Goal: Task Accomplishment & Management: Manage account settings

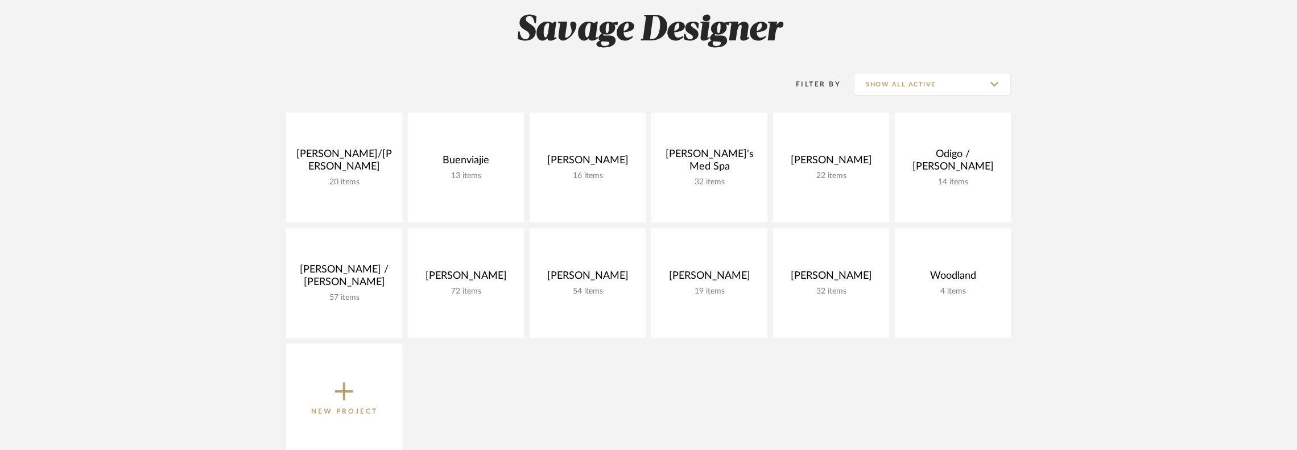
scroll to position [171, 0]
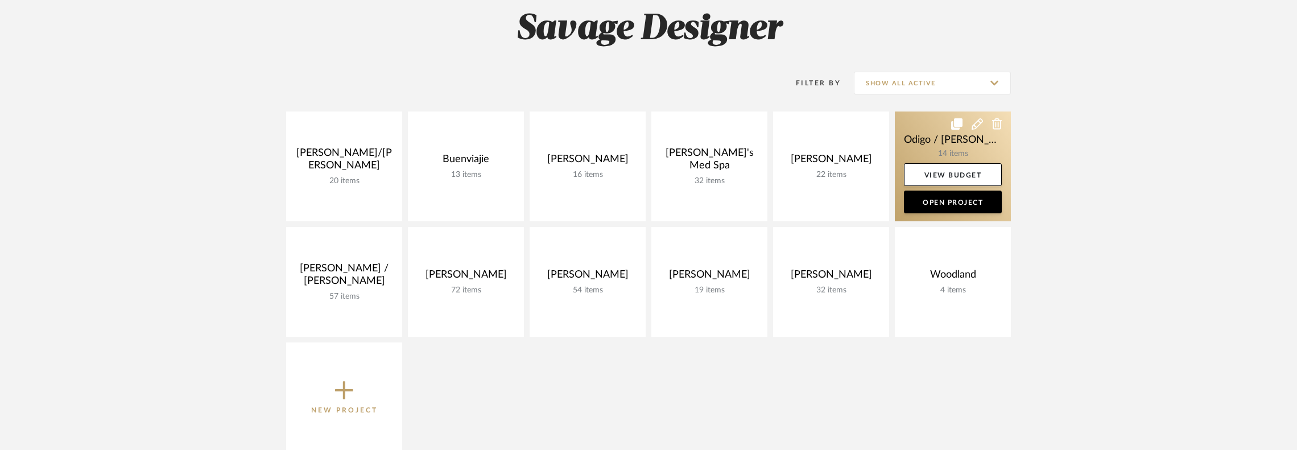
click at [924, 143] on link at bounding box center [953, 166] width 116 height 110
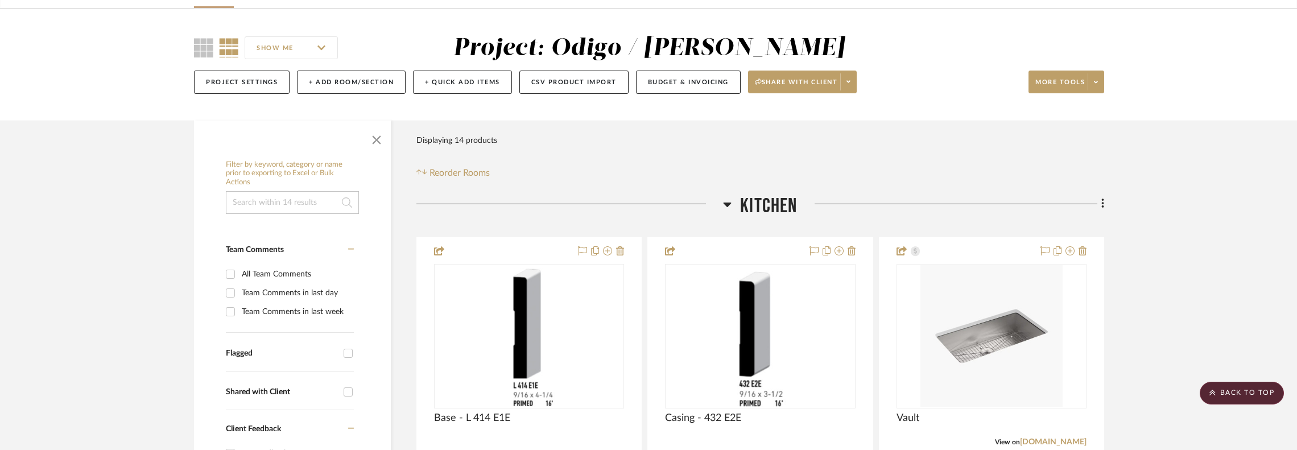
scroll to position [57, 0]
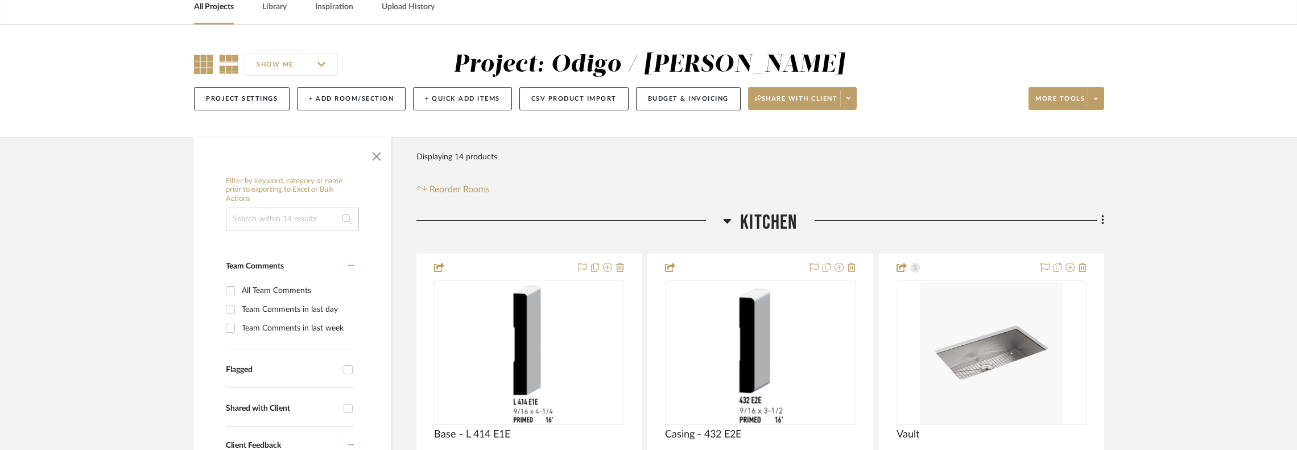
click at [196, 67] on icon at bounding box center [203, 64] width 19 height 19
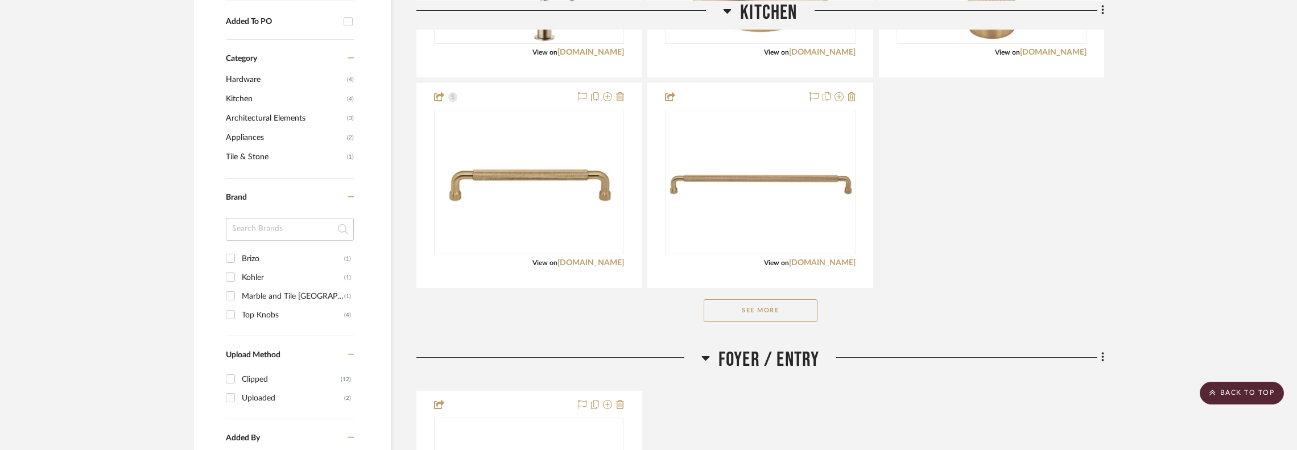
scroll to position [683, 0]
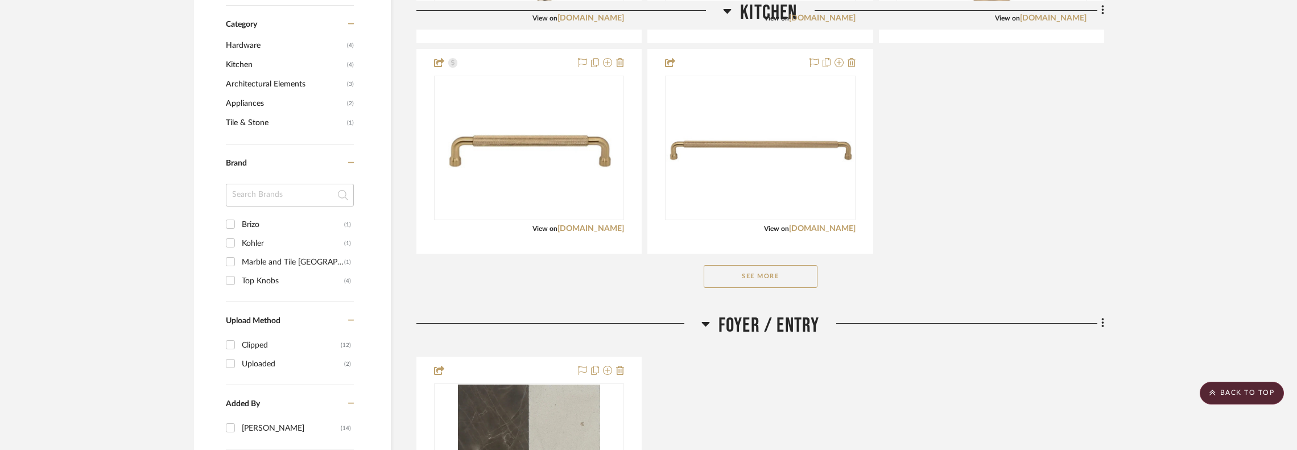
click at [795, 286] on div "See More" at bounding box center [760, 277] width 688 height 46
click at [800, 275] on button "See More" at bounding box center [761, 276] width 114 height 23
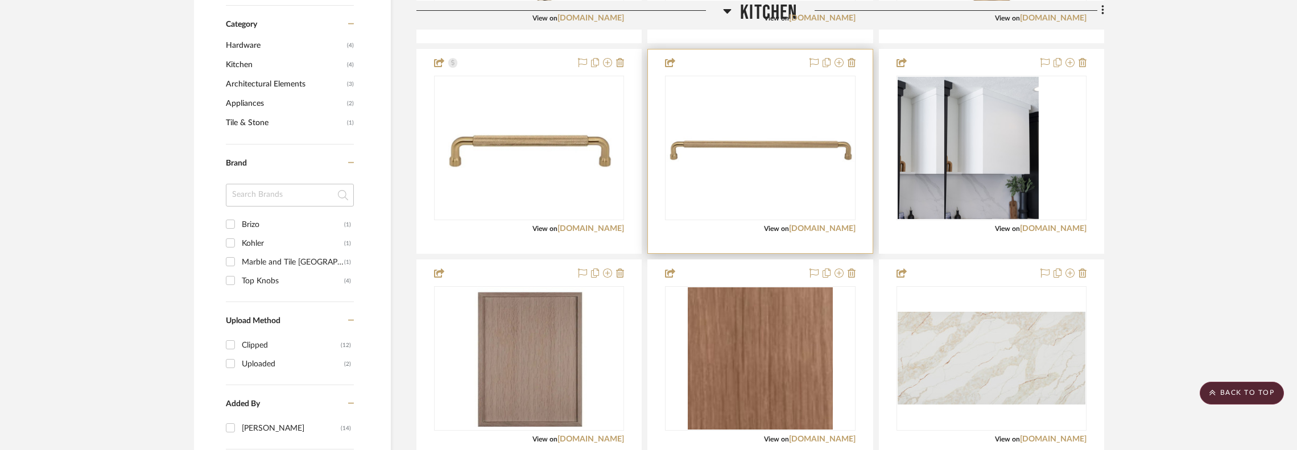
click at [801, 150] on img "0" at bounding box center [760, 147] width 188 height 48
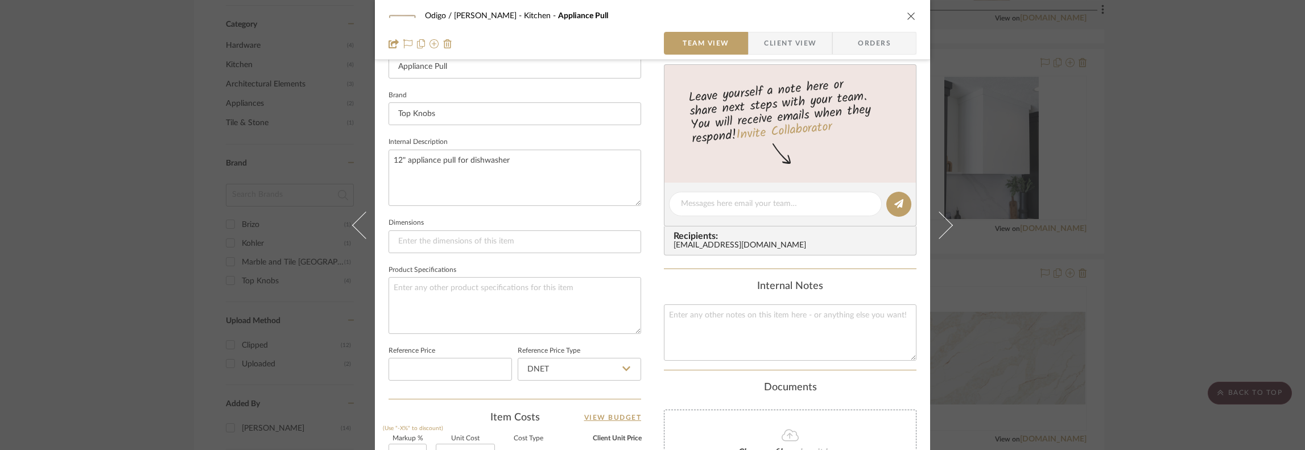
scroll to position [341, 0]
drag, startPoint x: 527, startPoint y: 169, endPoint x: 403, endPoint y: 168, distance: 124.0
click at [388, 169] on textarea "12" appliance pull for dishwasher" at bounding box center [514, 174] width 253 height 56
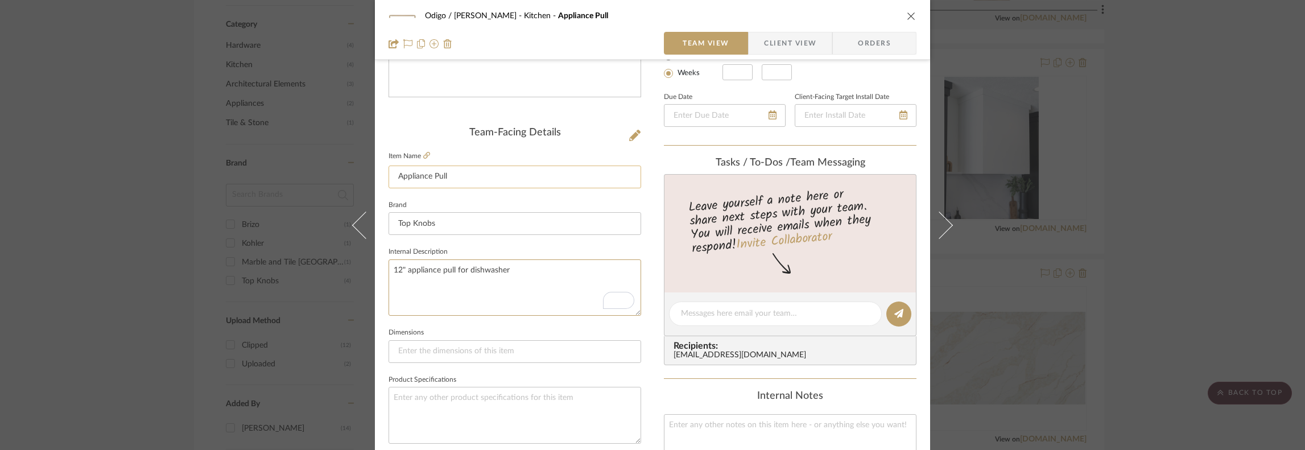
scroll to position [228, 0]
drag, startPoint x: 463, startPoint y: 226, endPoint x: 421, endPoint y: 202, distance: 47.9
click at [375, 227] on div "Odigo / McRoy Kitchen Appliance Pull Team View Client View Orders Team-Facing D…" at bounding box center [652, 306] width 555 height 1051
drag, startPoint x: 462, startPoint y: 164, endPoint x: 441, endPoint y: 180, distance: 26.4
click at [429, 175] on fieldset "Item Name Appliance Pull" at bounding box center [514, 169] width 253 height 40
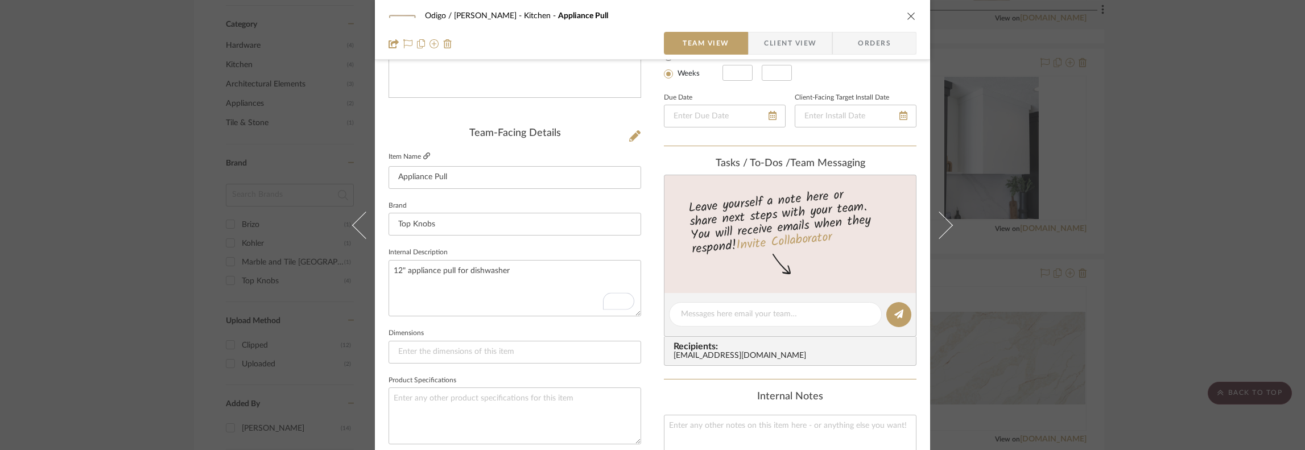
click at [423, 152] on icon at bounding box center [426, 155] width 7 height 7
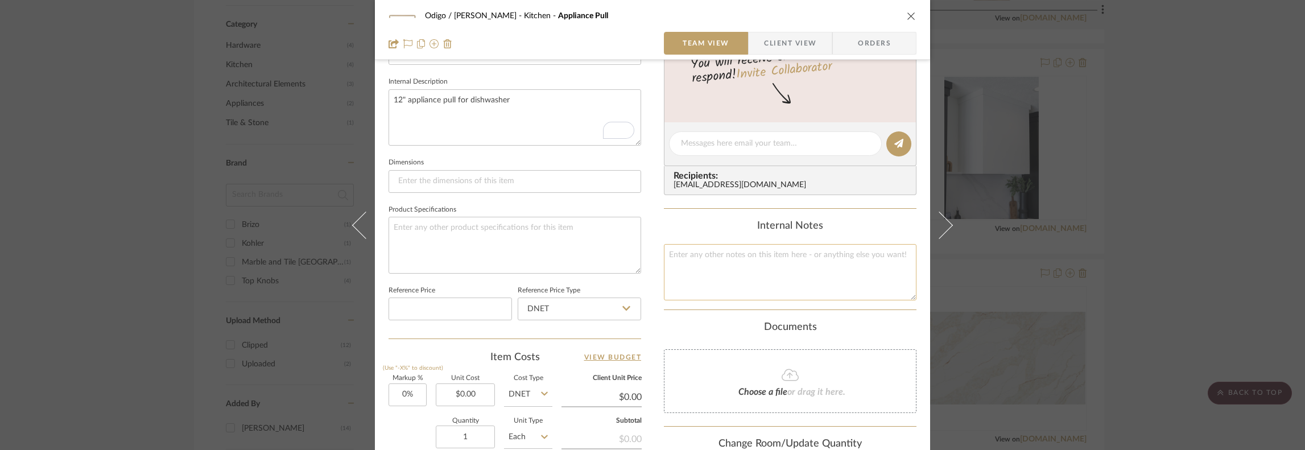
scroll to position [512, 0]
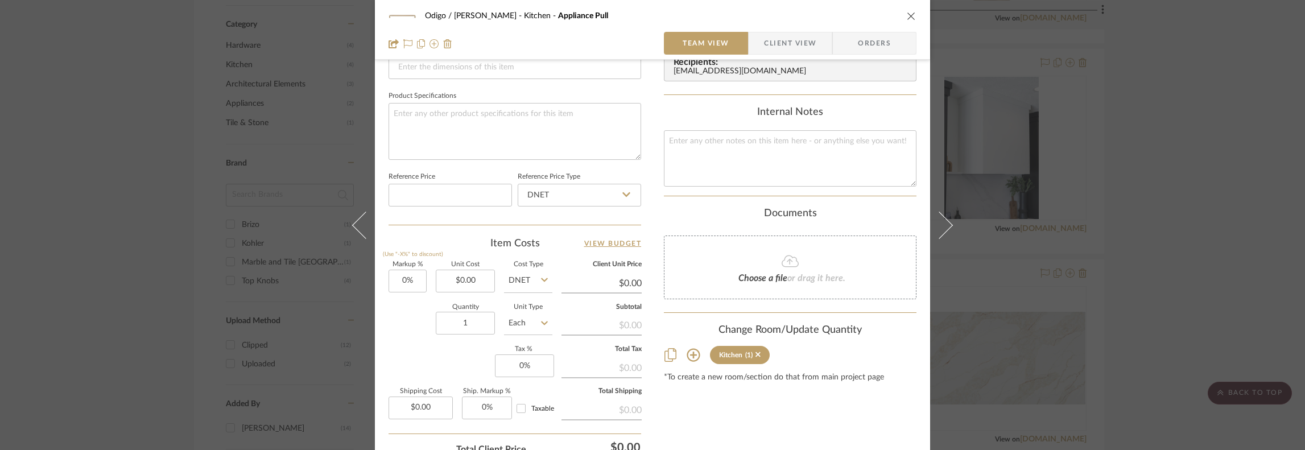
click at [911, 15] on icon "close" at bounding box center [911, 15] width 9 height 9
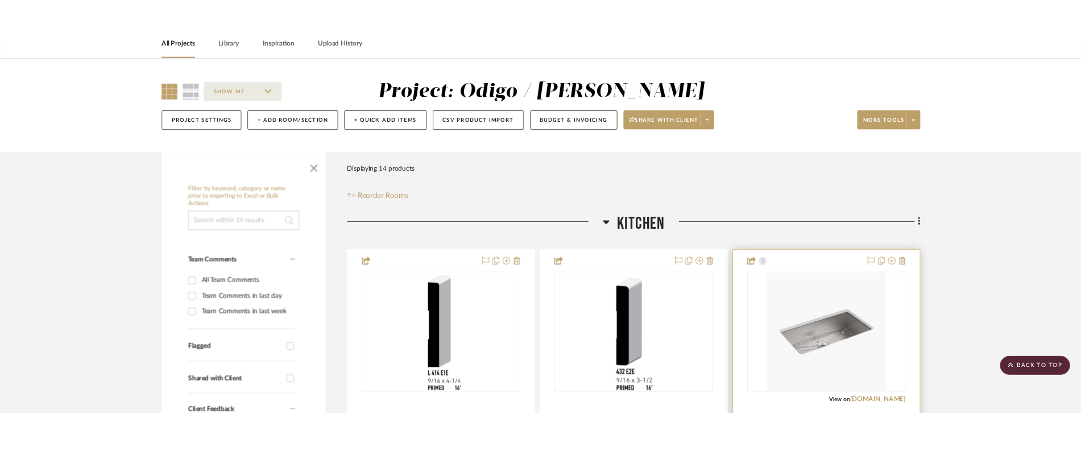
scroll to position [0, 0]
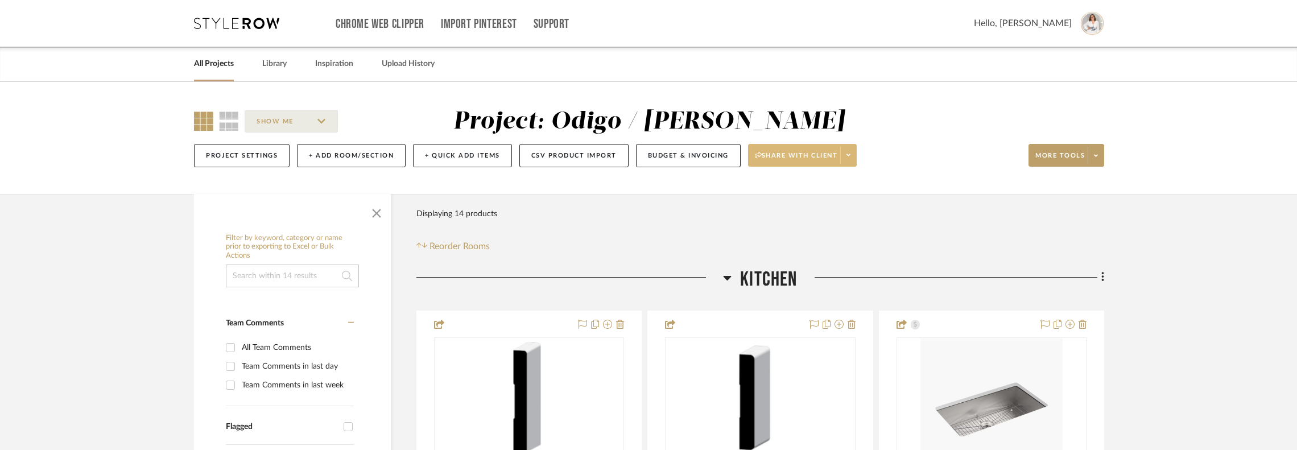
click at [849, 158] on icon at bounding box center [848, 155] width 4 height 6
click at [821, 189] on span "Preview Client Dashboard" at bounding box center [804, 188] width 97 height 10
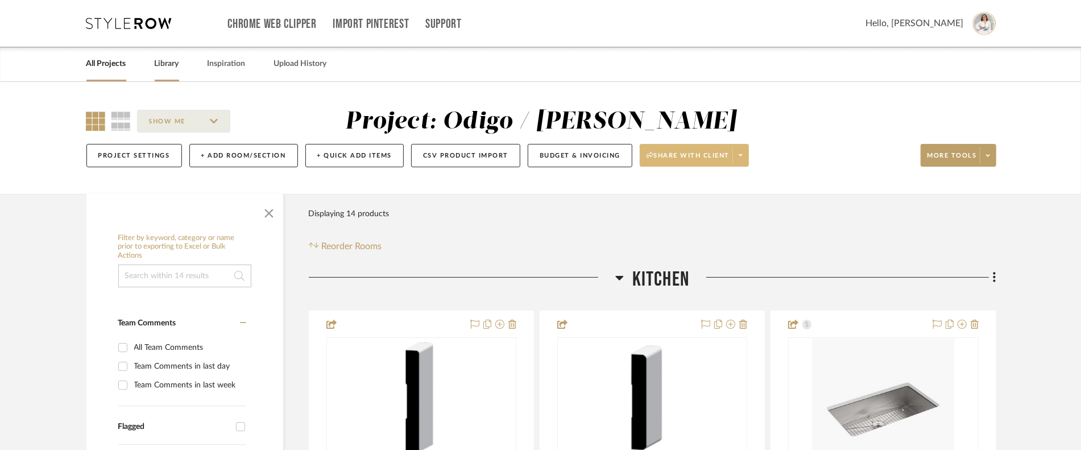
click at [172, 64] on link "Library" at bounding box center [167, 63] width 24 height 15
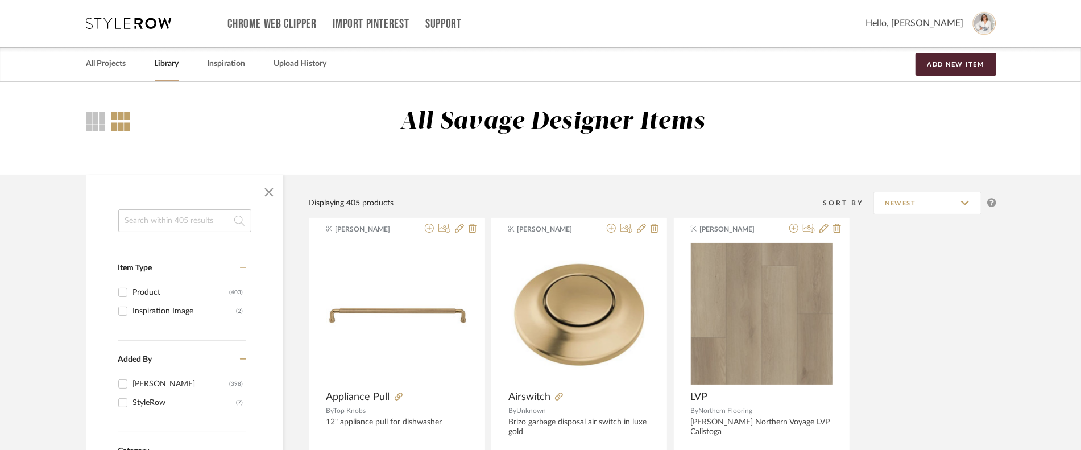
click at [171, 225] on input at bounding box center [184, 220] width 133 height 23
type input "paint"
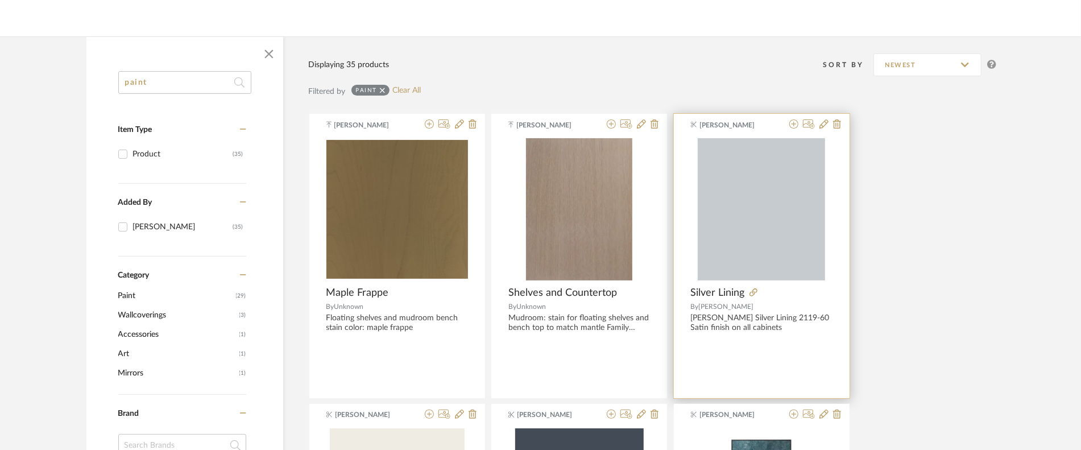
scroll to position [171, 0]
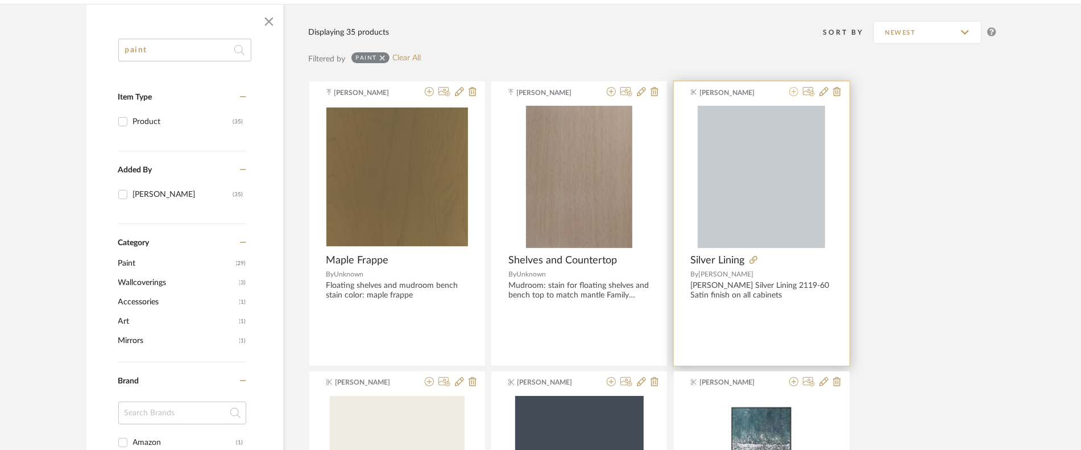
click at [794, 89] on icon at bounding box center [793, 91] width 9 height 9
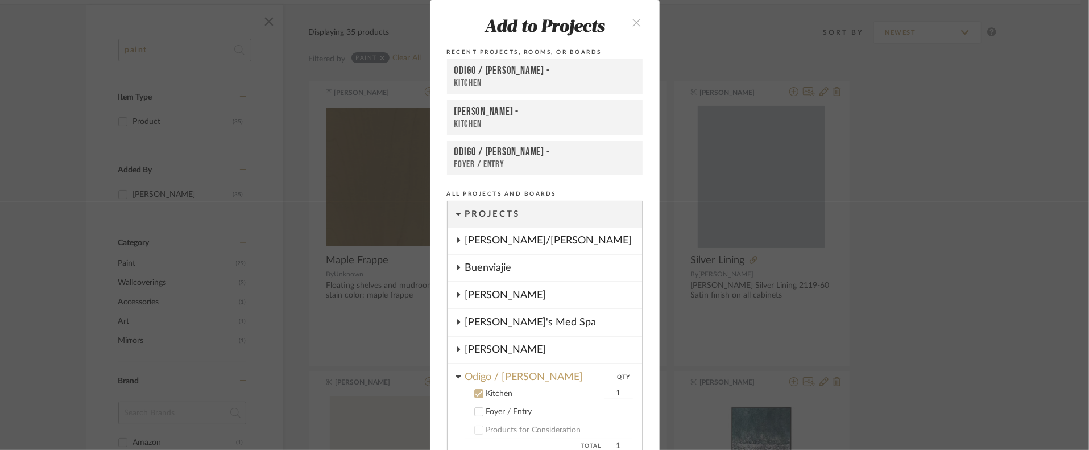
scroll to position [0, 0]
click at [635, 24] on icon "close" at bounding box center [637, 23] width 10 height 10
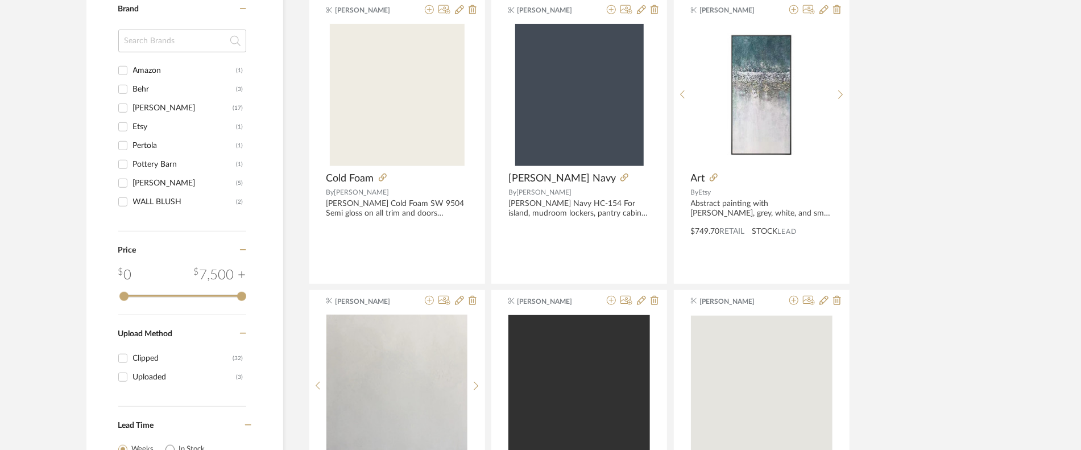
scroll to position [569, 0]
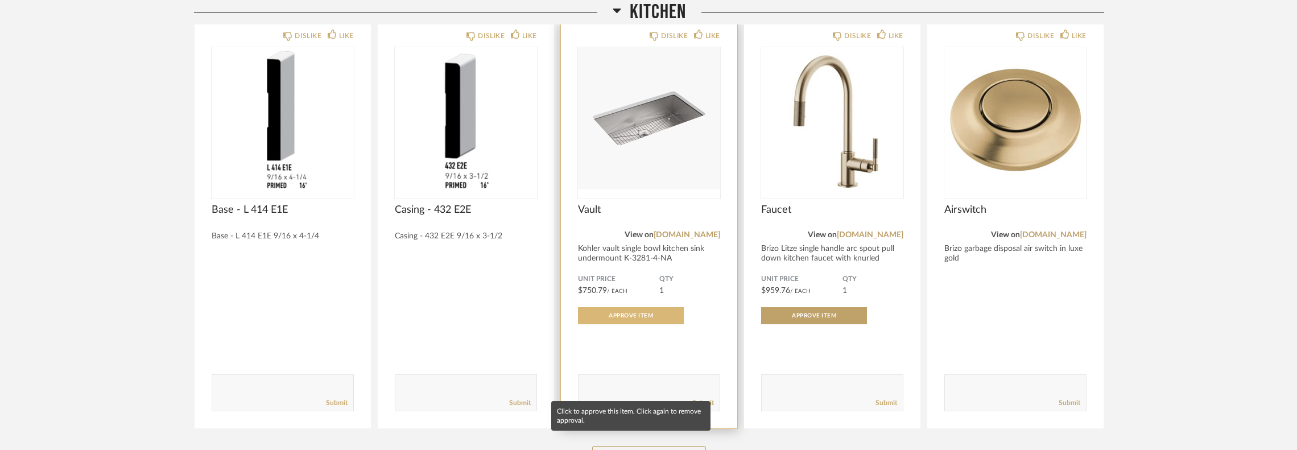
scroll to position [228, 0]
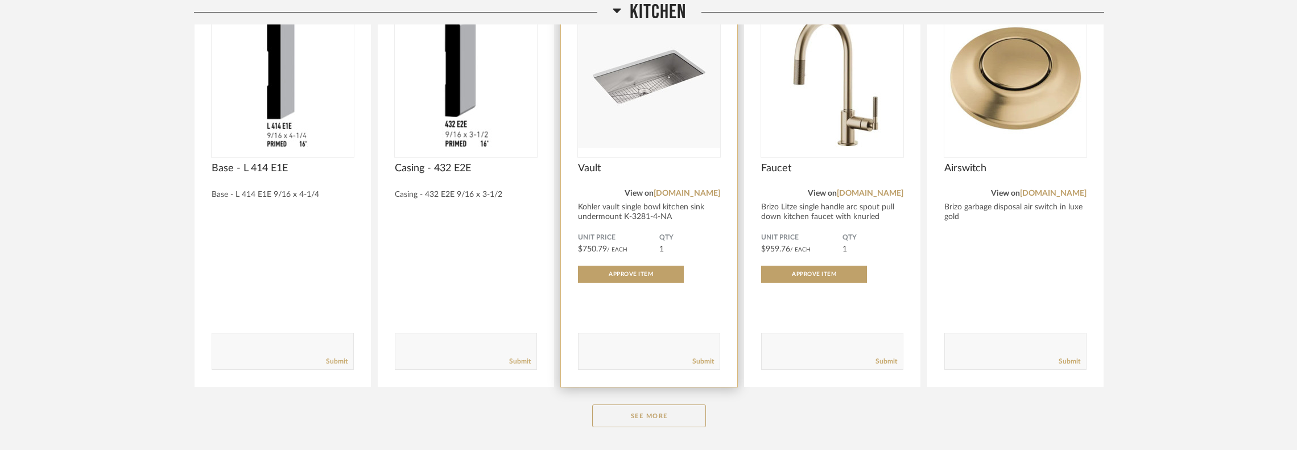
click at [617, 340] on textarea at bounding box center [648, 345] width 141 height 15
click at [659, 110] on img "0" at bounding box center [649, 77] width 142 height 142
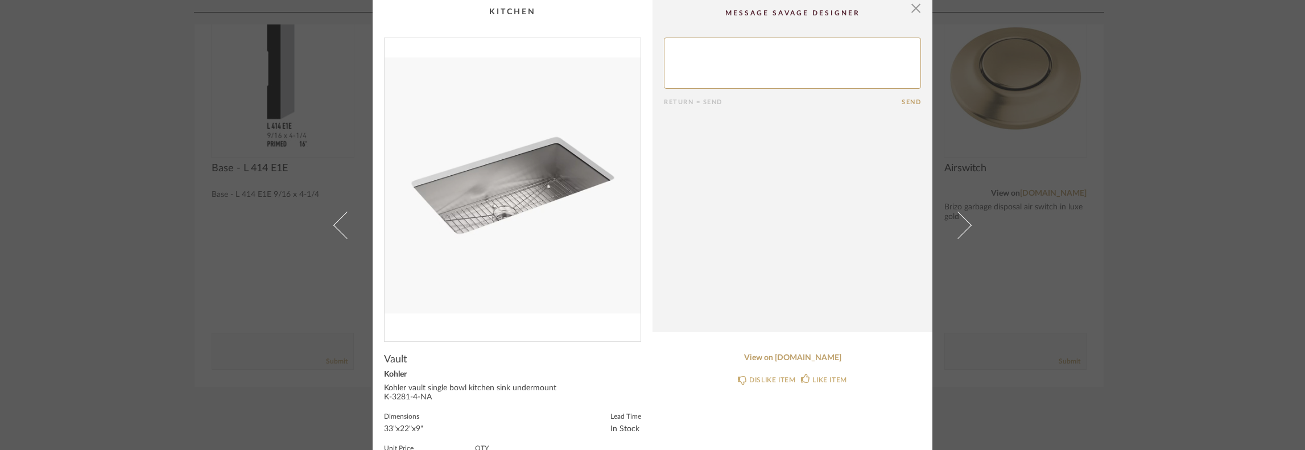
scroll to position [0, 0]
click at [912, 13] on span "button" at bounding box center [915, 11] width 23 height 23
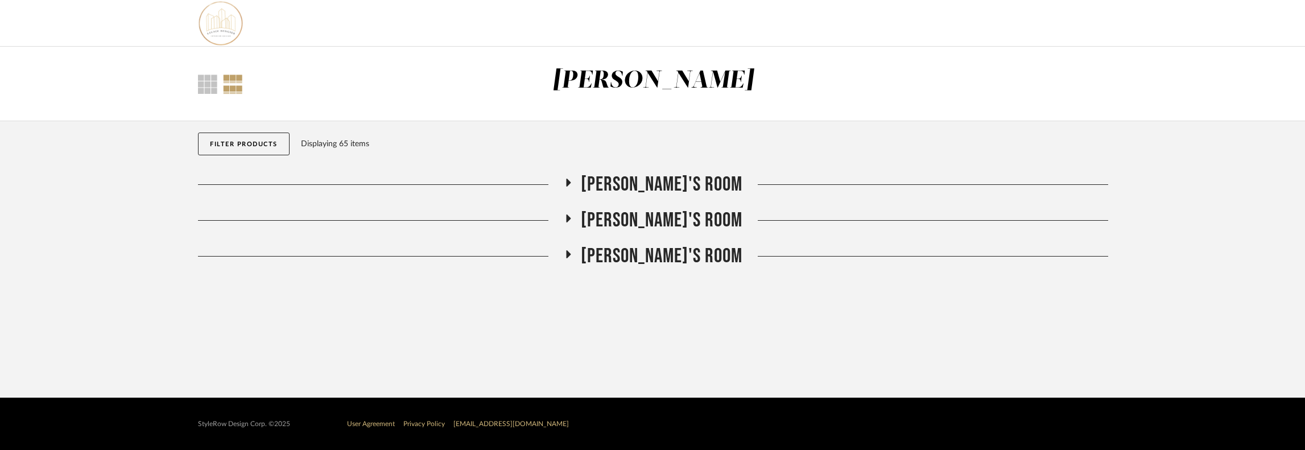
click at [622, 191] on span "Mikey's Room" at bounding box center [662, 184] width 162 height 24
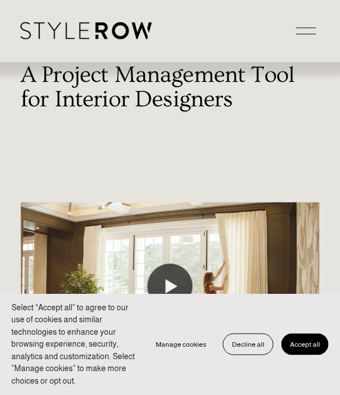
click at [304, 35] on div at bounding box center [306, 31] width 20 height 20
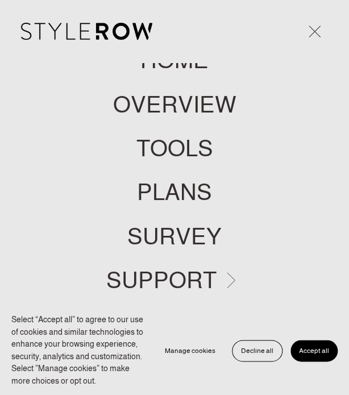
scroll to position [48, 0]
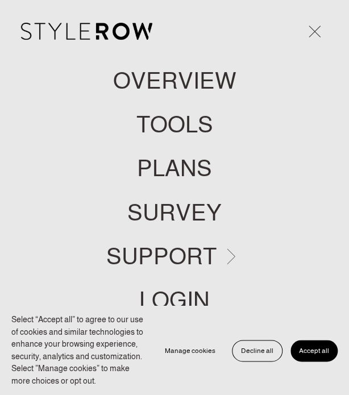
click at [193, 292] on link "LOGIN" at bounding box center [174, 300] width 71 height 23
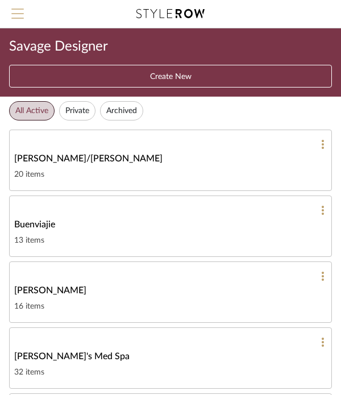
click at [22, 15] on span "Menu" at bounding box center [17, 17] width 13 height 17
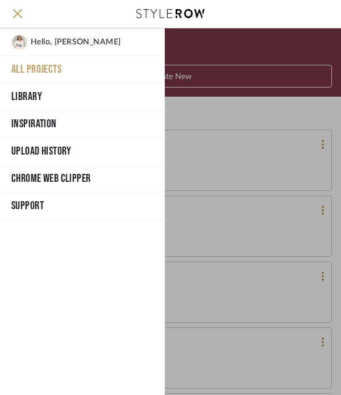
click at [51, 44] on span "Hello, [PERSON_NAME]" at bounding box center [76, 42] width 90 height 16
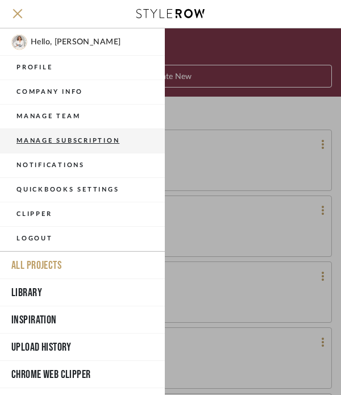
click at [110, 146] on button "Manage Subscription" at bounding box center [82, 141] width 165 height 24
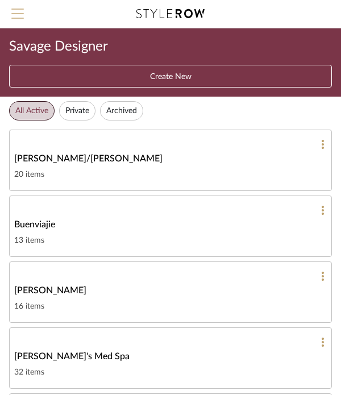
click at [20, 10] on span "Menu" at bounding box center [17, 9] width 13 height 1
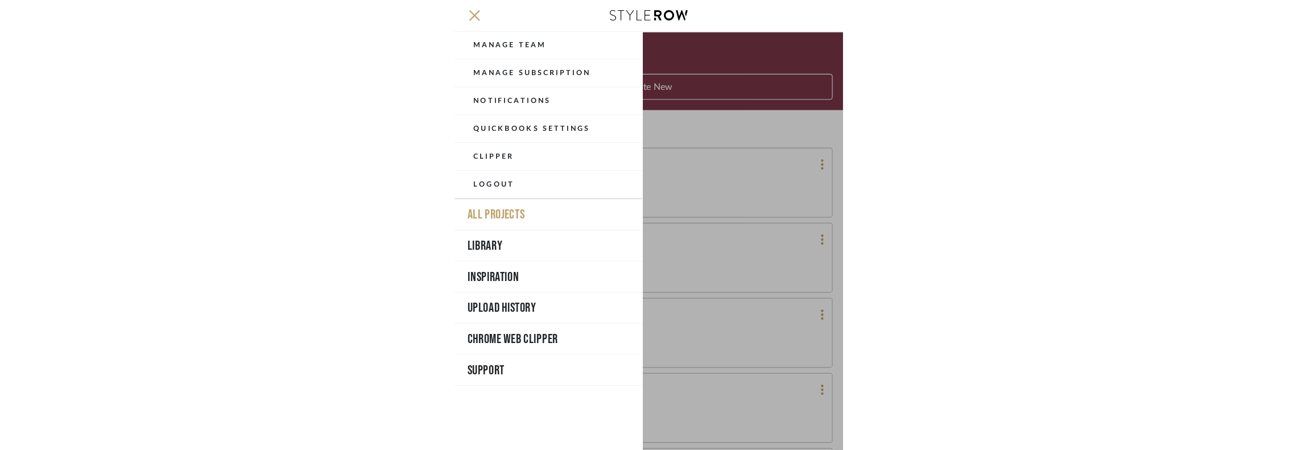
scroll to position [77, 0]
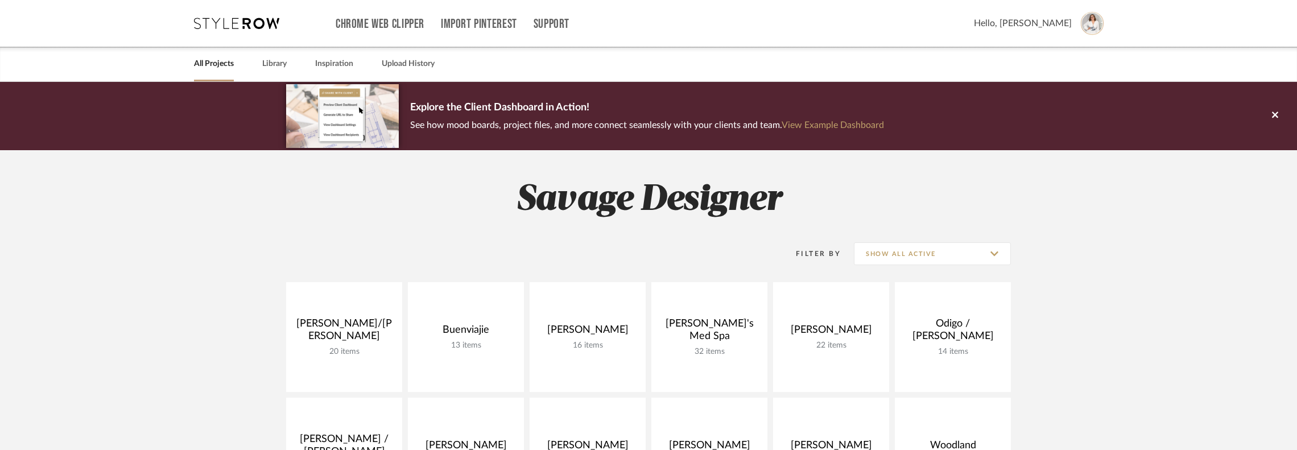
click at [1094, 23] on img at bounding box center [1092, 23] width 24 height 24
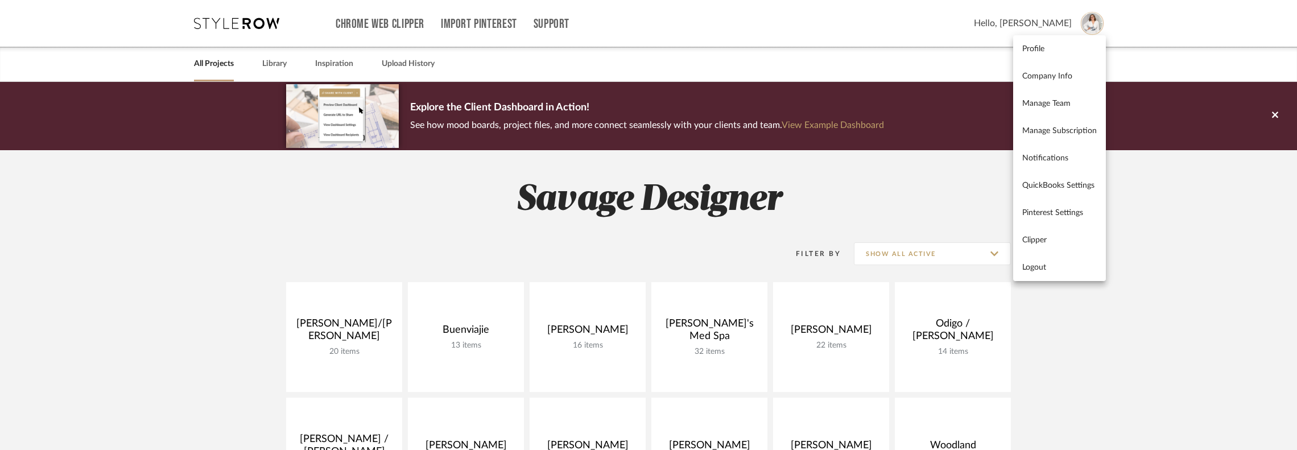
click at [1128, 262] on div at bounding box center [648, 225] width 1297 height 450
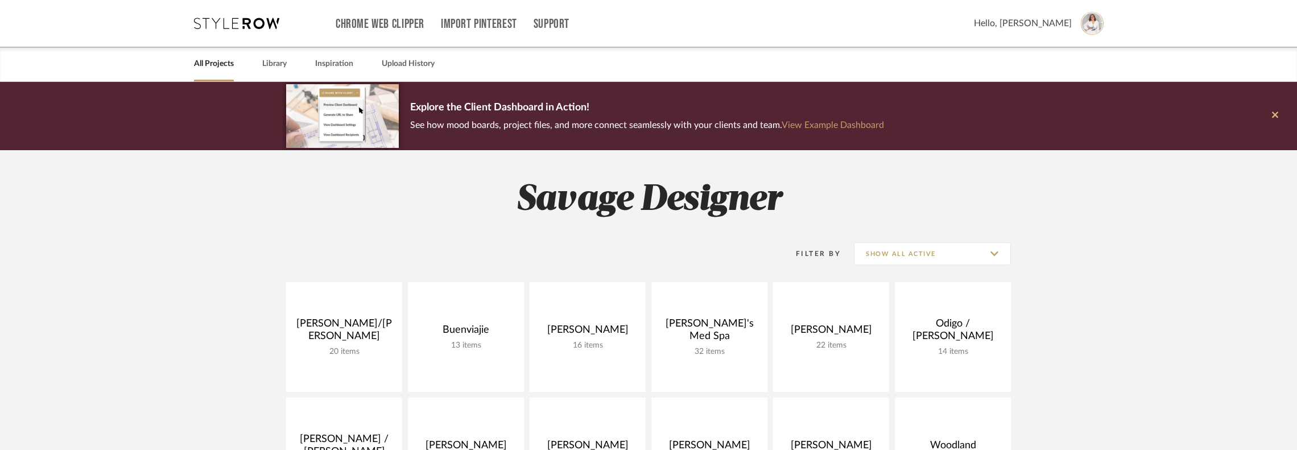
click at [1272, 121] on button at bounding box center [1275, 116] width 44 height 68
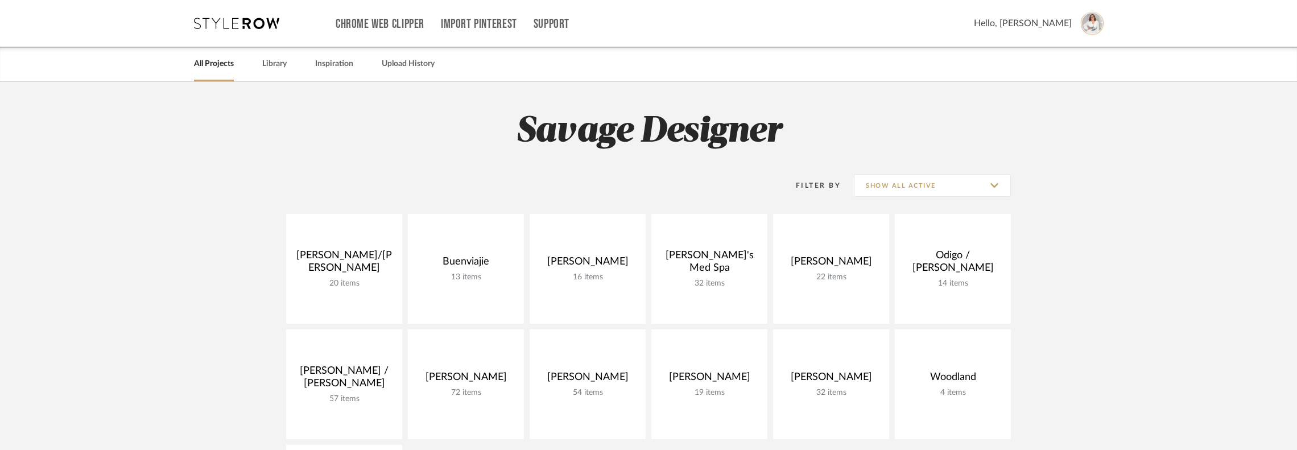
click at [1105, 25] on desktop-header-v3 "Chrome Web Clipper Import Pinterest Support All Projects Library Inspiration Up…" at bounding box center [648, 41] width 943 height 82
click at [1101, 25] on img at bounding box center [1092, 23] width 24 height 24
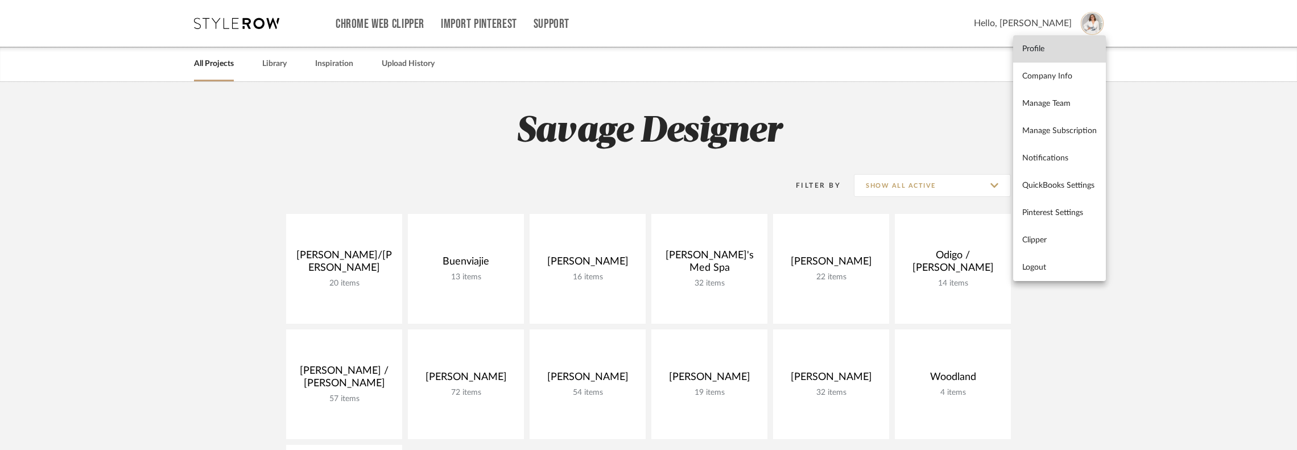
click at [1072, 59] on link "Profile" at bounding box center [1059, 48] width 93 height 27
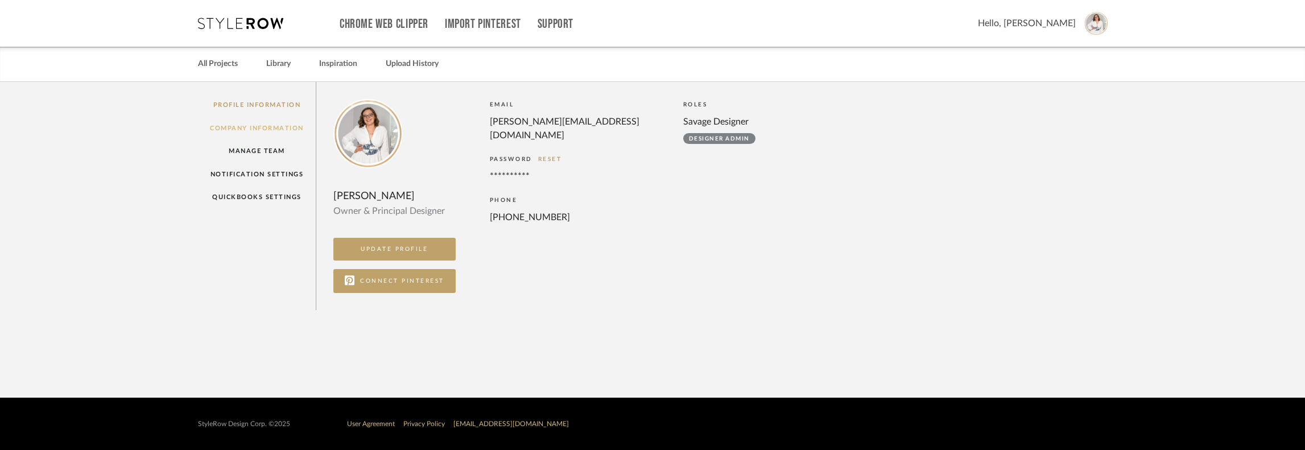
click at [235, 123] on link "Company Information" at bounding box center [257, 128] width 118 height 23
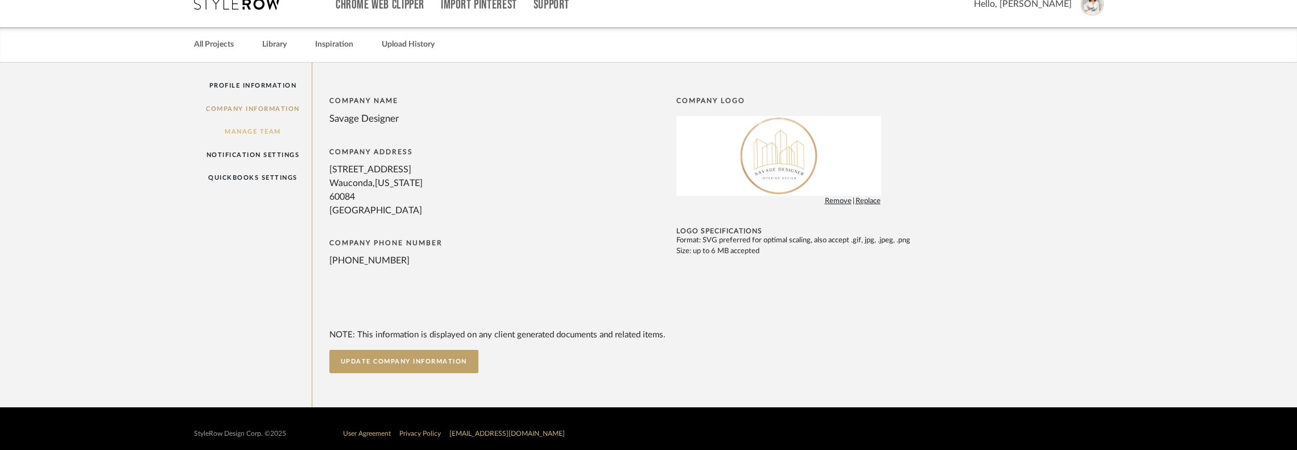
scroll to position [30, 0]
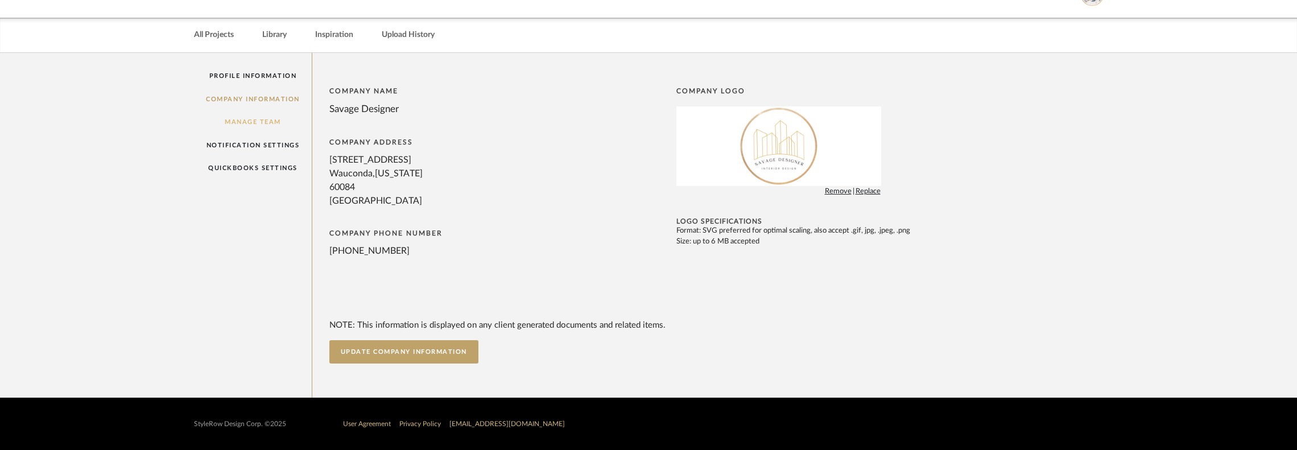
click at [244, 125] on link "Manage Team" at bounding box center [253, 121] width 118 height 23
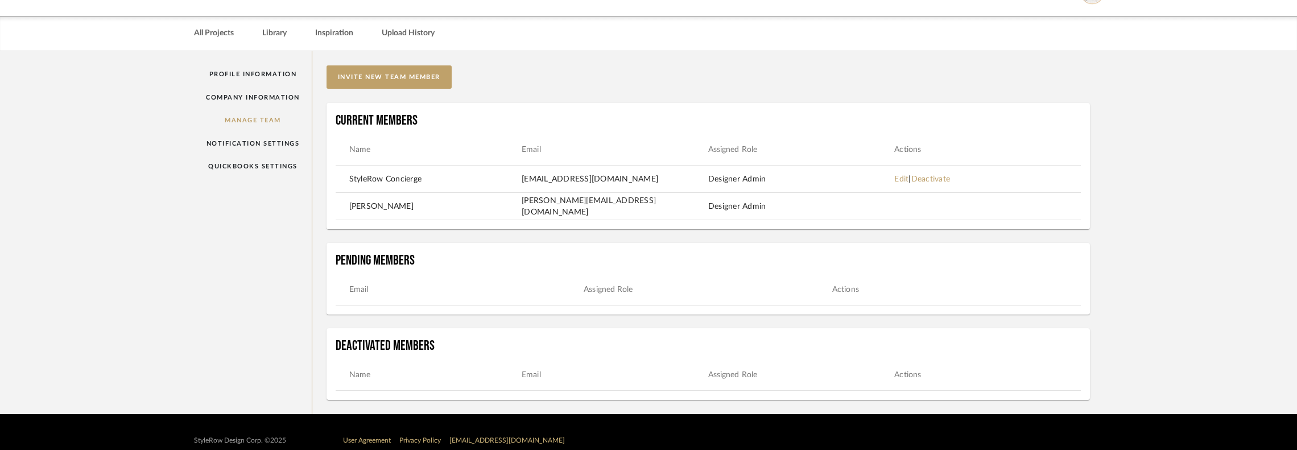
scroll to position [47, 0]
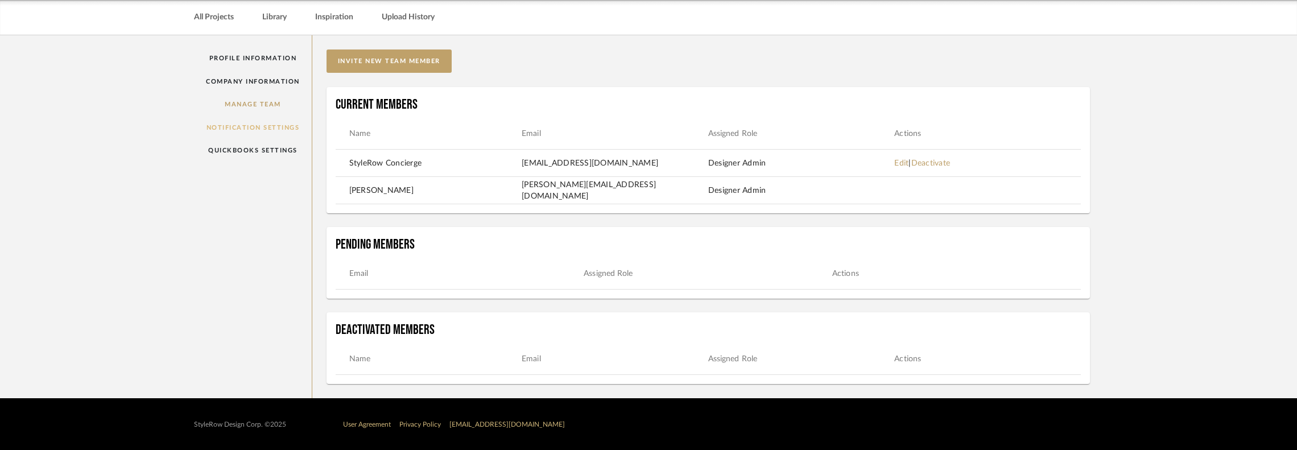
click at [257, 127] on link "Notification Settings" at bounding box center [253, 127] width 118 height 23
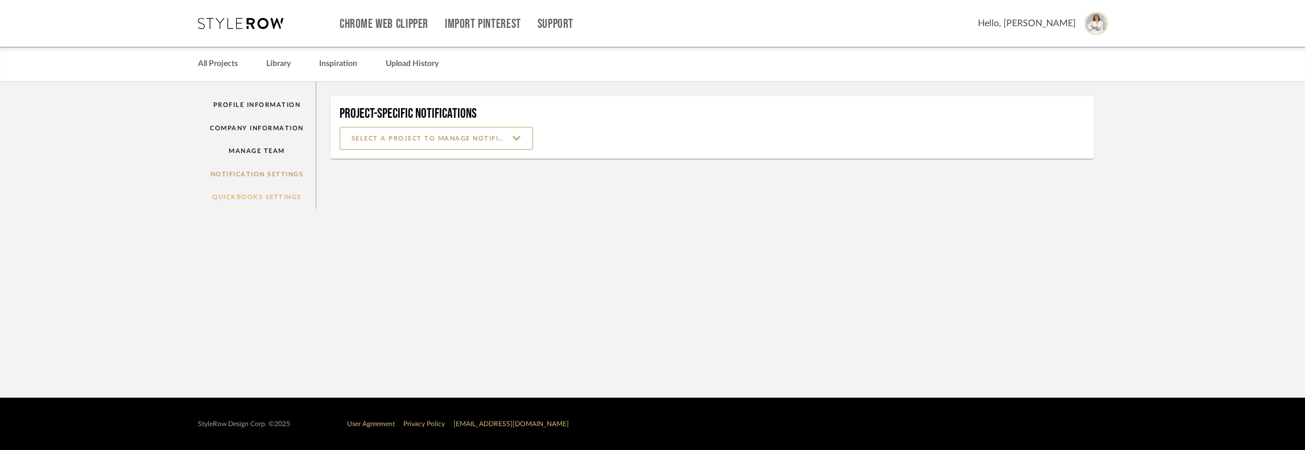
click at [264, 195] on link "QuickBooks Settings" at bounding box center [257, 196] width 118 height 23
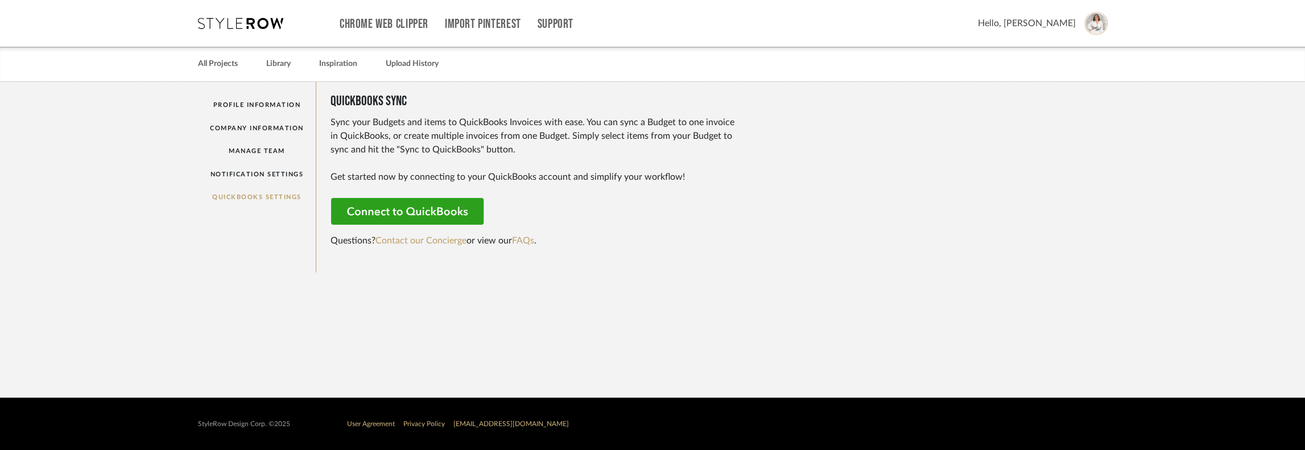
click at [1093, 30] on img at bounding box center [1096, 23] width 24 height 24
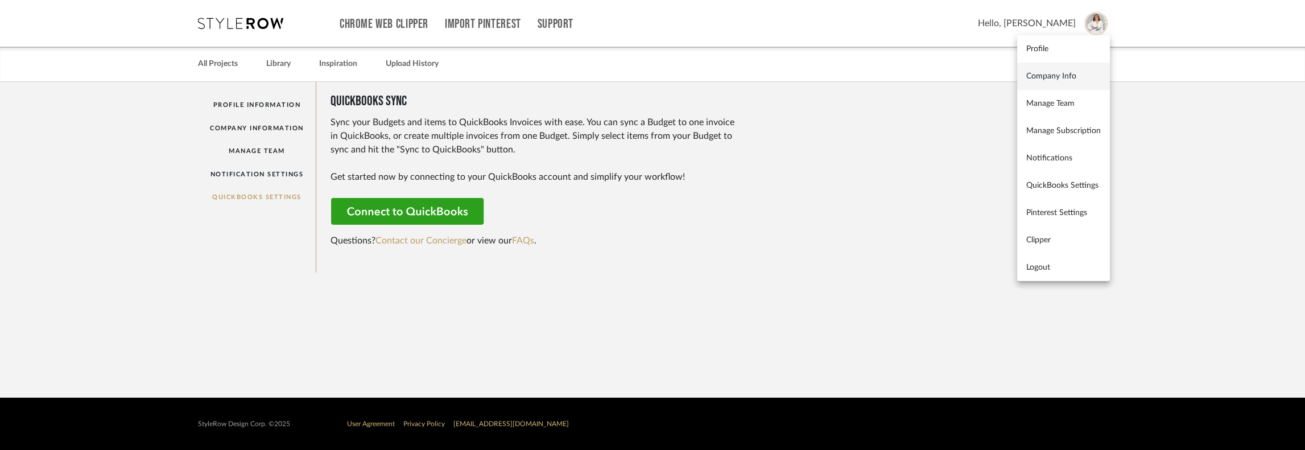
click at [1074, 76] on span "Company Info" at bounding box center [1063, 77] width 75 height 10
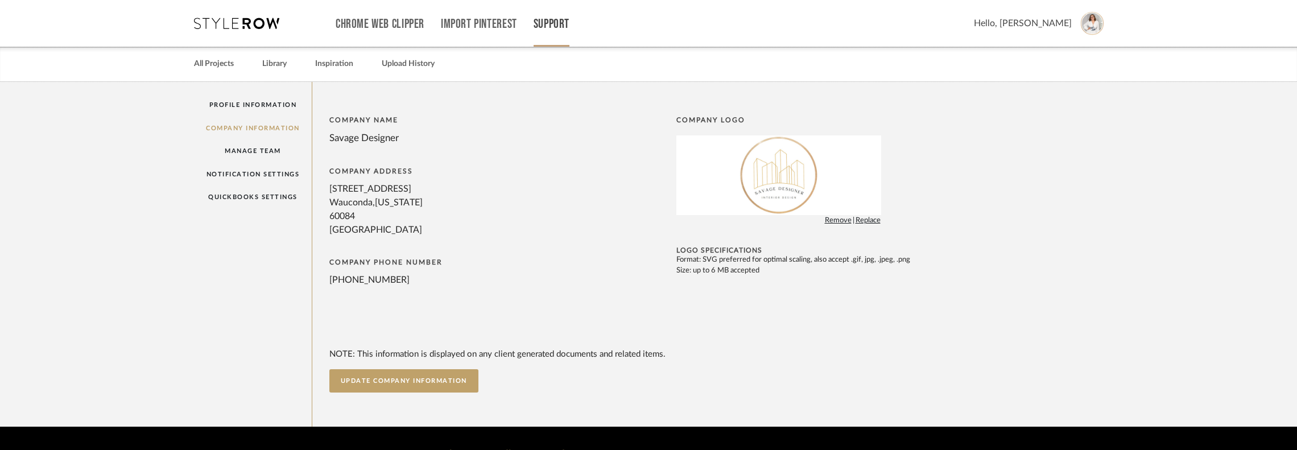
click at [554, 19] on link "Support" at bounding box center [552, 24] width 36 height 10
click at [581, 129] on span "Contact Us" at bounding box center [575, 129] width 65 height 10
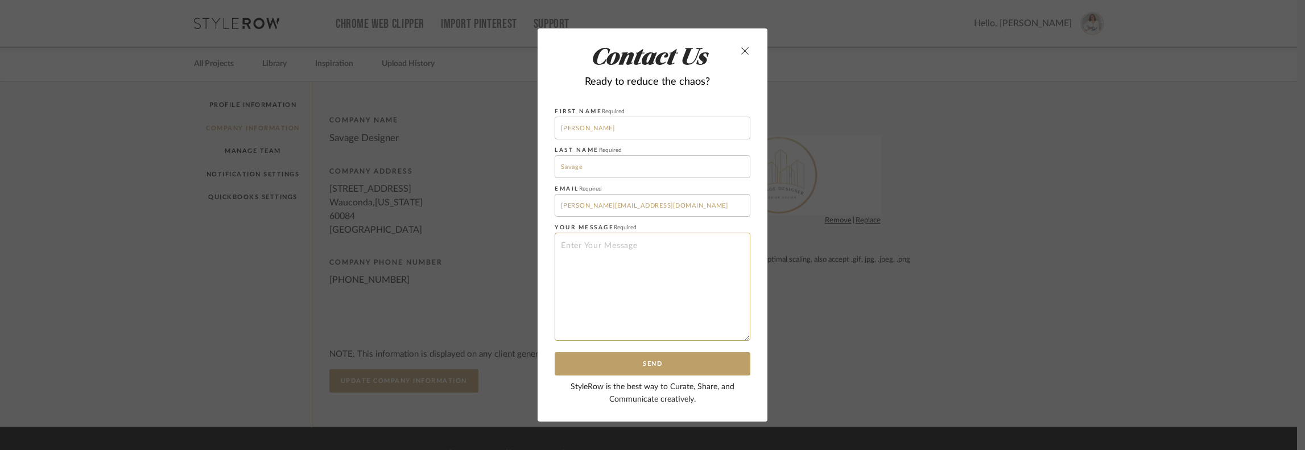
click at [587, 250] on textarea at bounding box center [653, 287] width 196 height 108
type textarea "h"
type textarea "Hi! Do I have a referral code I can share with a designer who is considering jo…"
click at [680, 359] on button "Send" at bounding box center [653, 363] width 196 height 23
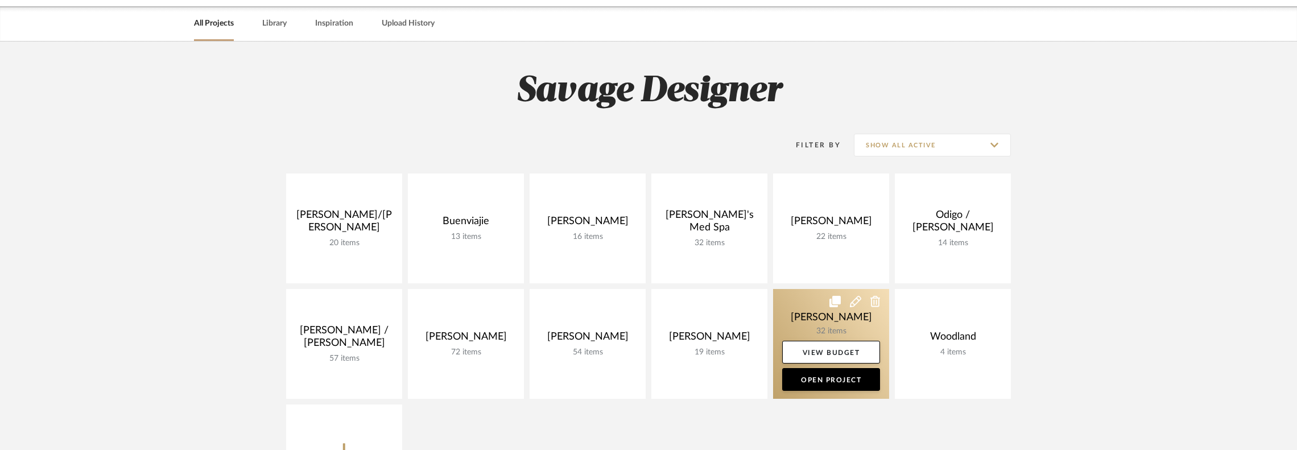
scroll to position [57, 0]
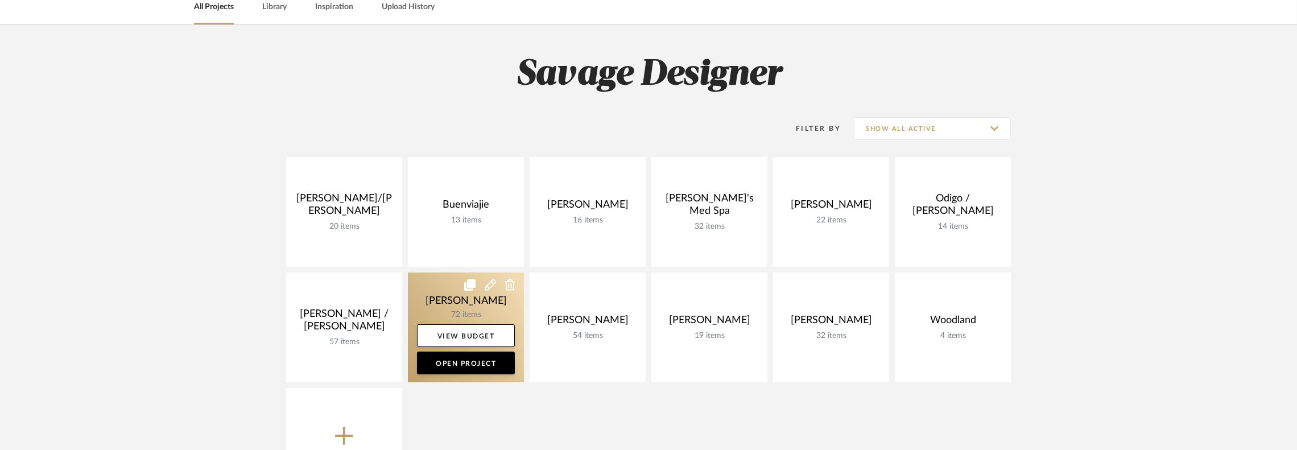
click at [494, 300] on link at bounding box center [466, 327] width 116 height 110
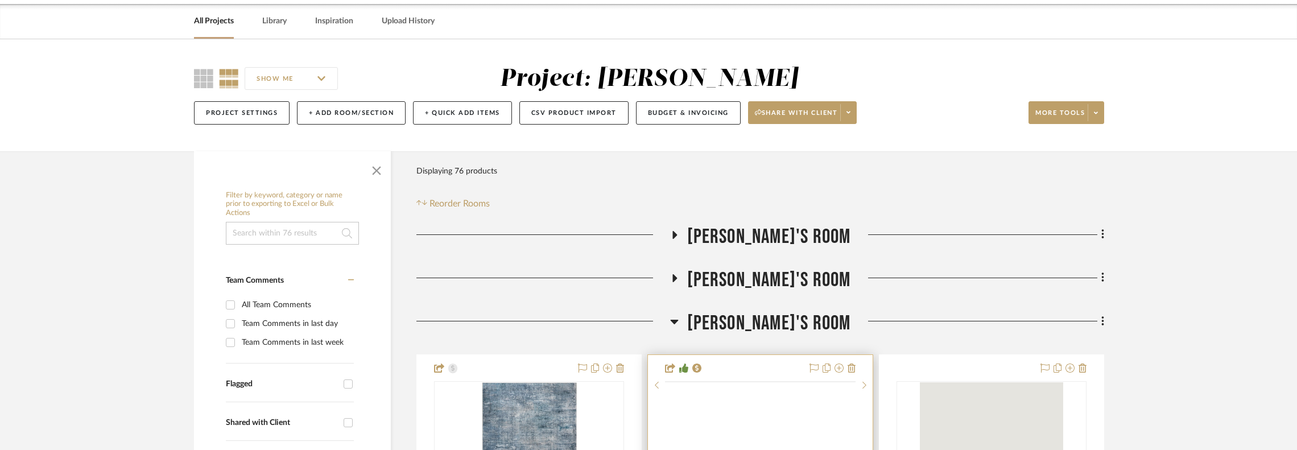
scroll to position [171, 0]
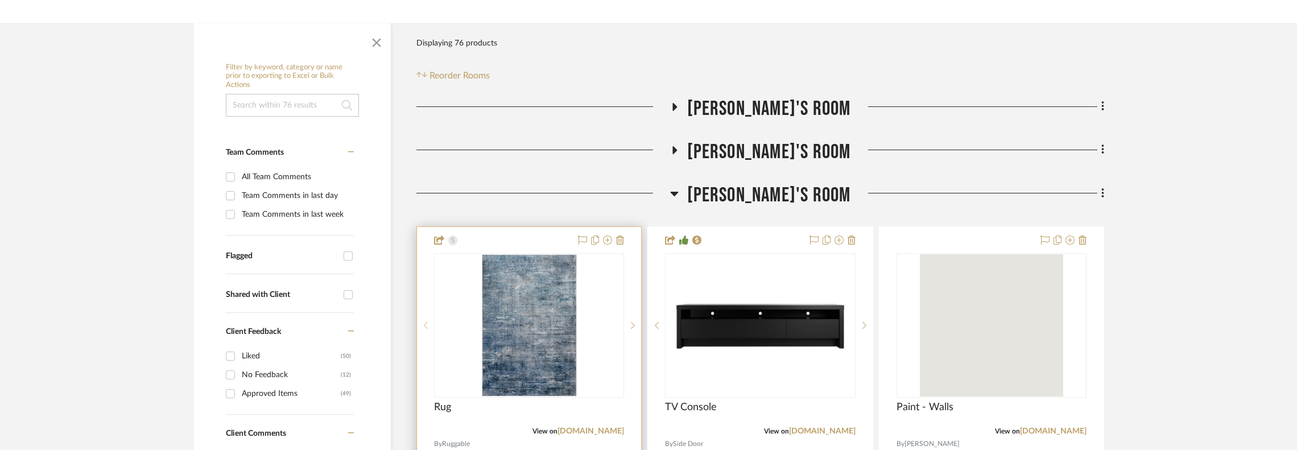
click at [431, 315] on div at bounding box center [425, 325] width 17 height 144
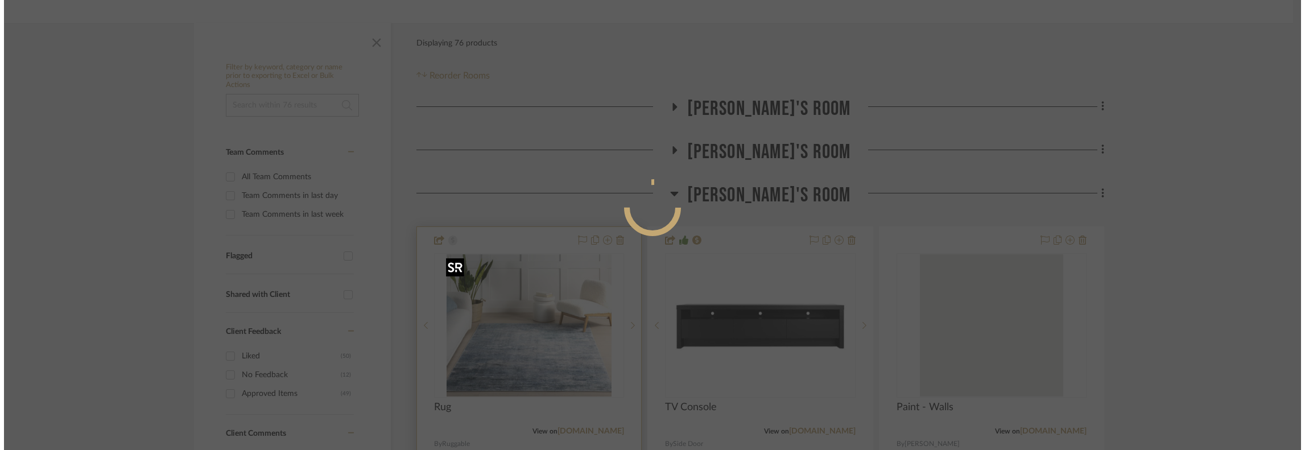
scroll to position [0, 0]
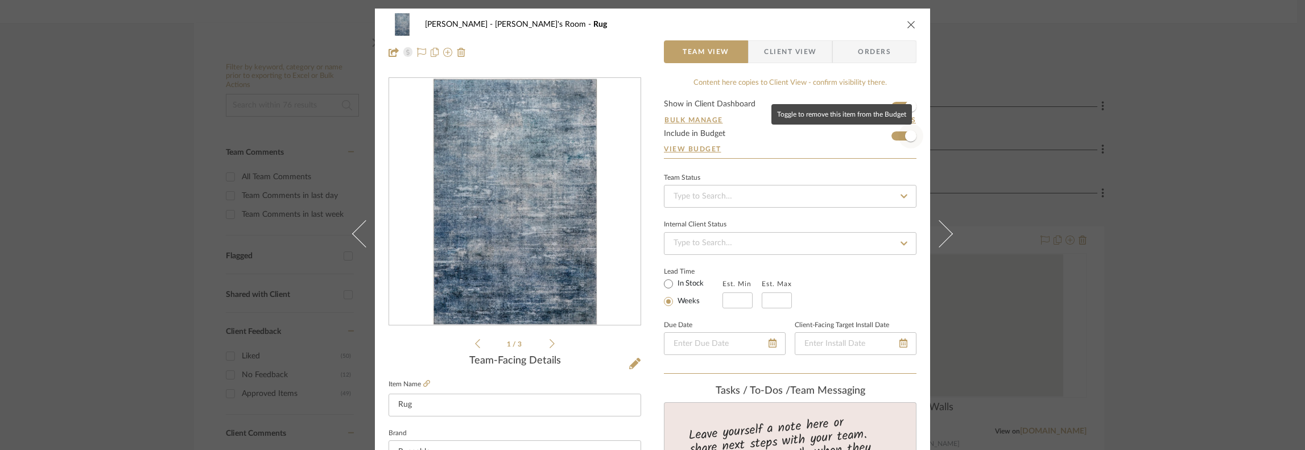
click at [905, 134] on span "button" at bounding box center [910, 135] width 11 height 11
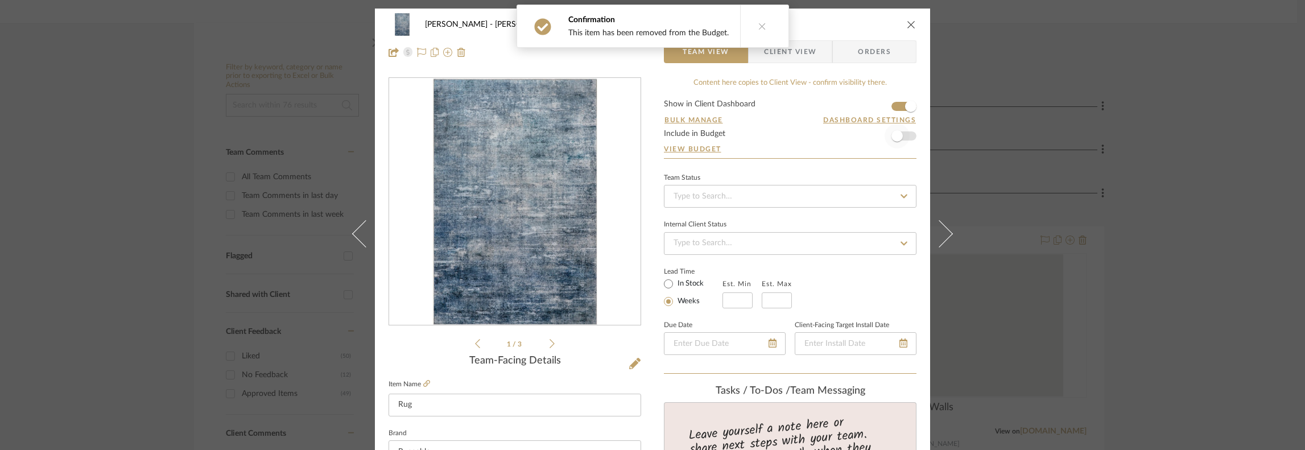
click at [901, 134] on span "button" at bounding box center [896, 135] width 25 height 25
click at [911, 22] on icon "close" at bounding box center [911, 24] width 9 height 9
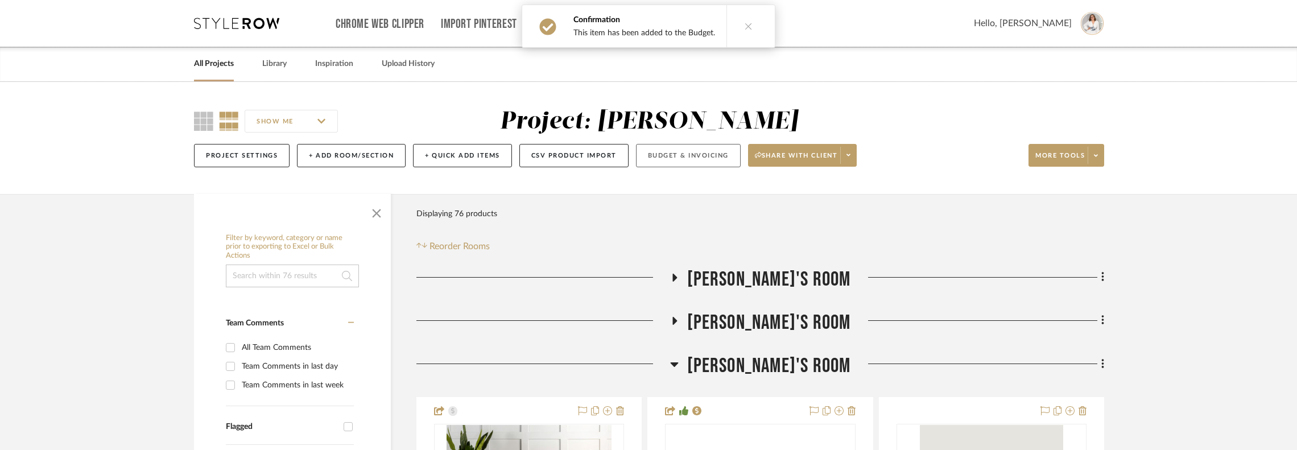
click at [702, 159] on button "Budget & Invoicing" at bounding box center [688, 155] width 105 height 23
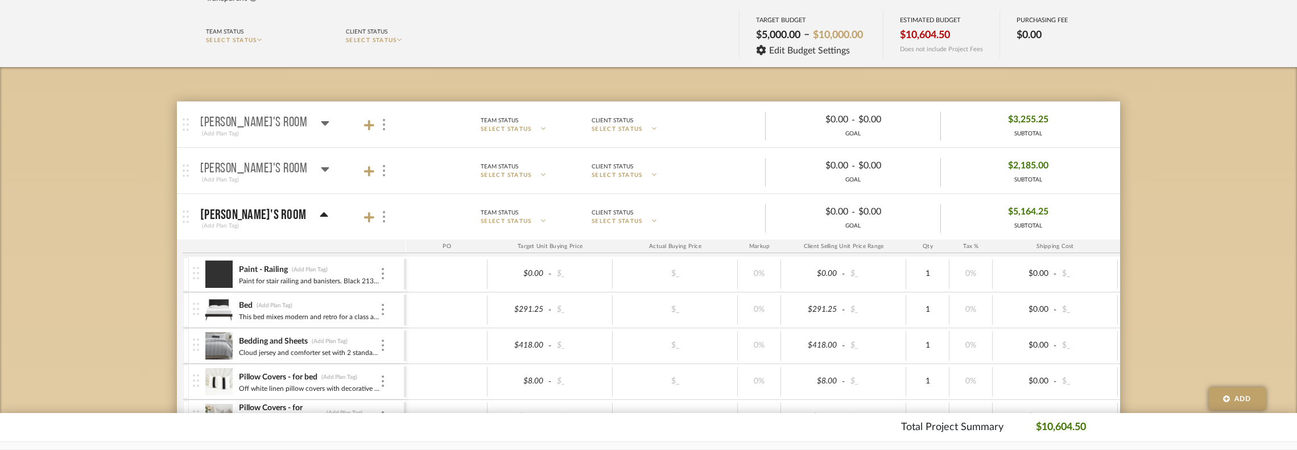
scroll to position [228, 0]
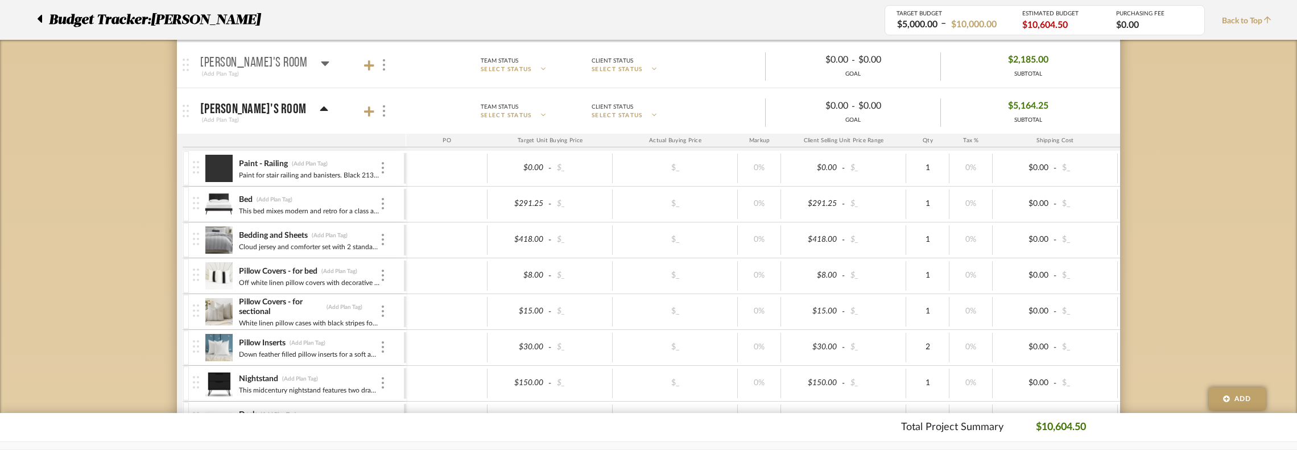
click at [279, 106] on div "William's Room" at bounding box center [264, 109] width 128 height 14
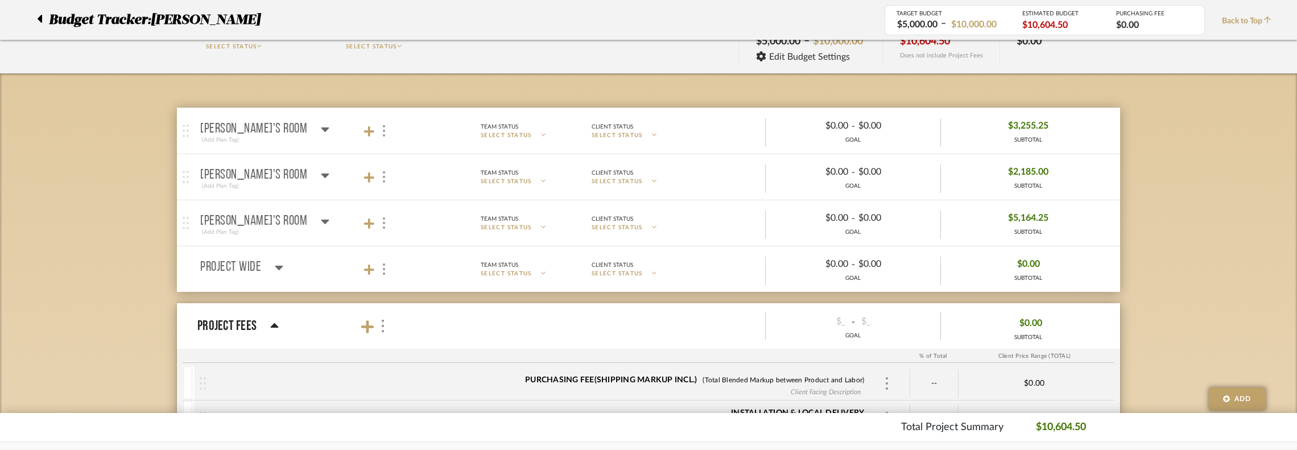
scroll to position [114, 0]
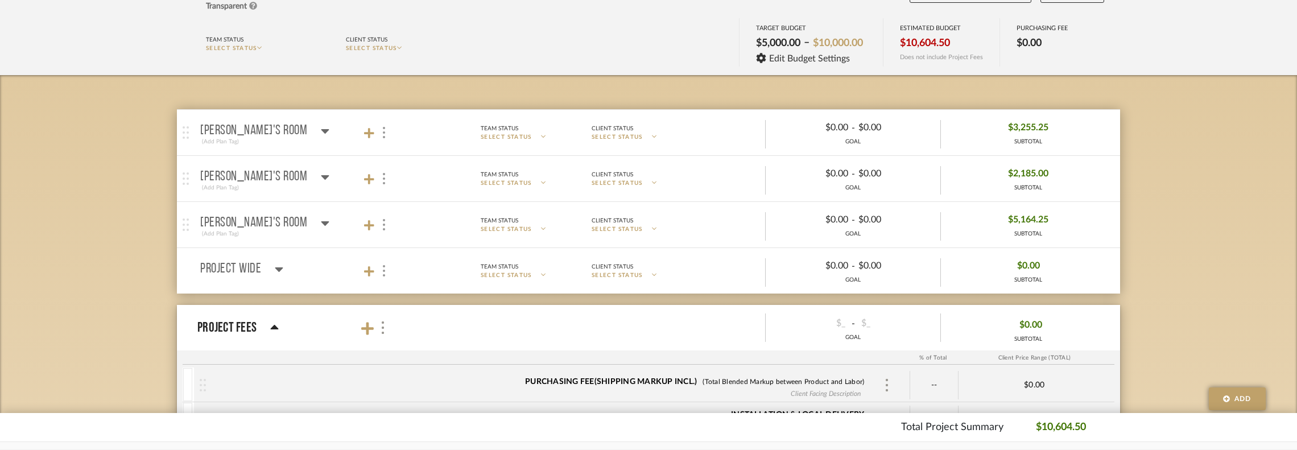
click at [291, 229] on div "(Add Plan Tag)" at bounding box center [264, 234] width 129 height 10
click at [321, 173] on icon at bounding box center [325, 177] width 9 height 14
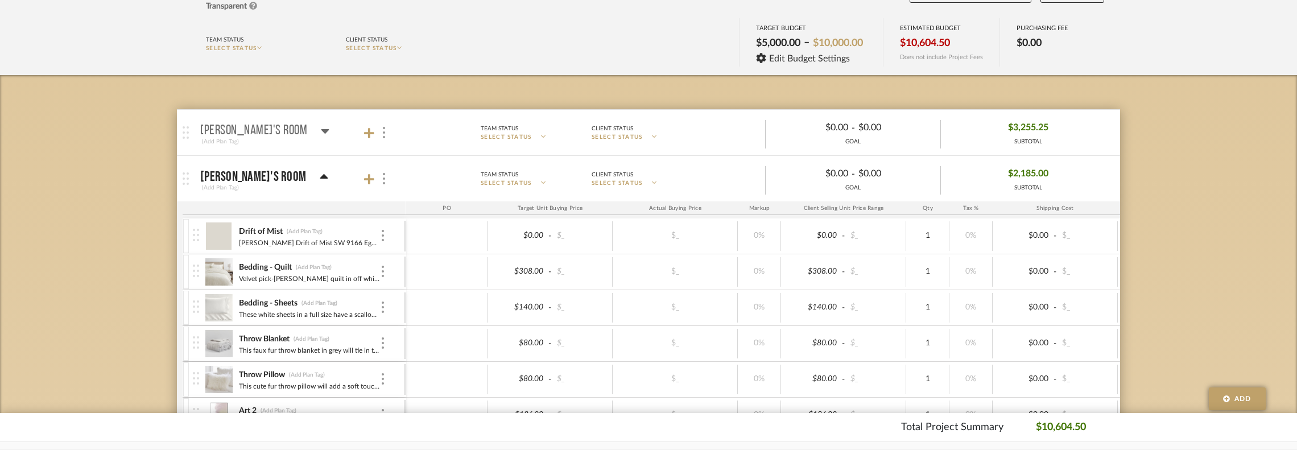
click at [320, 173] on icon at bounding box center [324, 177] width 9 height 14
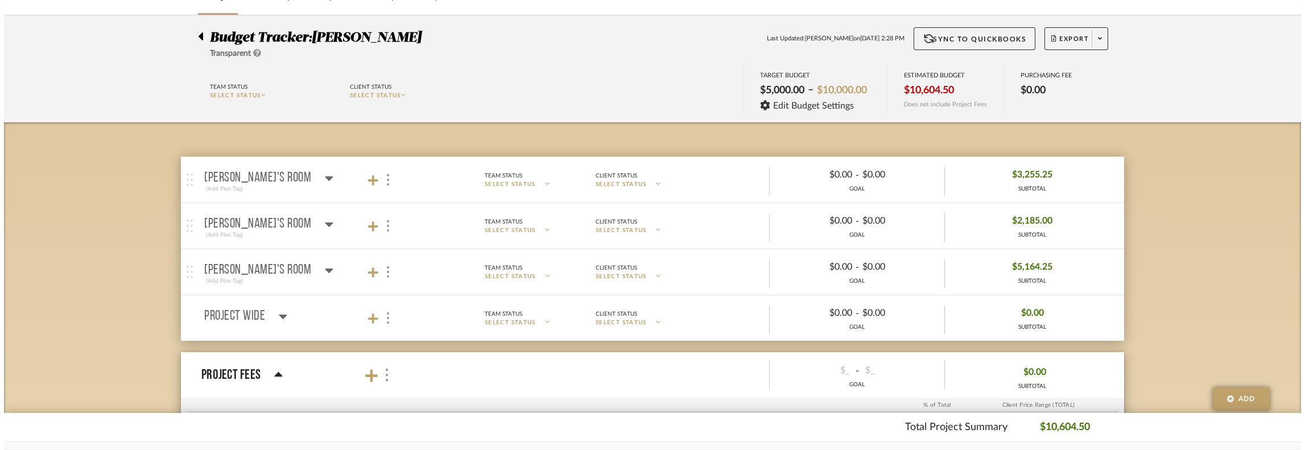
scroll to position [0, 0]
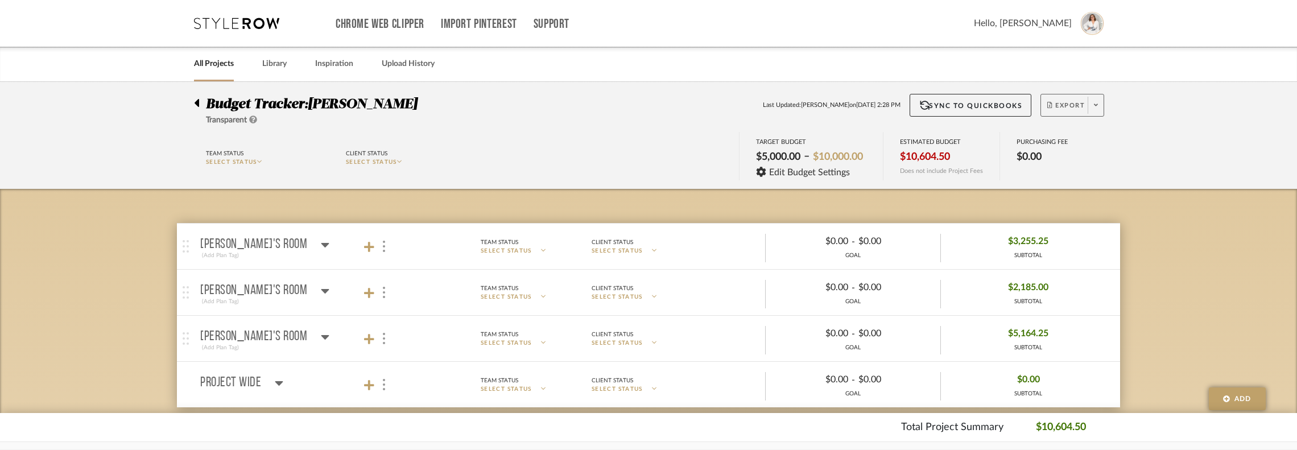
click at [1094, 114] on button "Export" at bounding box center [1072, 105] width 64 height 23
click at [1103, 165] on span "Export Excel" at bounding box center [1092, 165] width 85 height 10
click at [1092, 107] on span at bounding box center [1095, 105] width 16 height 17
click at [1084, 136] on span "Export PDF" at bounding box center [1092, 138] width 85 height 10
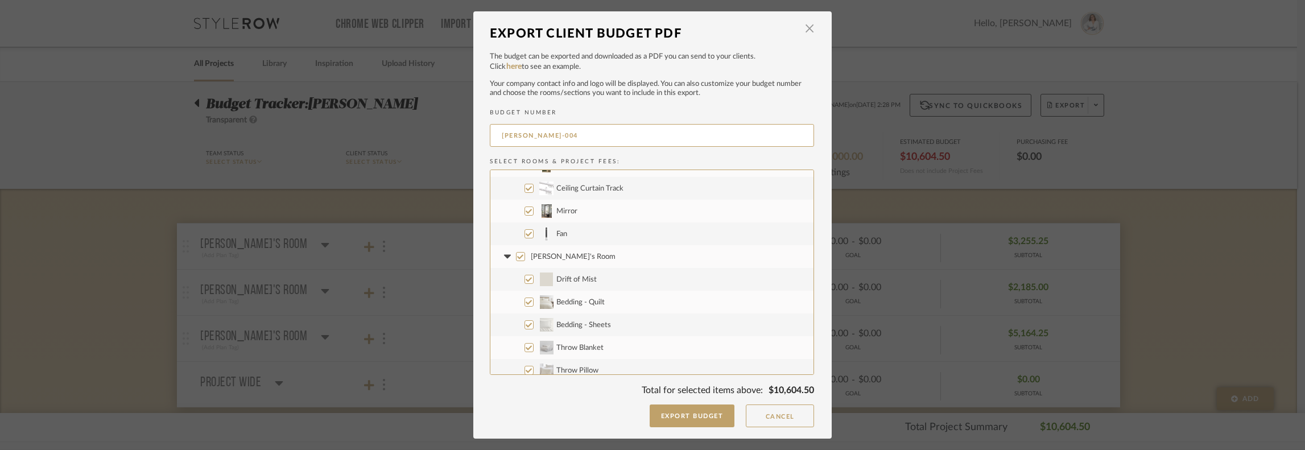
scroll to position [398, 0]
click at [516, 235] on input "Alaina's Room" at bounding box center [520, 238] width 9 height 9
checkbox input "false"
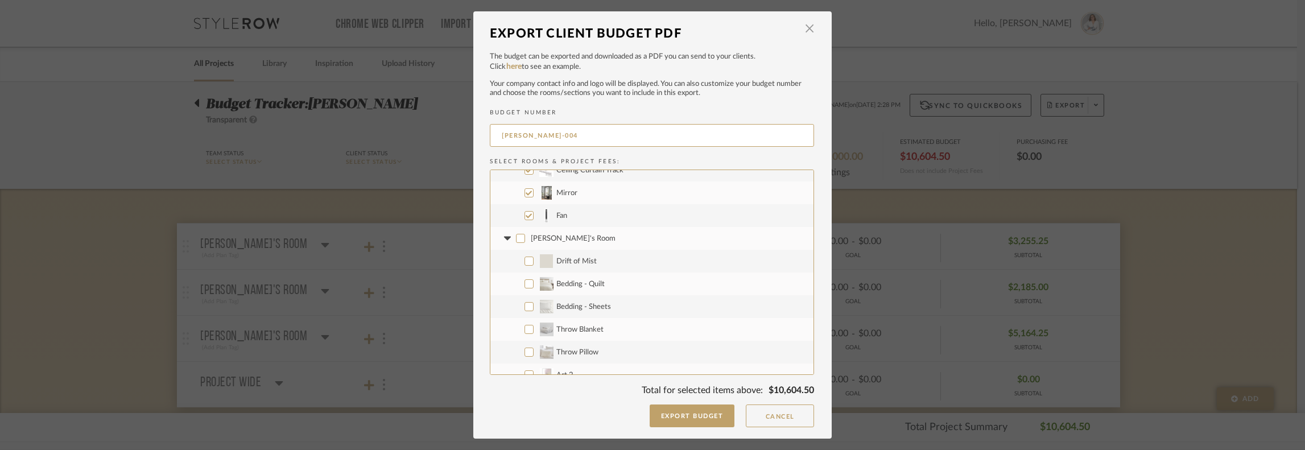
checkbox input "false"
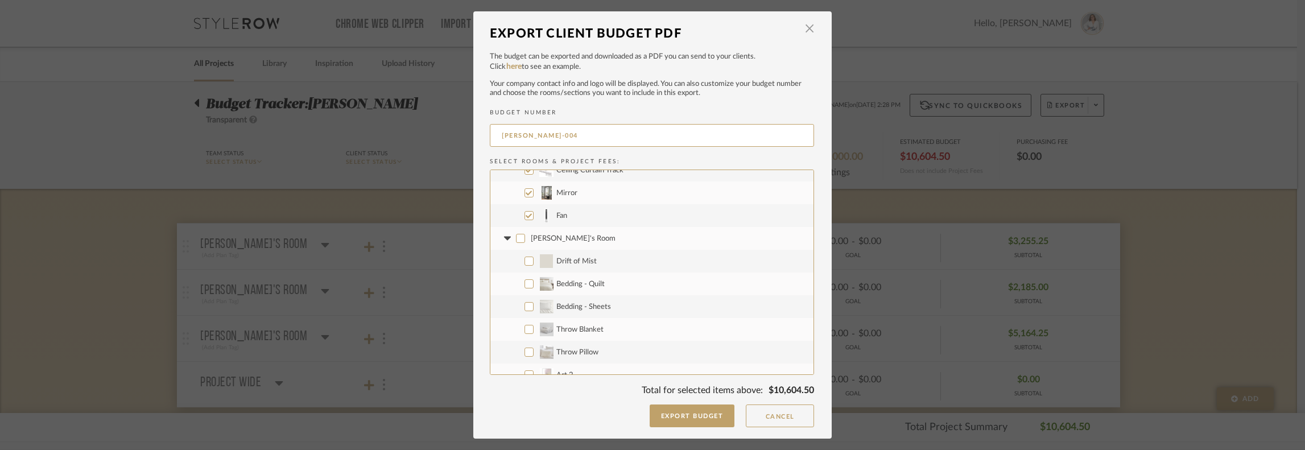
checkbox input "false"
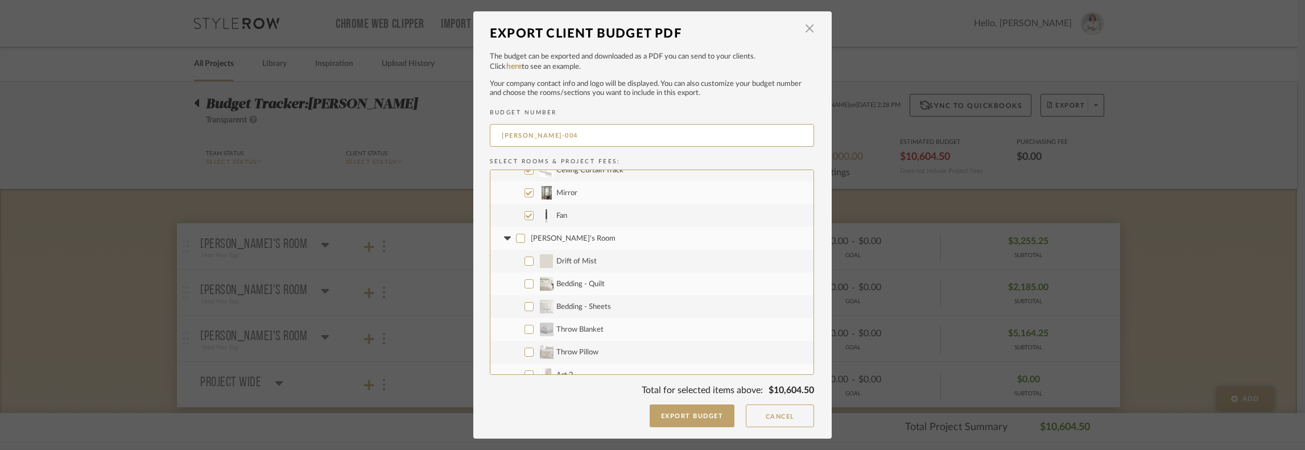
checkbox input "false"
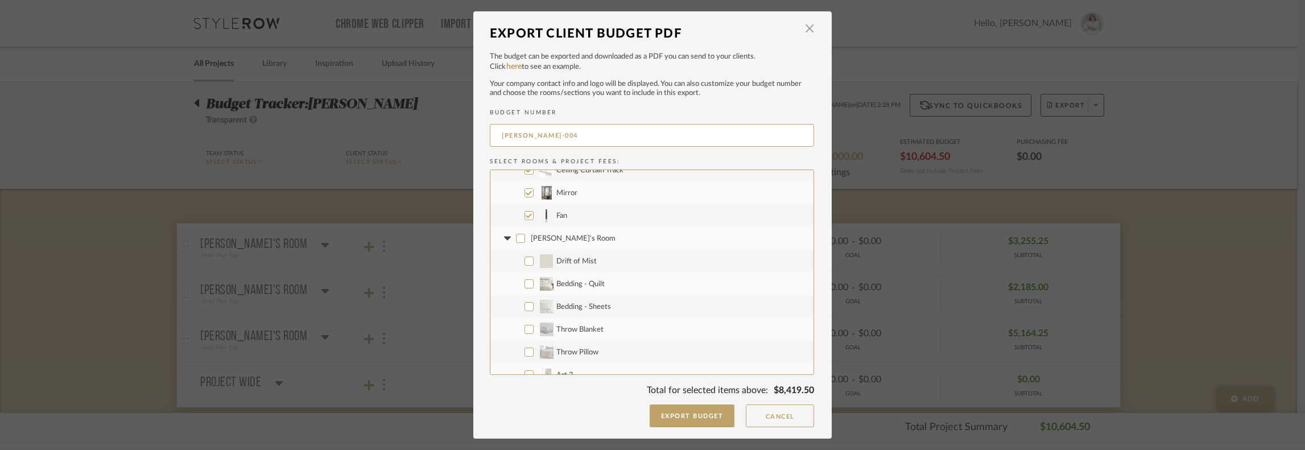
click at [506, 239] on icon at bounding box center [507, 238] width 12 height 5
click at [516, 258] on input "William's Room" at bounding box center [520, 261] width 9 height 9
checkbox input "false"
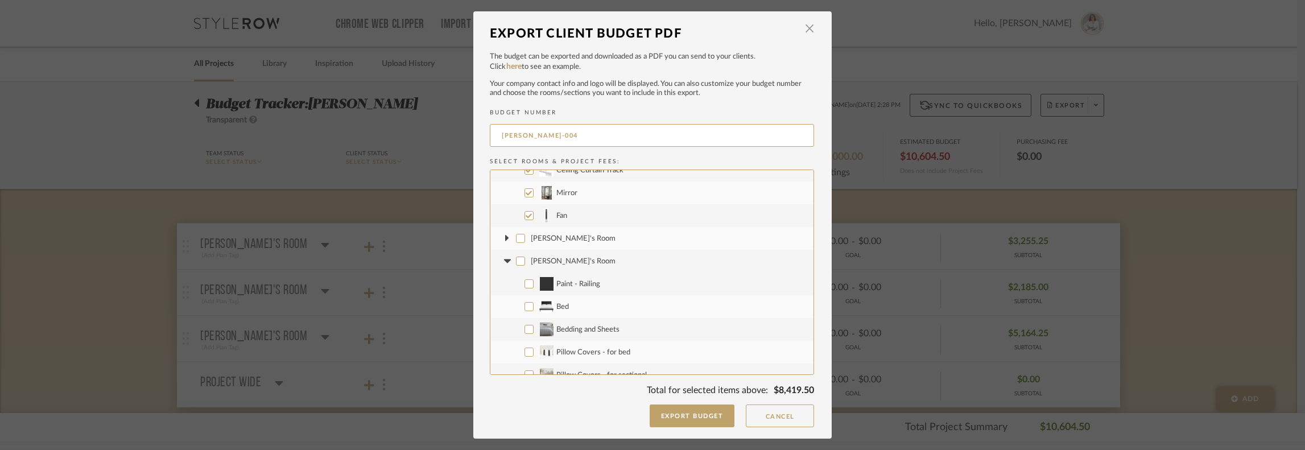
checkbox input "false"
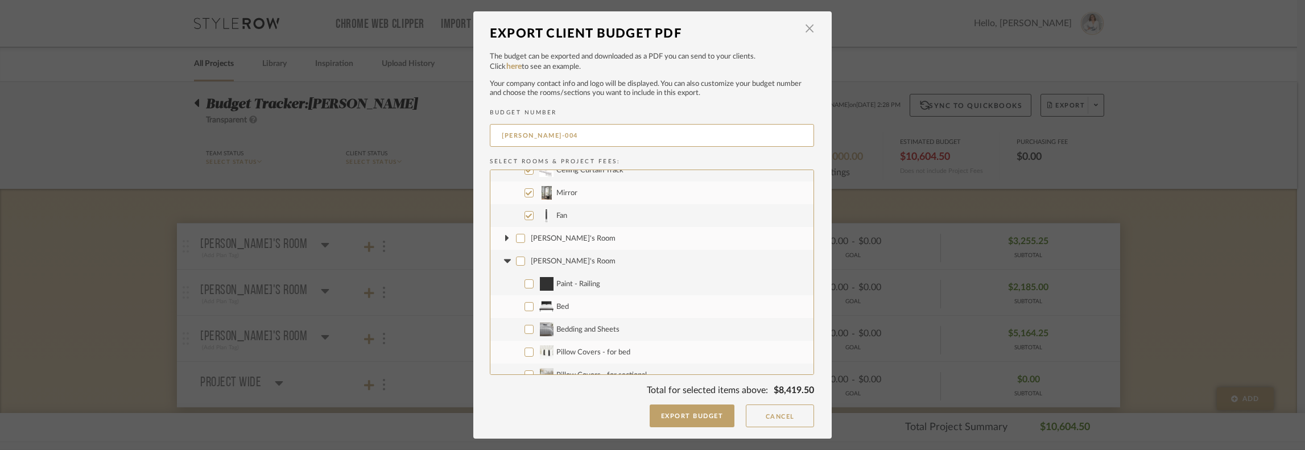
checkbox input "false"
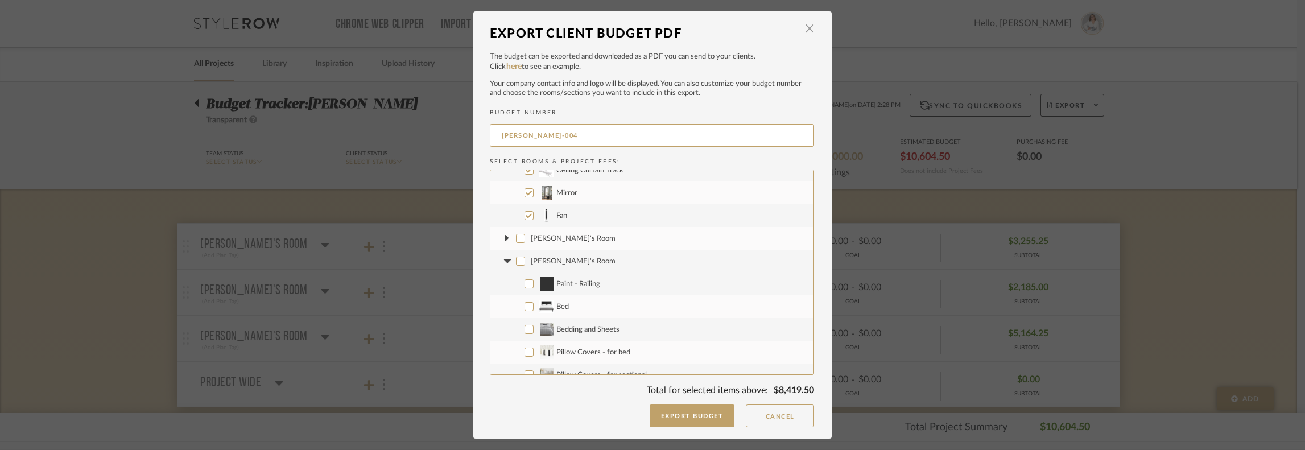
checkbox input "false"
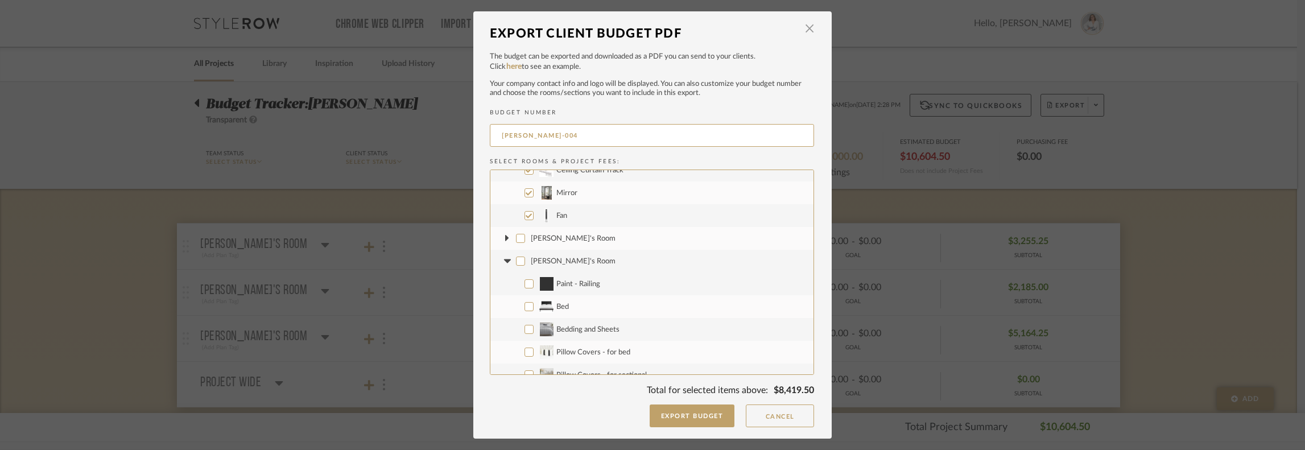
checkbox input "false"
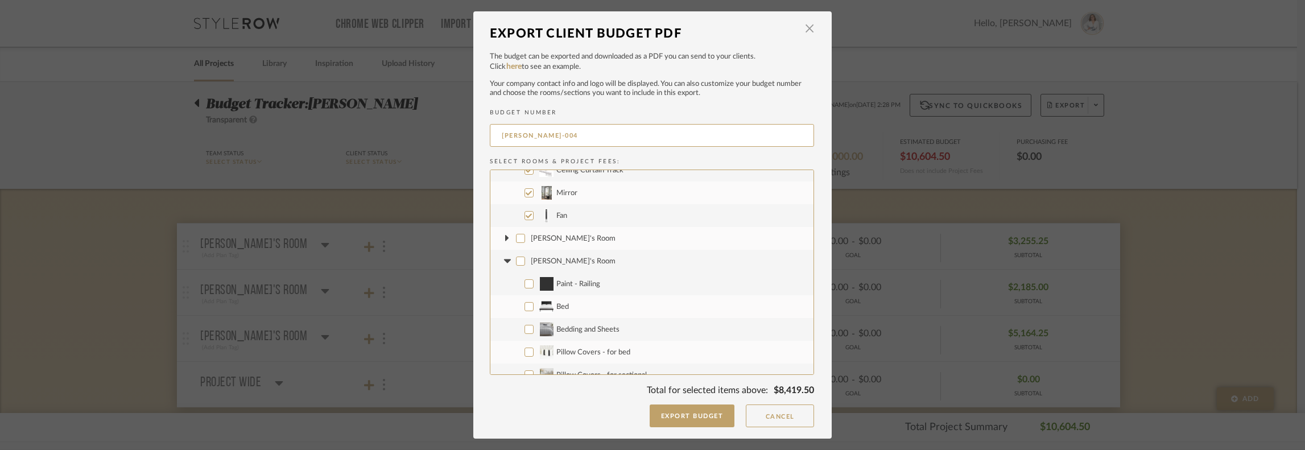
checkbox input "false"
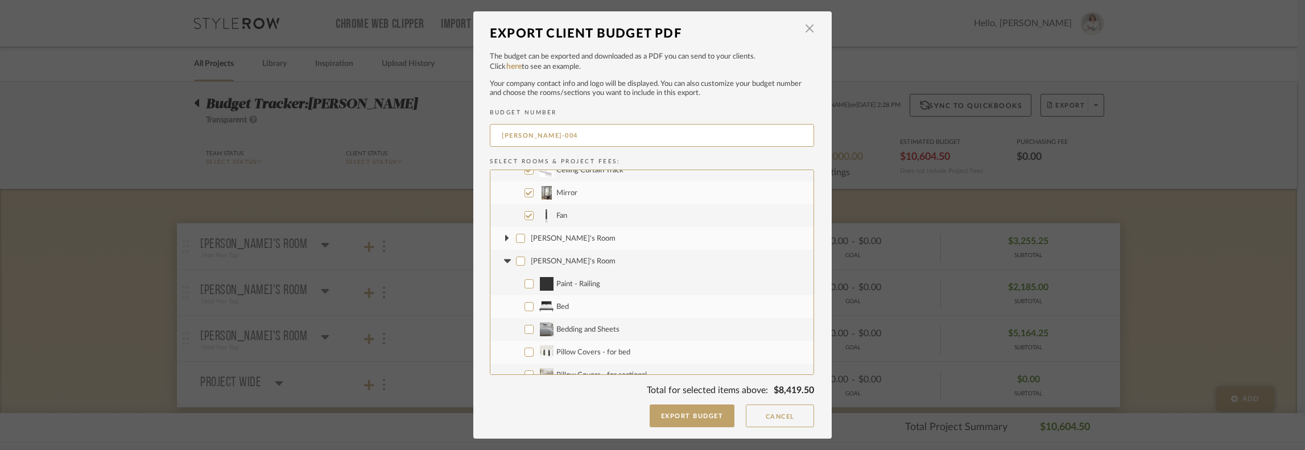
checkbox input "false"
click at [501, 260] on icon at bounding box center [507, 261] width 12 height 5
click at [516, 283] on input "Project Wide" at bounding box center [520, 283] width 9 height 9
checkbox input "false"
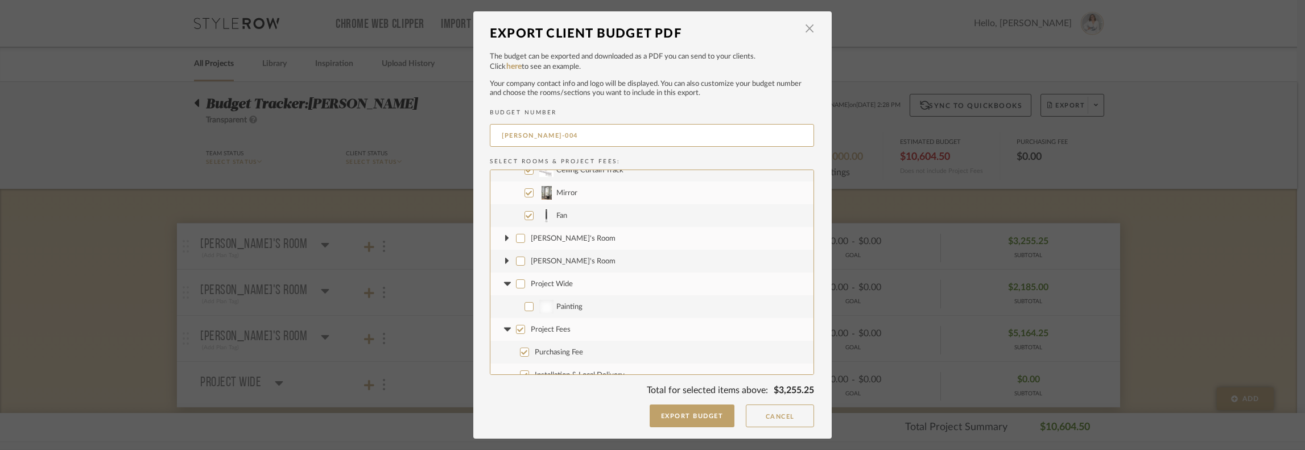
checkbox input "false"
click at [504, 274] on icon at bounding box center [507, 272] width 12 height 5
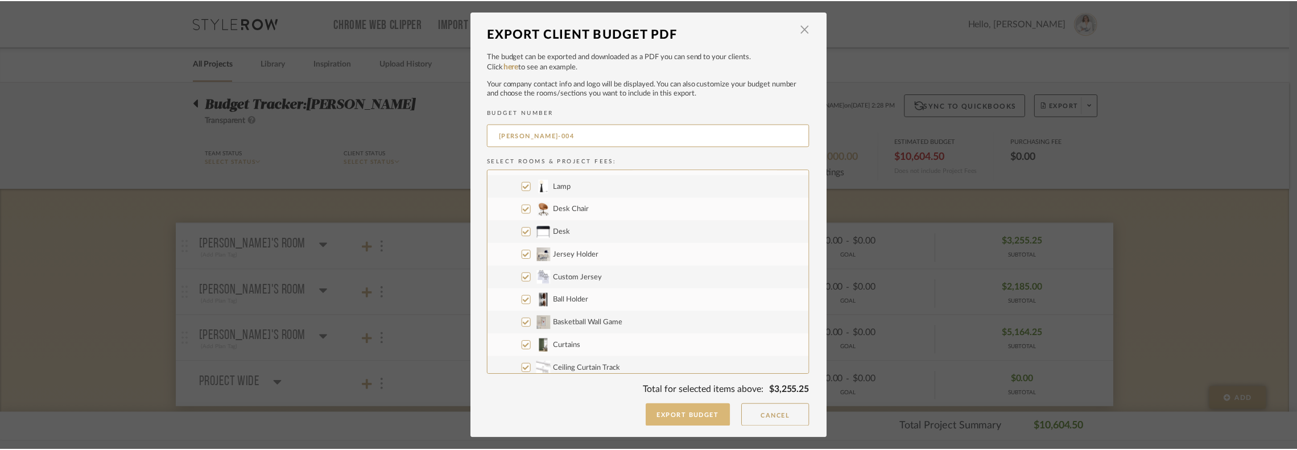
scroll to position [284, 0]
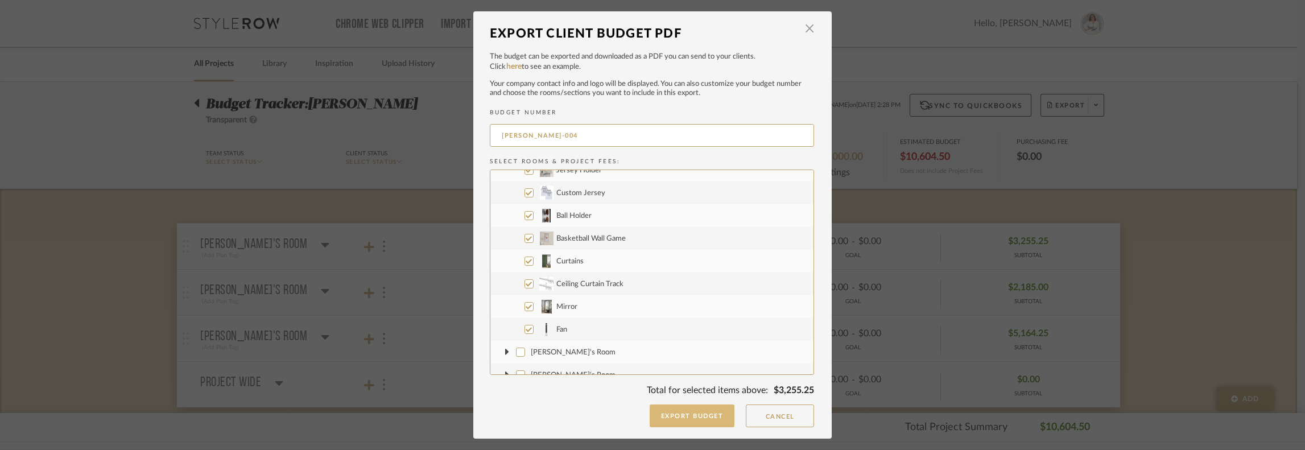
click at [717, 413] on button "Export Budget" at bounding box center [692, 415] width 85 height 23
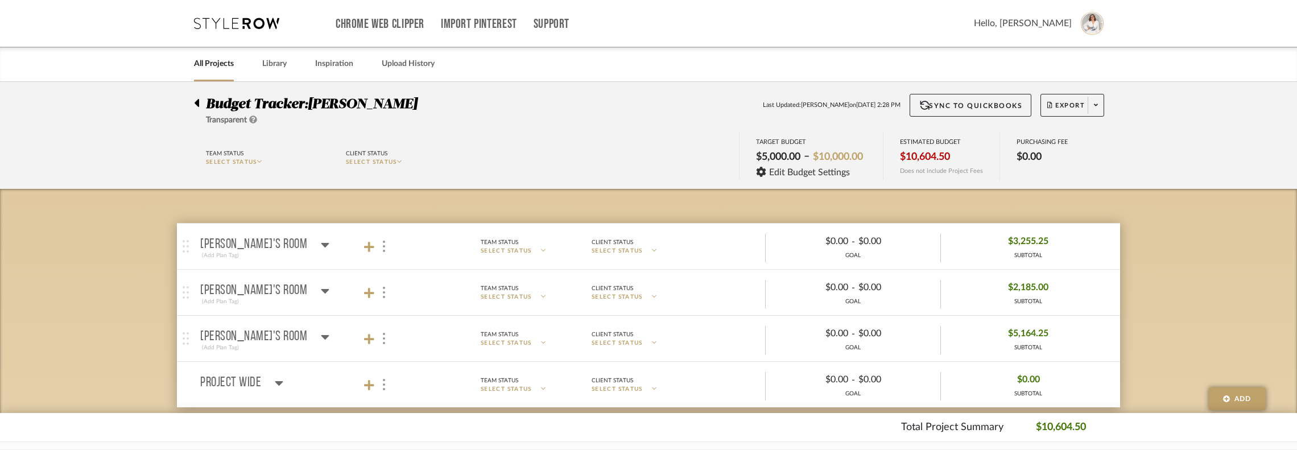
click at [204, 63] on link "All Projects" at bounding box center [214, 63] width 40 height 15
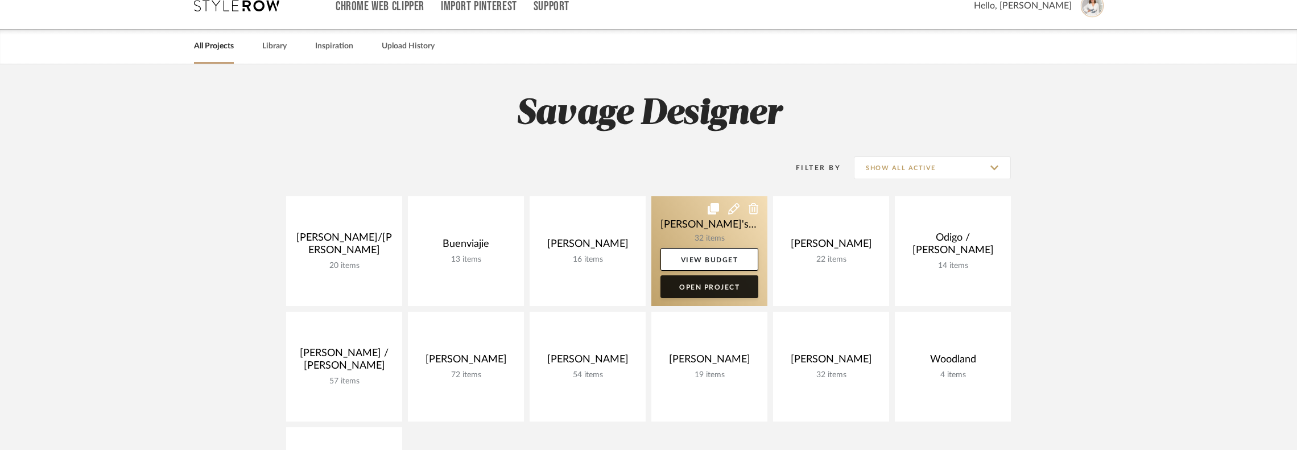
scroll to position [284, 0]
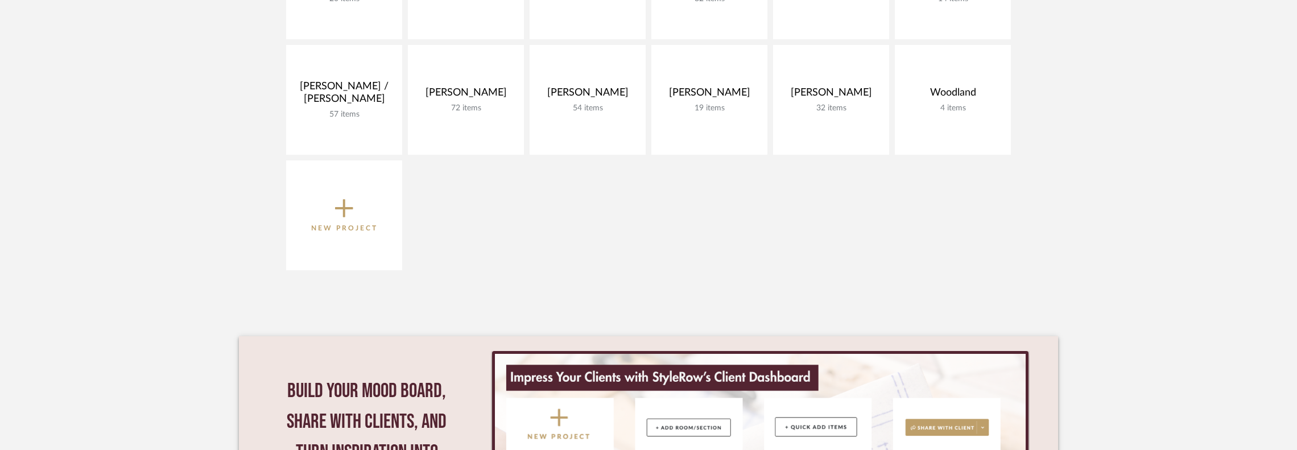
click at [325, 221] on span "New Project" at bounding box center [344, 215] width 67 height 38
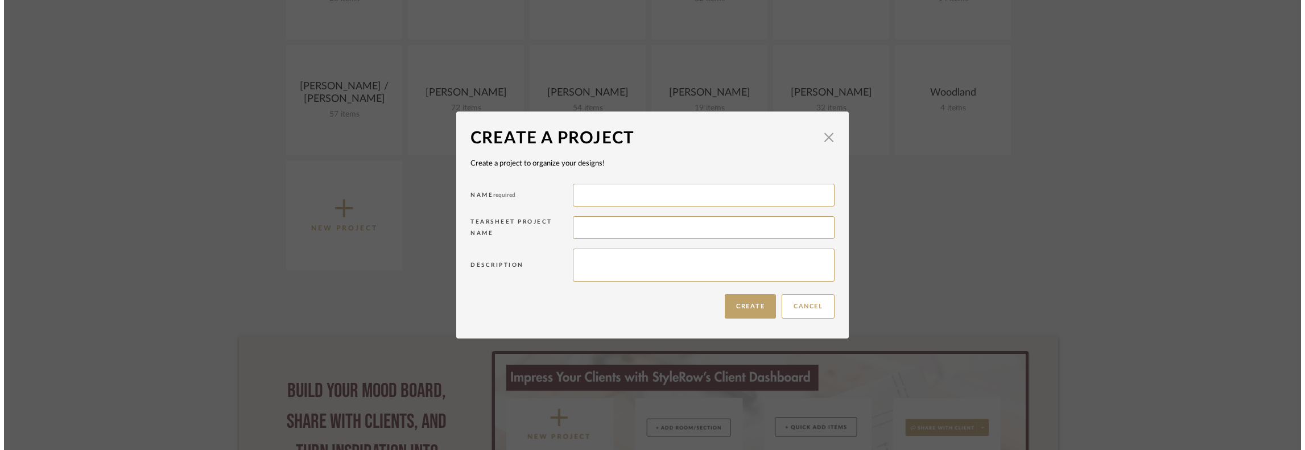
scroll to position [0, 0]
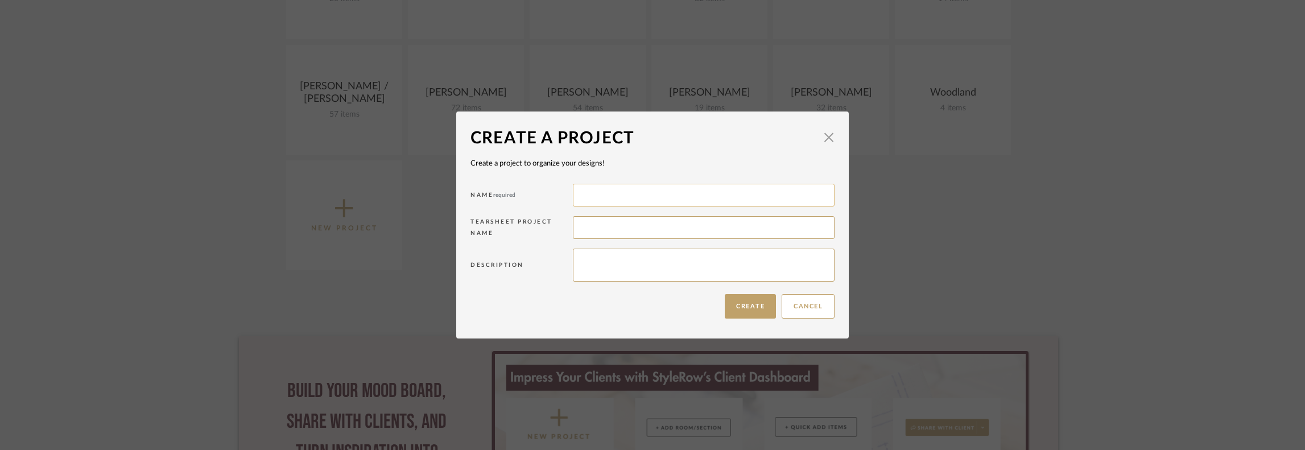
click at [664, 193] on input at bounding box center [704, 195] width 262 height 23
type input "Fake Demo`"
type textarea "Demo New Build"
click at [741, 305] on button "Create" at bounding box center [750, 306] width 51 height 24
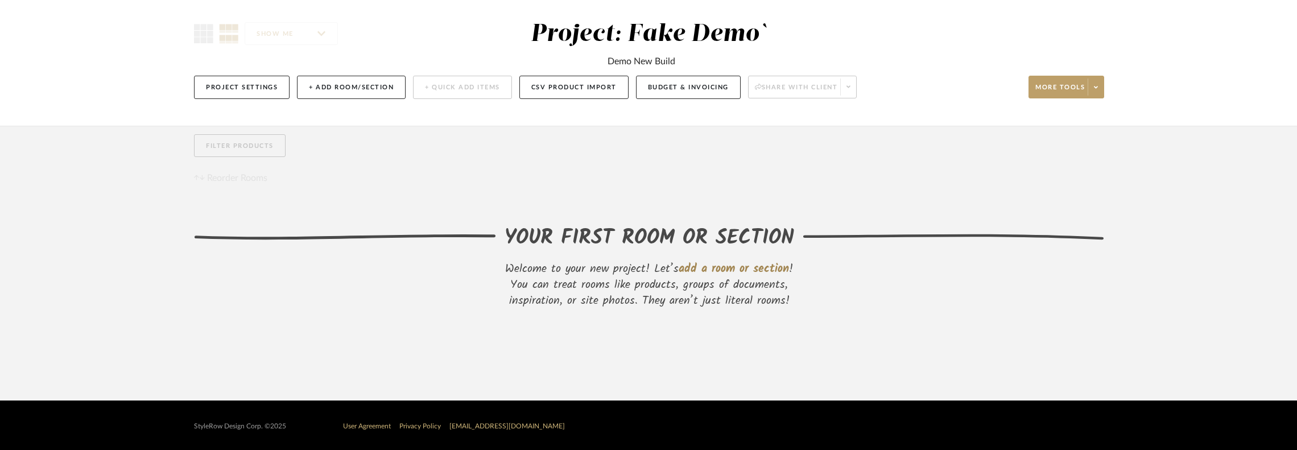
scroll to position [90, 0]
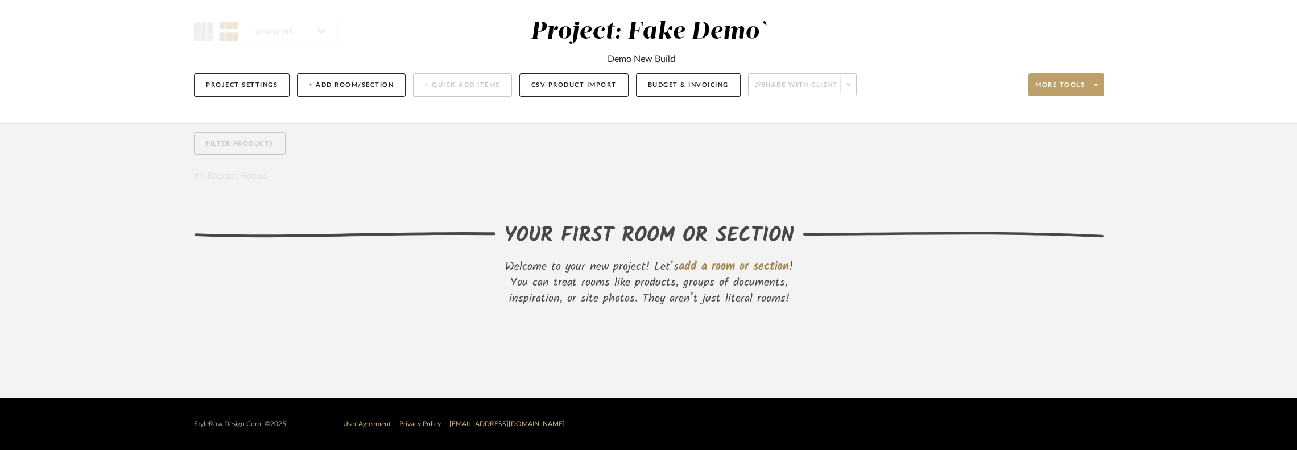
click at [719, 231] on div "YOUR FIRST ROOM OR SECTION" at bounding box center [649, 236] width 290 height 31
click at [780, 264] on span "add a room or section" at bounding box center [734, 267] width 110 height 18
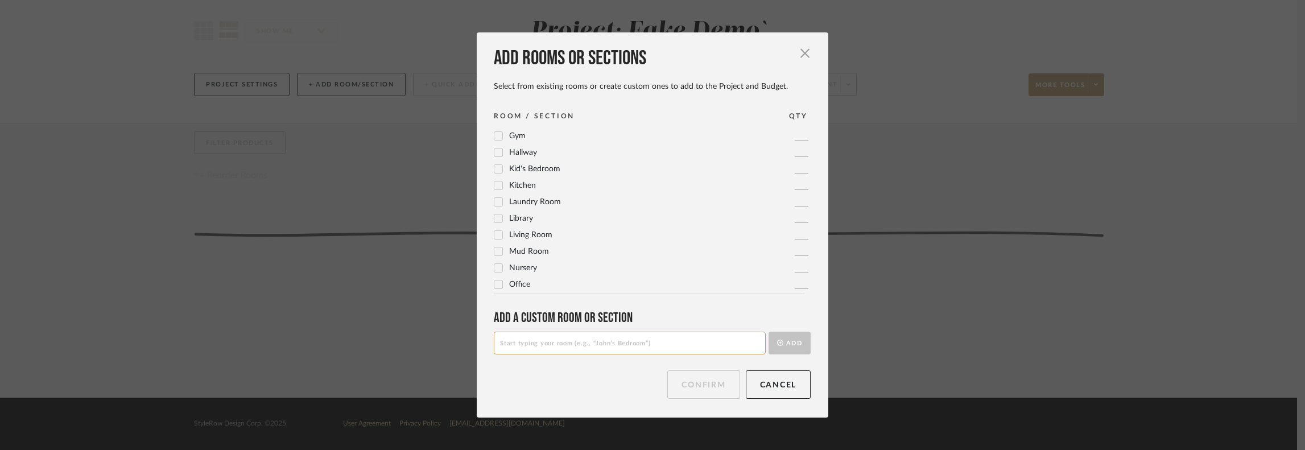
scroll to position [0, 0]
click at [536, 346] on input at bounding box center [630, 343] width 272 height 23
type input "Lighting"
click at [774, 346] on button "Add" at bounding box center [789, 343] width 42 height 23
click at [569, 340] on input at bounding box center [630, 343] width 272 height 23
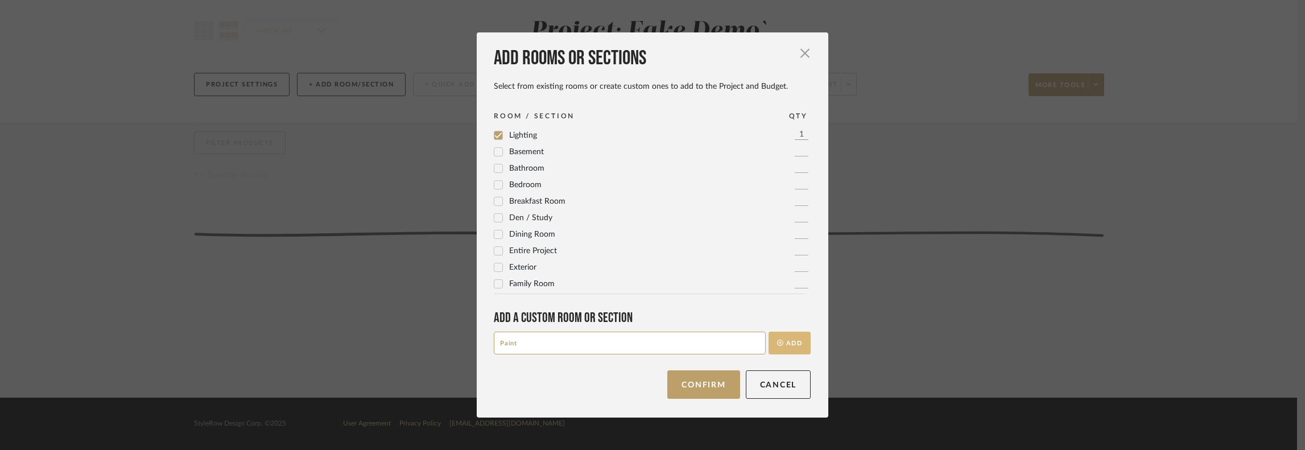
type input "Paint"
click at [777, 350] on button "Add" at bounding box center [789, 343] width 42 height 23
click at [579, 349] on input at bounding box center [630, 343] width 272 height 23
type input "Trim/Door"
click at [775, 333] on button "Add" at bounding box center [789, 343] width 42 height 23
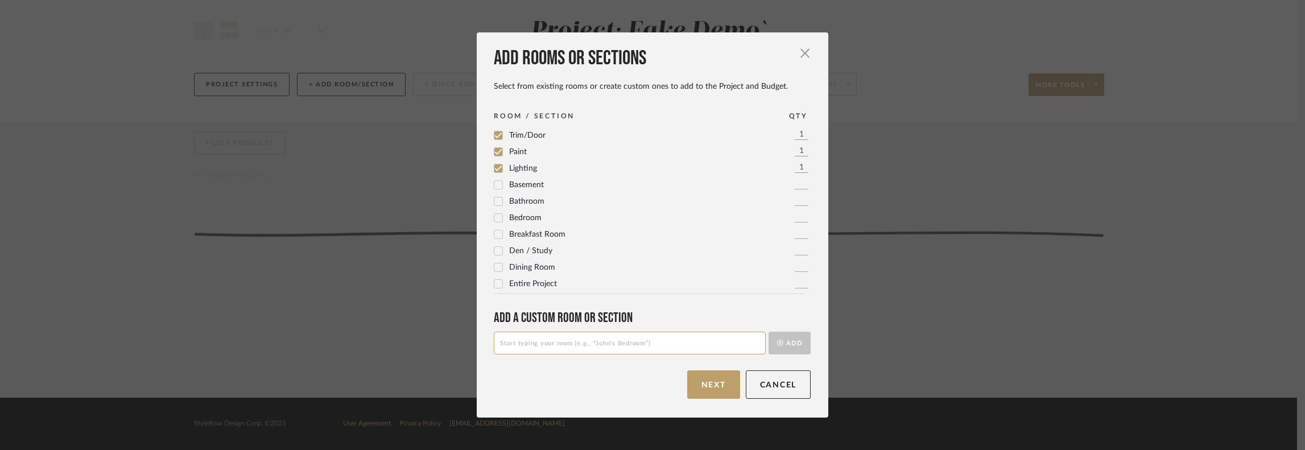
click at [582, 343] on input at bounding box center [630, 343] width 272 height 23
type input "Cabinet"
click at [781, 344] on button "Add" at bounding box center [789, 343] width 42 height 23
click at [689, 390] on button "Next" at bounding box center [713, 384] width 53 height 28
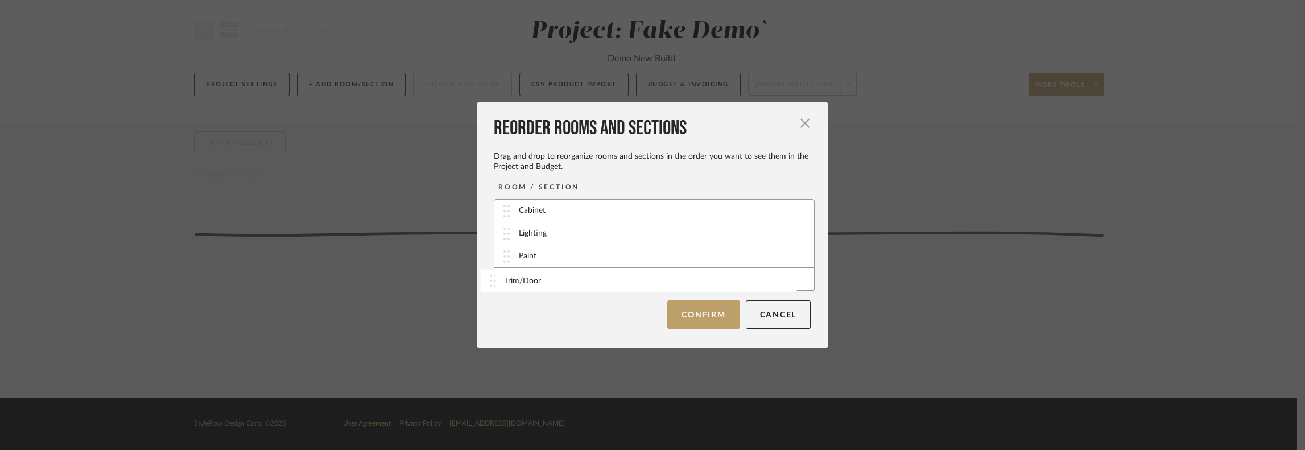
drag, startPoint x: 515, startPoint y: 284, endPoint x: 505, endPoint y: 286, distance: 10.4
click at [717, 322] on button "Confirm" at bounding box center [703, 314] width 72 height 28
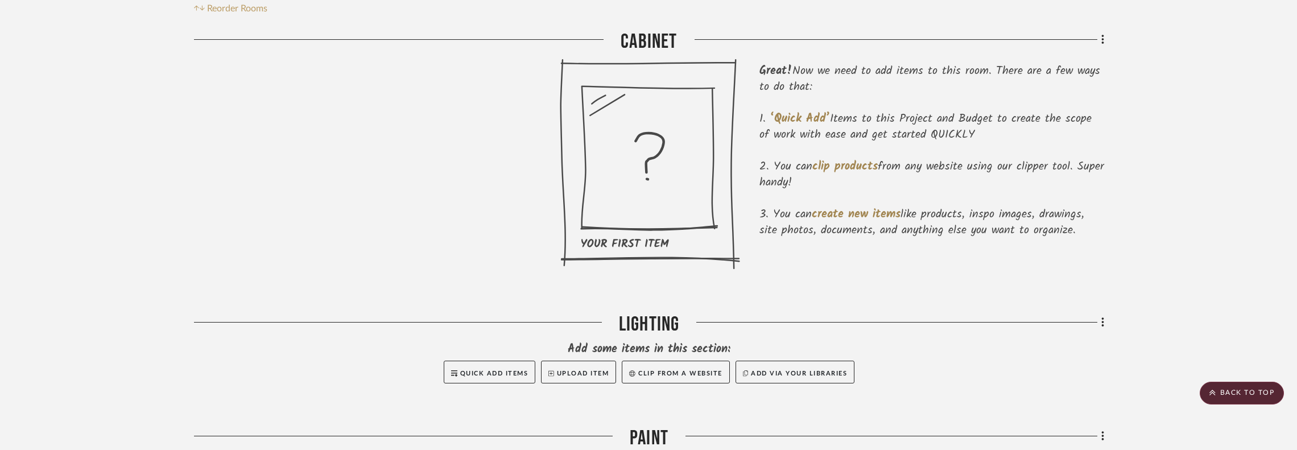
scroll to position [147, 0]
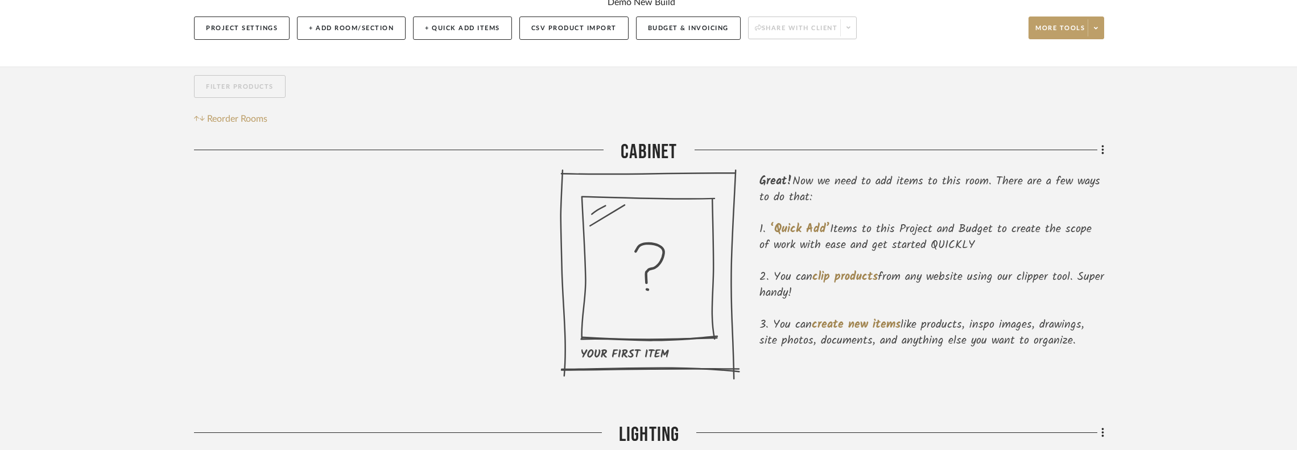
click at [662, 267] on icon at bounding box center [650, 274] width 180 height 211
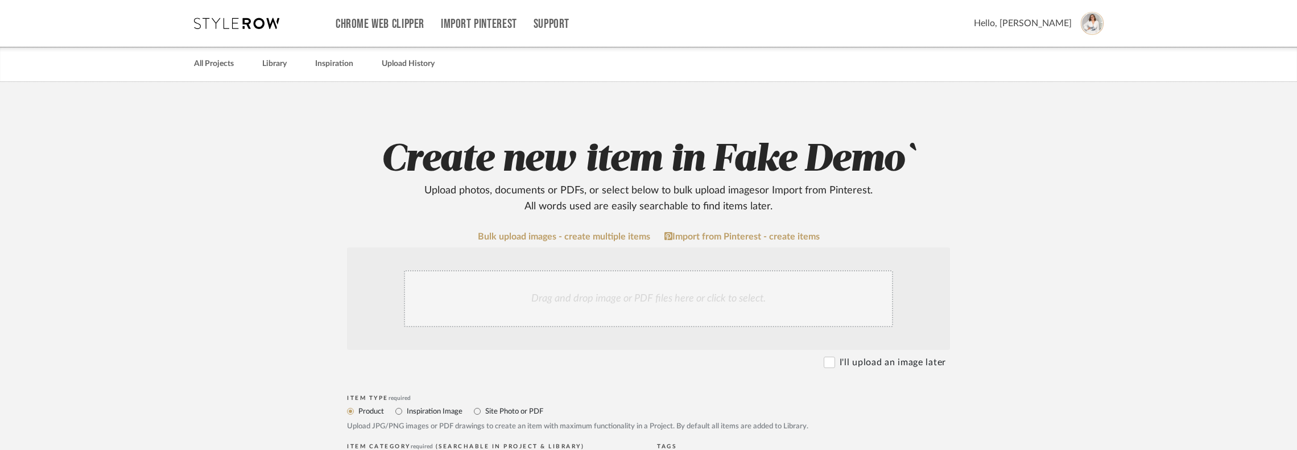
click at [242, 22] on icon at bounding box center [236, 23] width 85 height 11
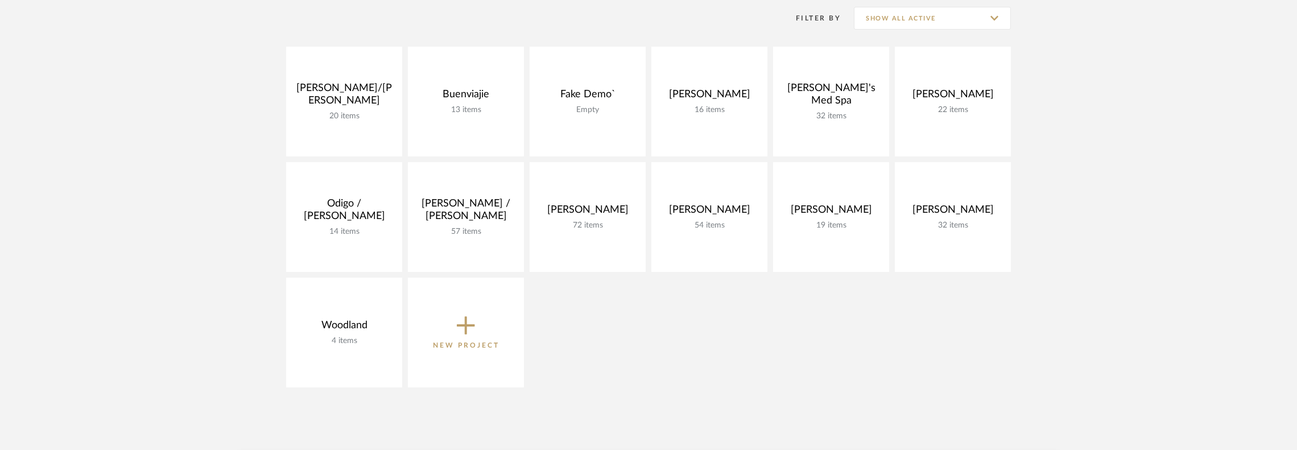
scroll to position [114, 0]
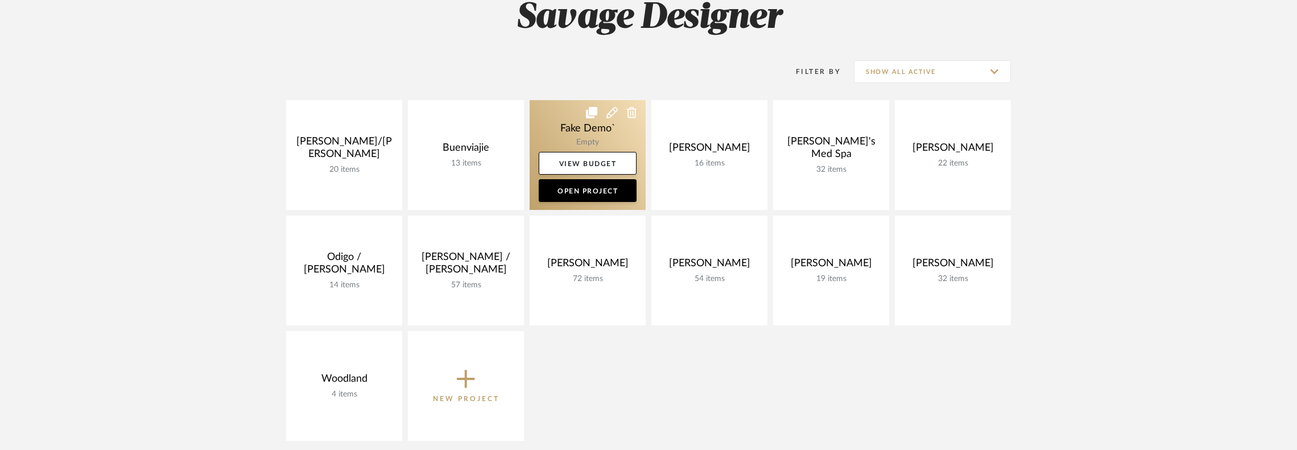
click at [555, 131] on link at bounding box center [588, 155] width 116 height 110
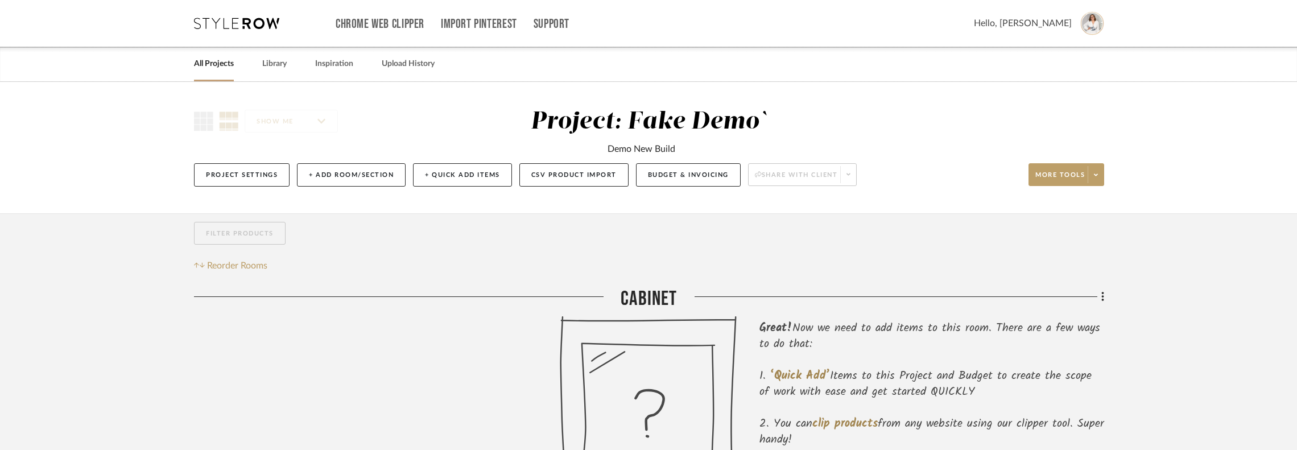
click at [194, 19] on icon at bounding box center [236, 23] width 85 height 11
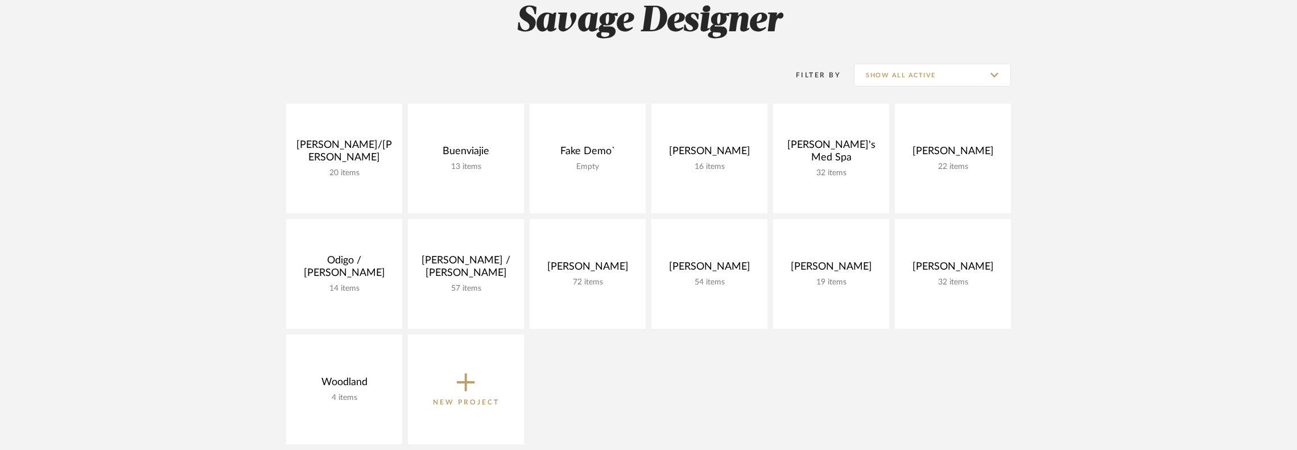
scroll to position [114, 0]
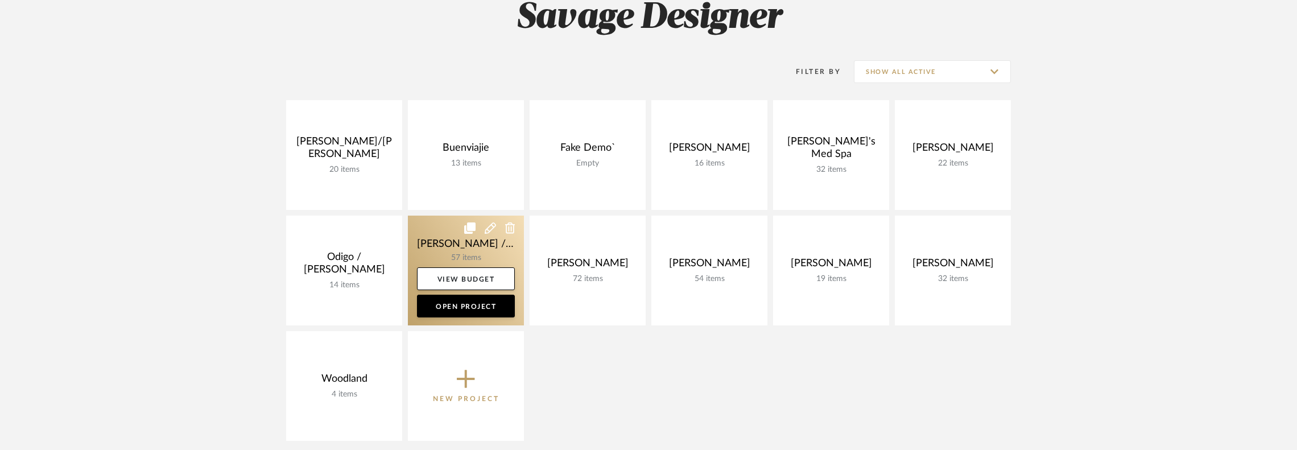
click at [449, 233] on link at bounding box center [466, 271] width 116 height 110
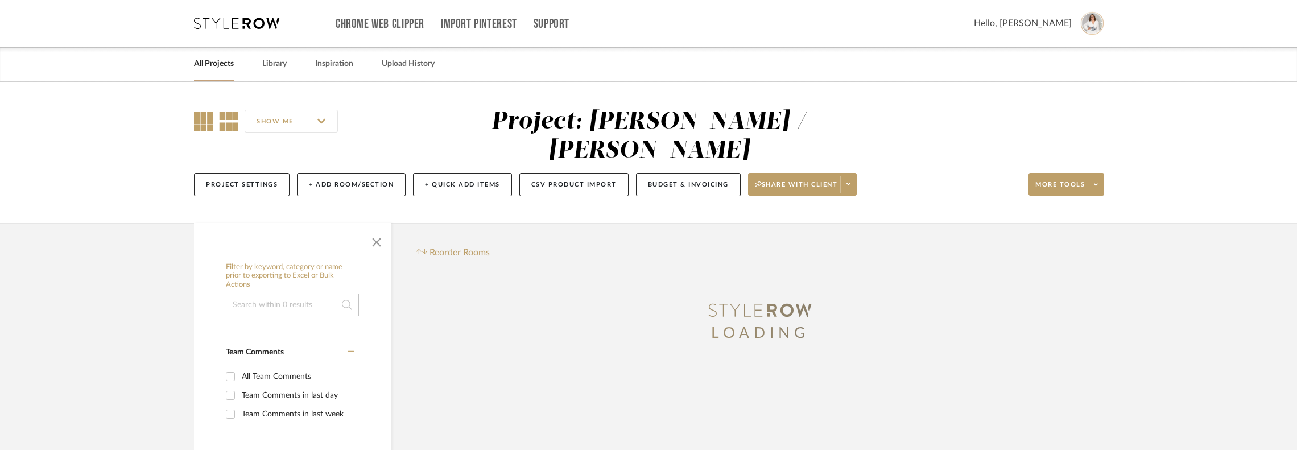
click at [206, 119] on icon at bounding box center [203, 120] width 19 height 19
click at [234, 125] on icon at bounding box center [229, 120] width 20 height 19
click at [297, 114] on input "SHOW ME" at bounding box center [291, 121] width 93 height 23
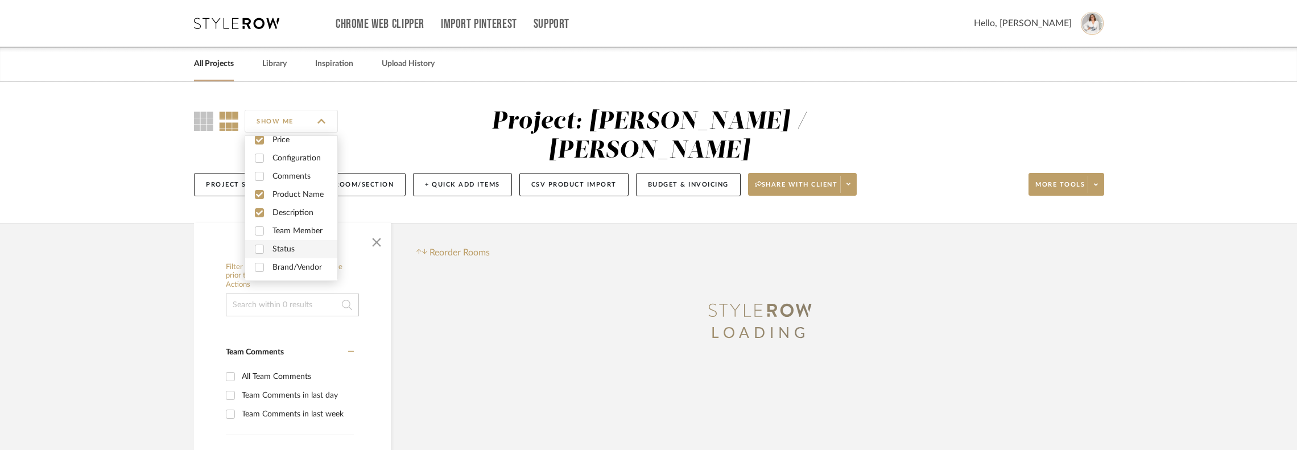
scroll to position [30, 0]
drag, startPoint x: 301, startPoint y: 115, endPoint x: 210, endPoint y: 137, distance: 93.0
click at [296, 117] on input "SHOW ME" at bounding box center [291, 121] width 93 height 23
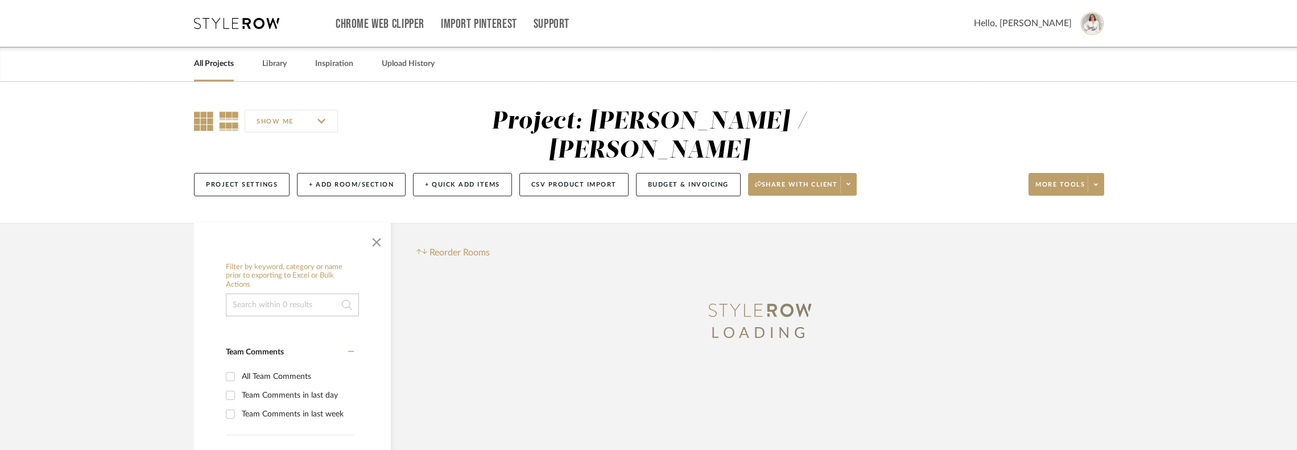
click at [197, 123] on icon at bounding box center [203, 120] width 19 height 19
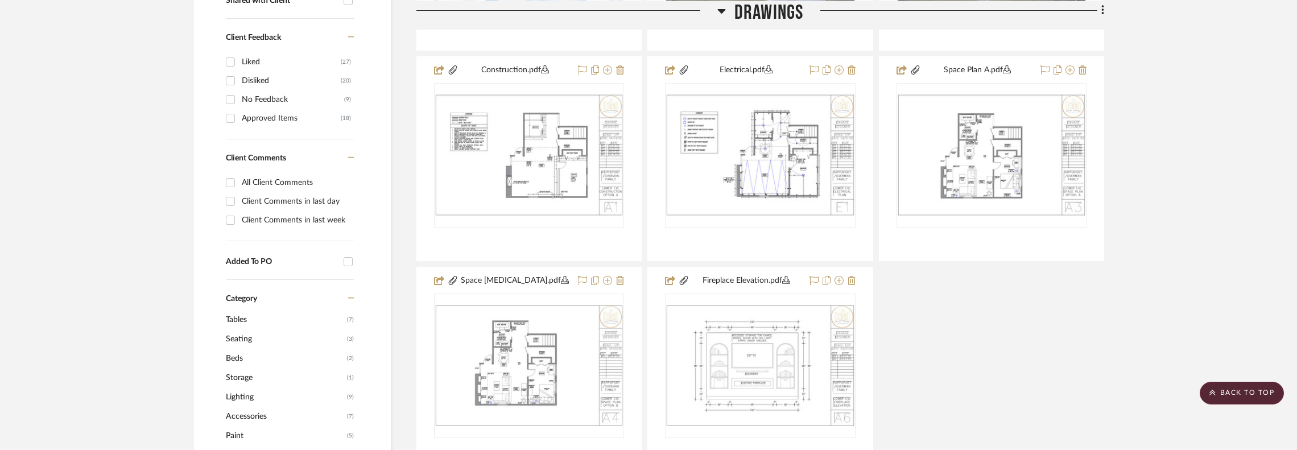
scroll to position [512, 0]
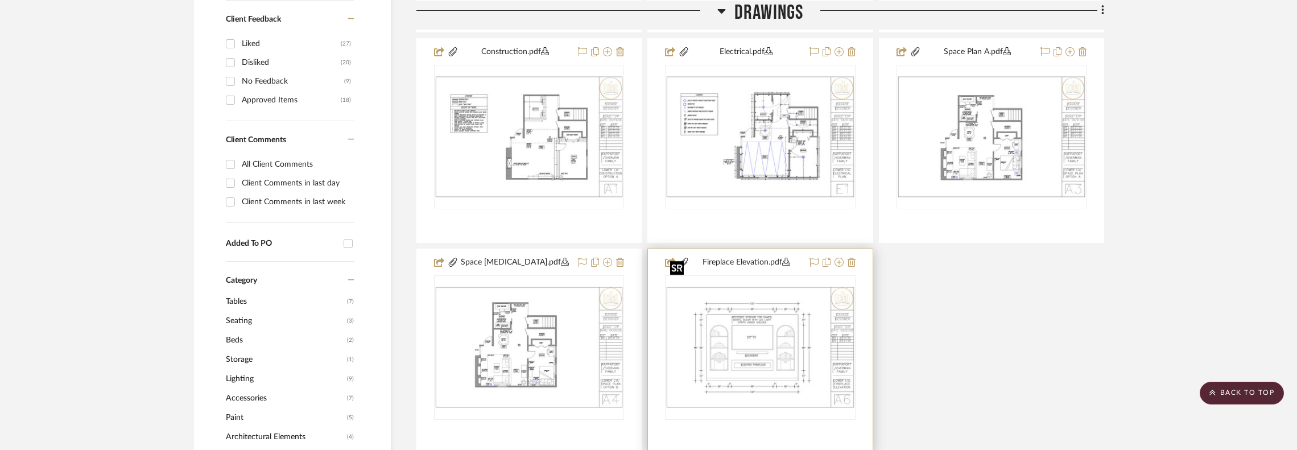
click at [762, 316] on img "0" at bounding box center [760, 347] width 188 height 121
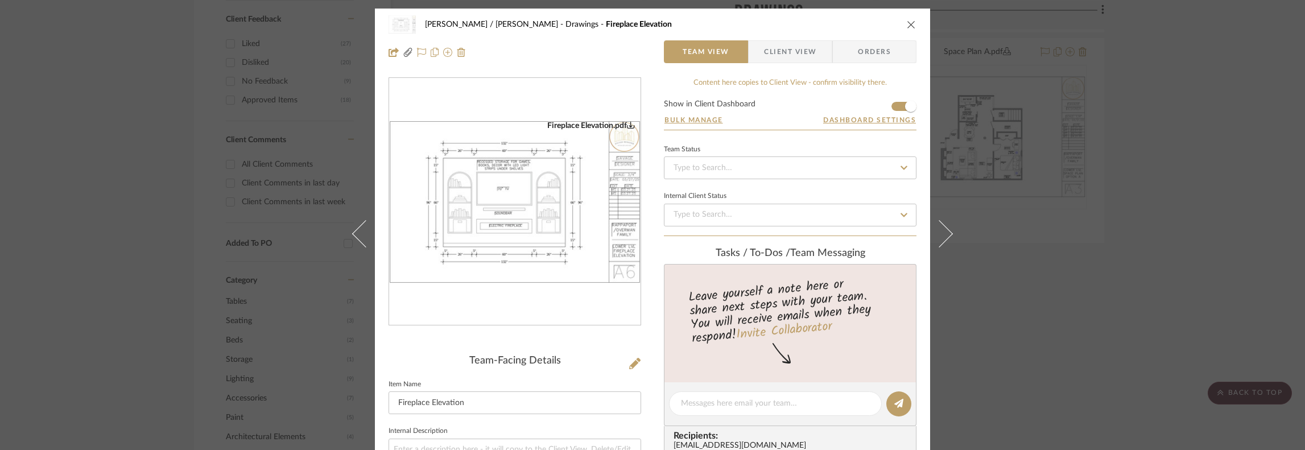
click at [908, 23] on icon "close" at bounding box center [911, 24] width 9 height 9
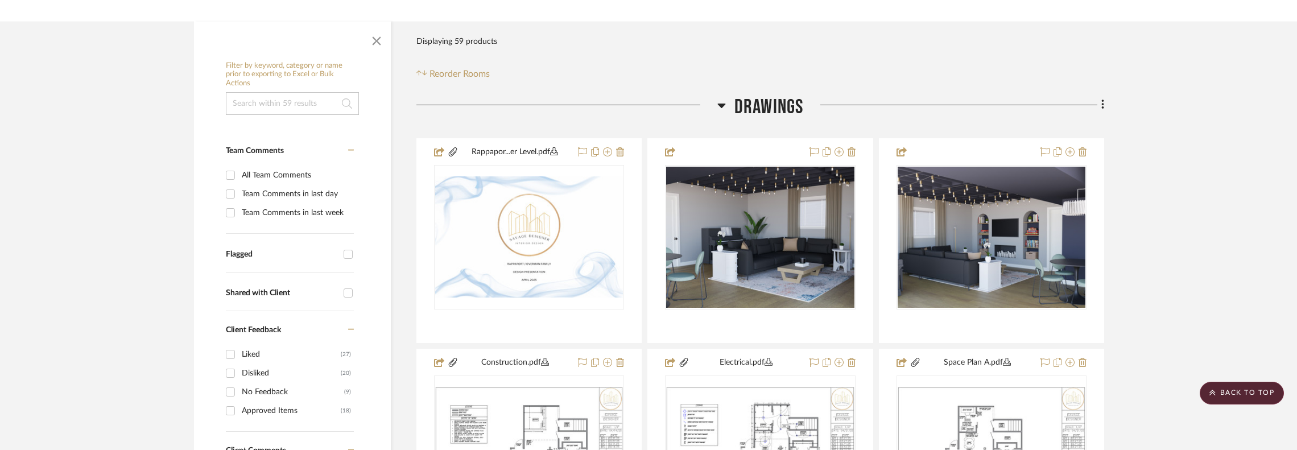
scroll to position [171, 0]
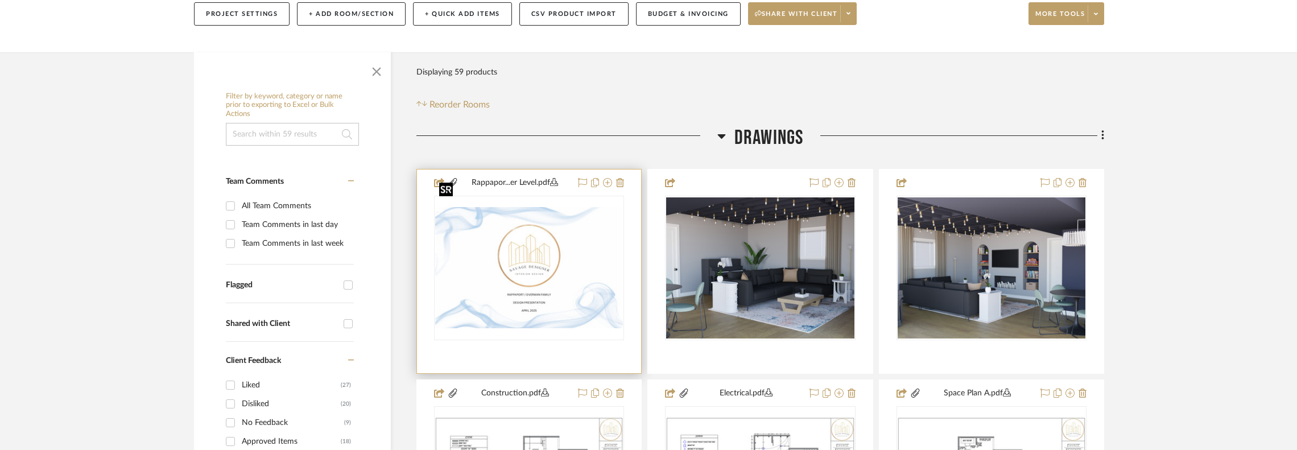
click at [541, 259] on img "0" at bounding box center [529, 267] width 188 height 121
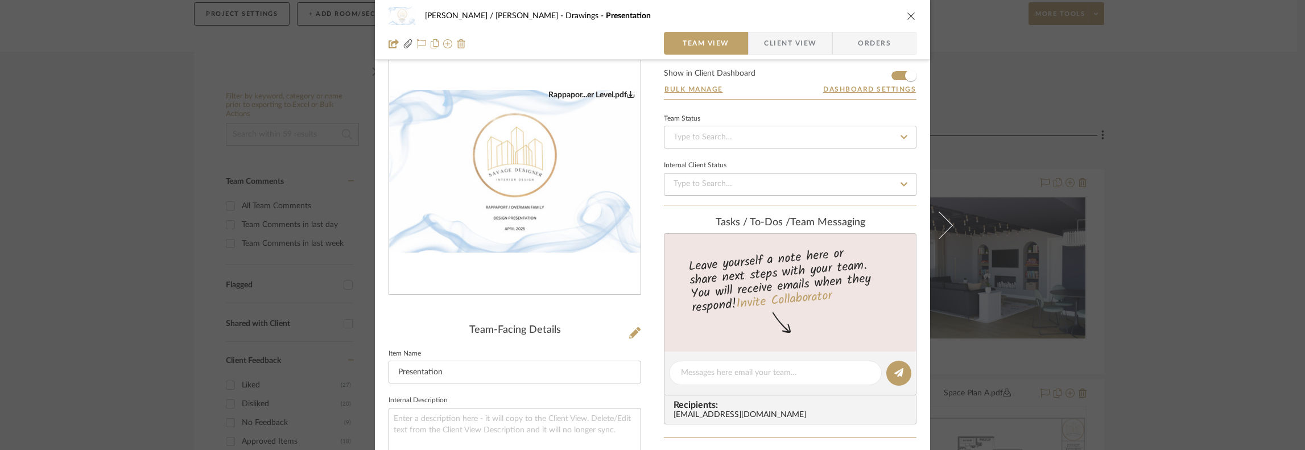
scroll to position [57, 0]
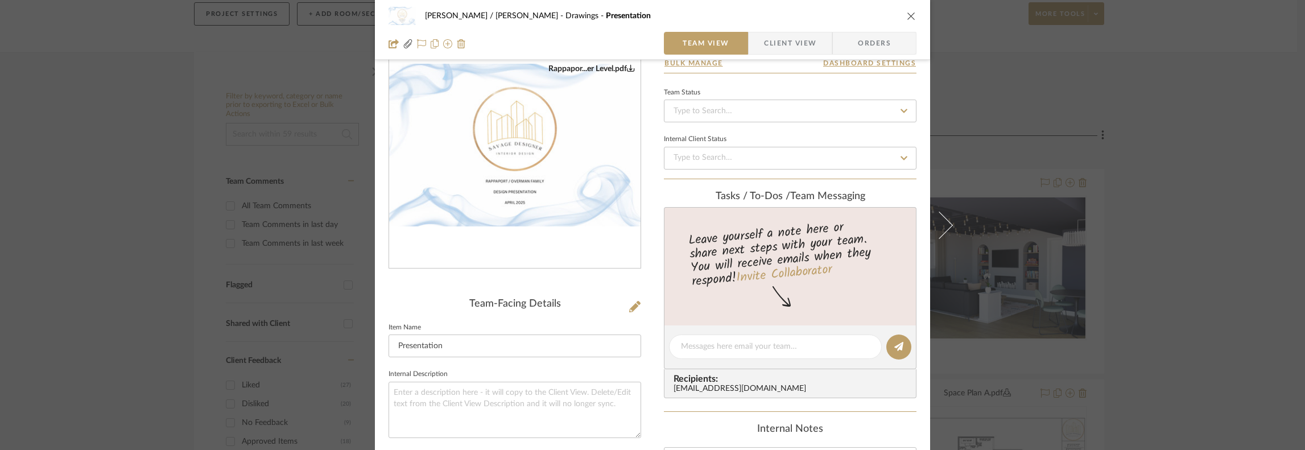
click at [546, 177] on img "0" at bounding box center [514, 145] width 251 height 163
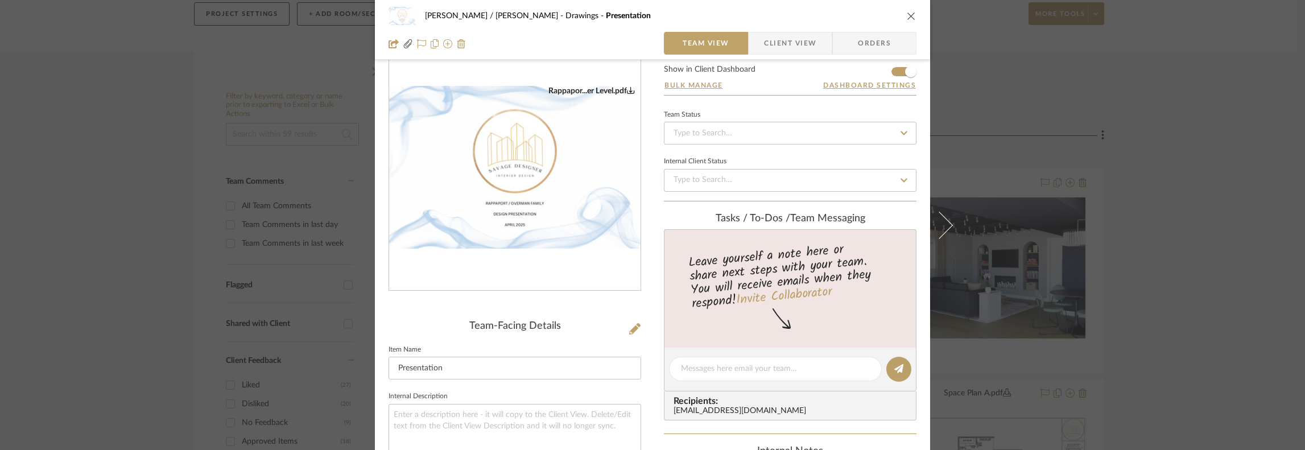
scroll to position [0, 0]
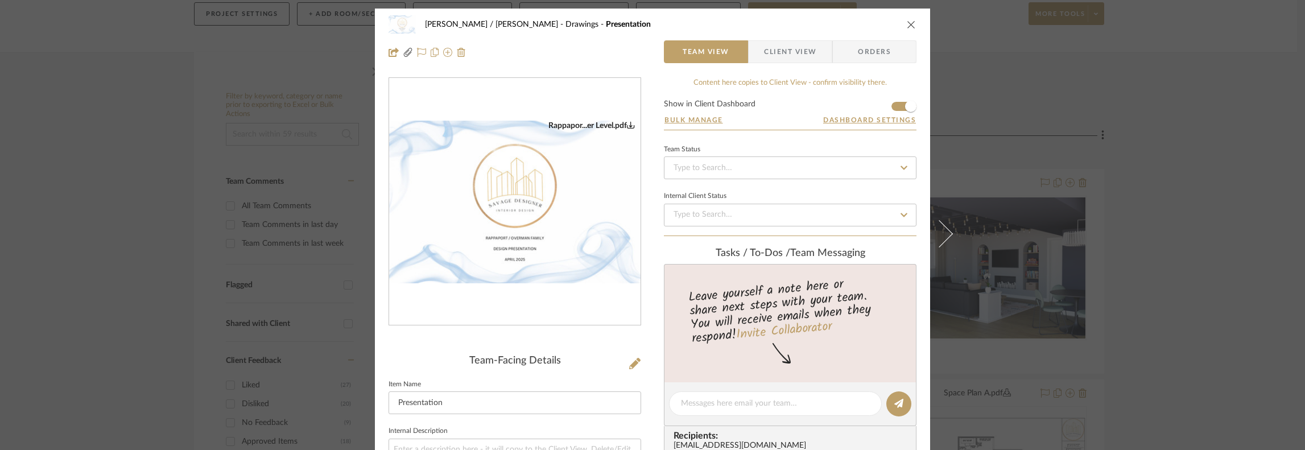
click at [907, 27] on icon "close" at bounding box center [911, 24] width 9 height 9
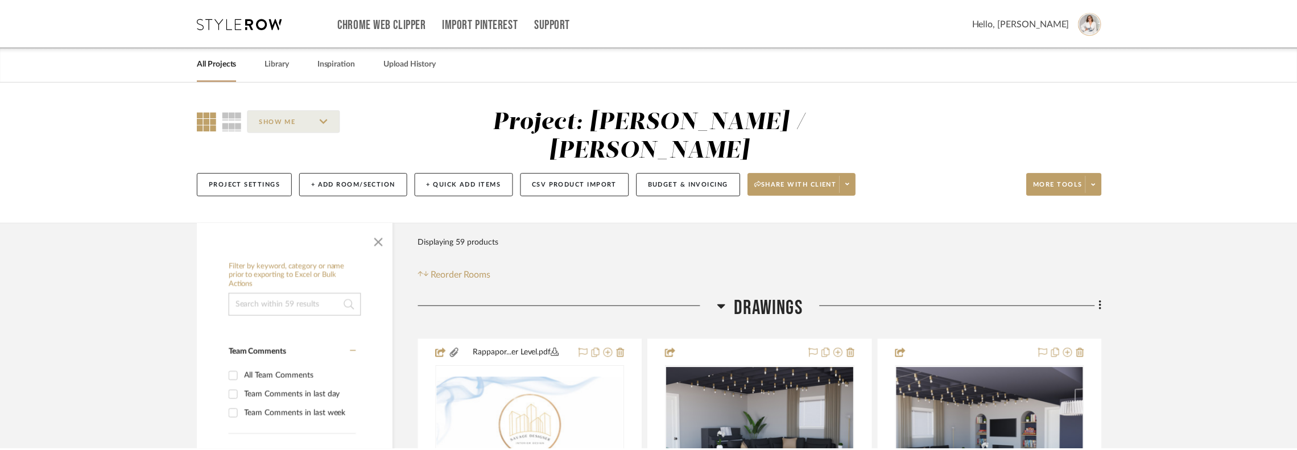
scroll to position [171, 0]
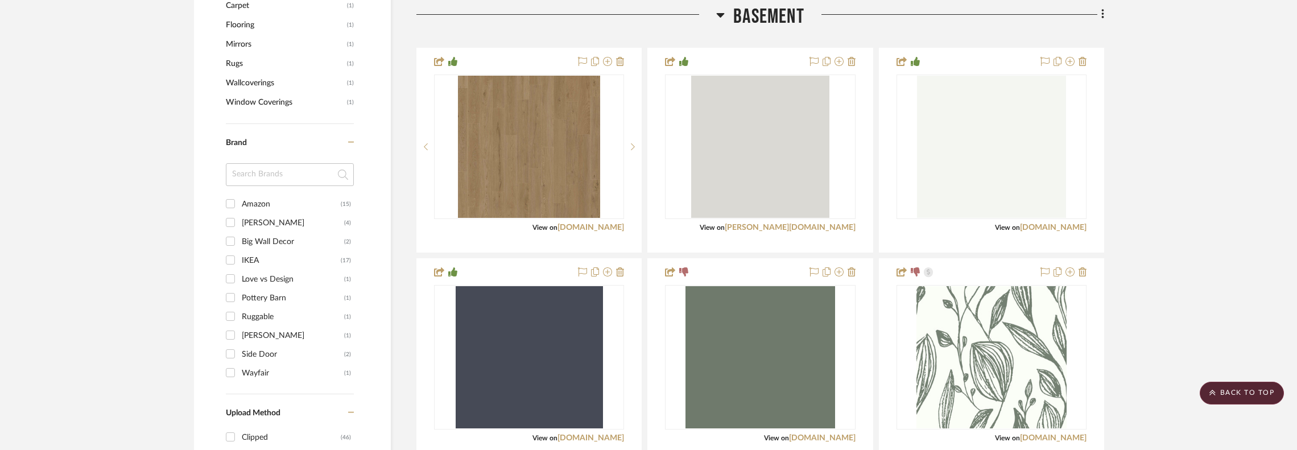
scroll to position [1024, 0]
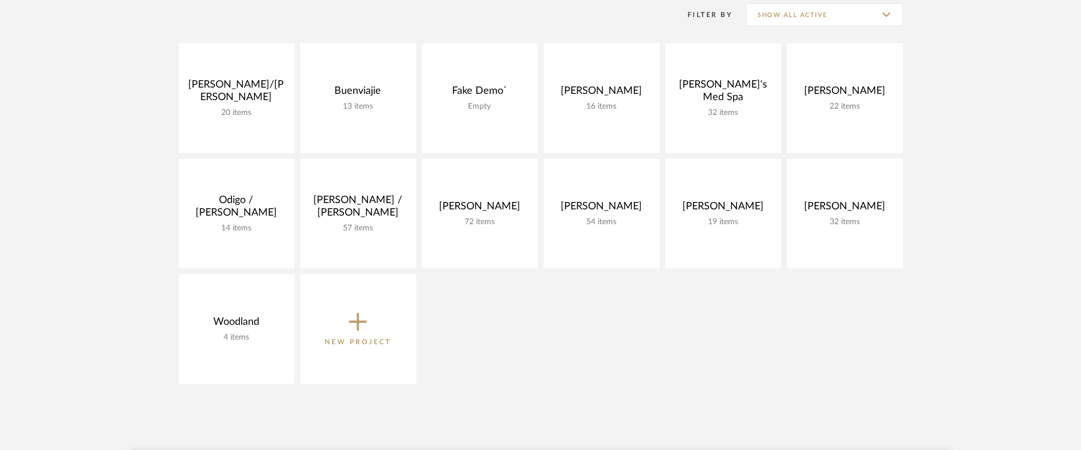
scroll to position [228, 0]
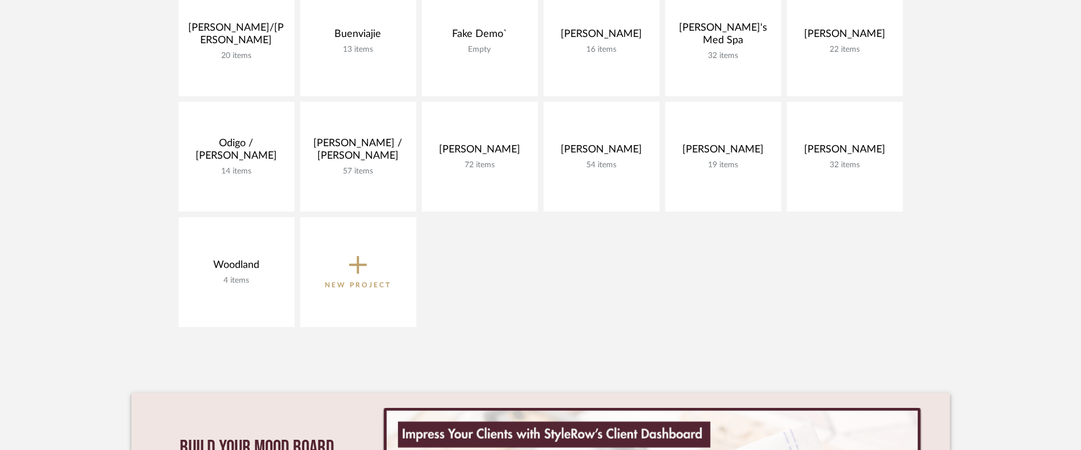
click at [371, 266] on span "New Project" at bounding box center [358, 272] width 67 height 38
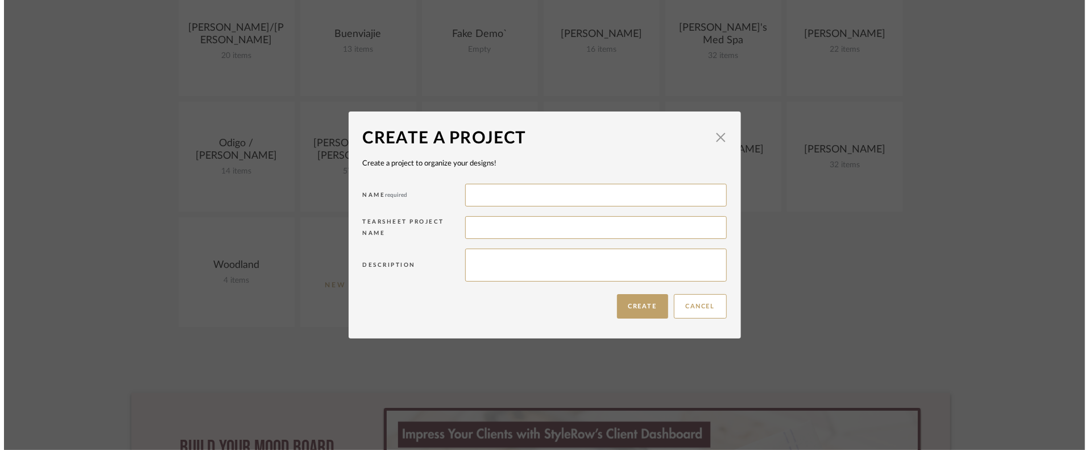
scroll to position [0, 0]
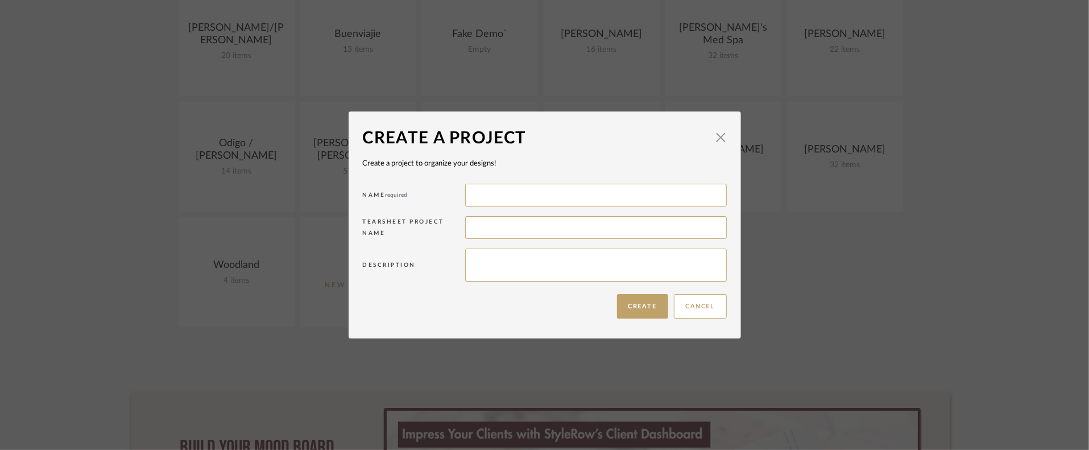
click at [536, 181] on div "Name required" at bounding box center [545, 197] width 364 height 32
click at [532, 195] on input at bounding box center [596, 195] width 262 height 23
type input "[PERSON_NAME]"
click at [531, 248] on div "Description" at bounding box center [545, 267] width 364 height 43
click at [531, 257] on textarea at bounding box center [596, 265] width 262 height 33
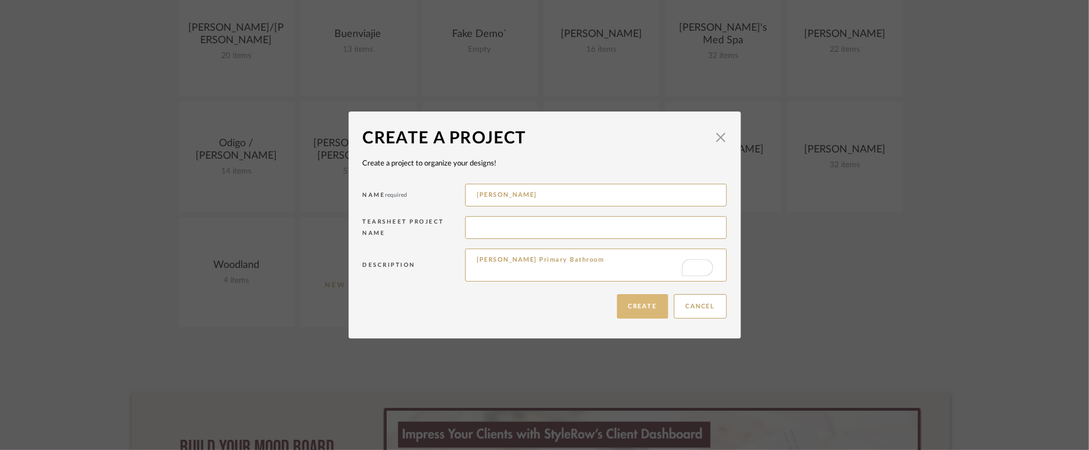
type textarea "[PERSON_NAME] Primary Bathroom"
click at [640, 314] on button "Create" at bounding box center [642, 306] width 51 height 24
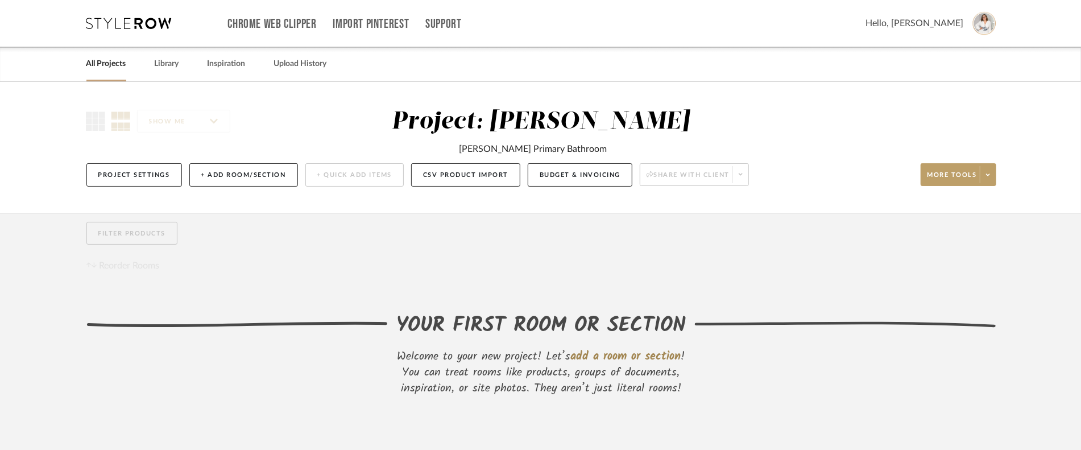
click at [584, 349] on span "add a room or section" at bounding box center [626, 357] width 110 height 18
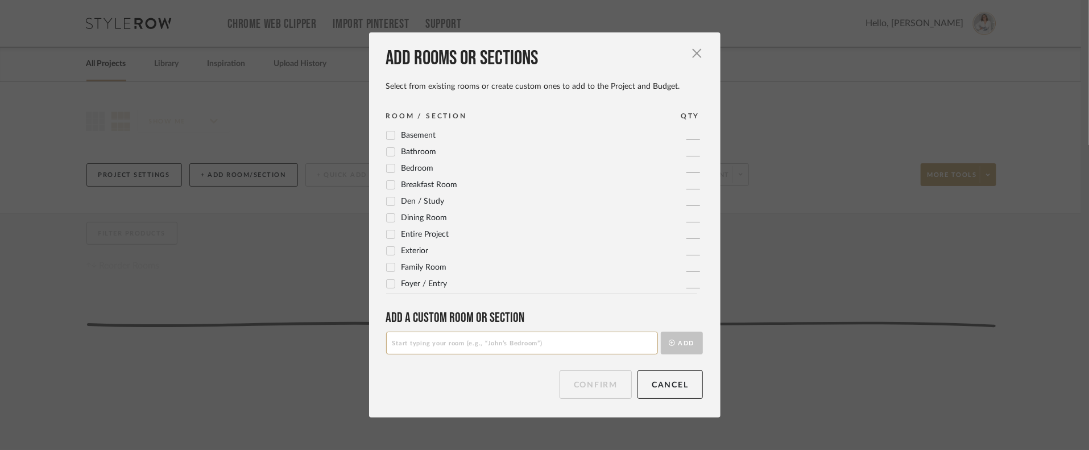
click at [416, 153] on span "Bathroom" at bounding box center [419, 152] width 35 height 8
click at [405, 250] on span "Primary Bathroom" at bounding box center [434, 251] width 64 height 8
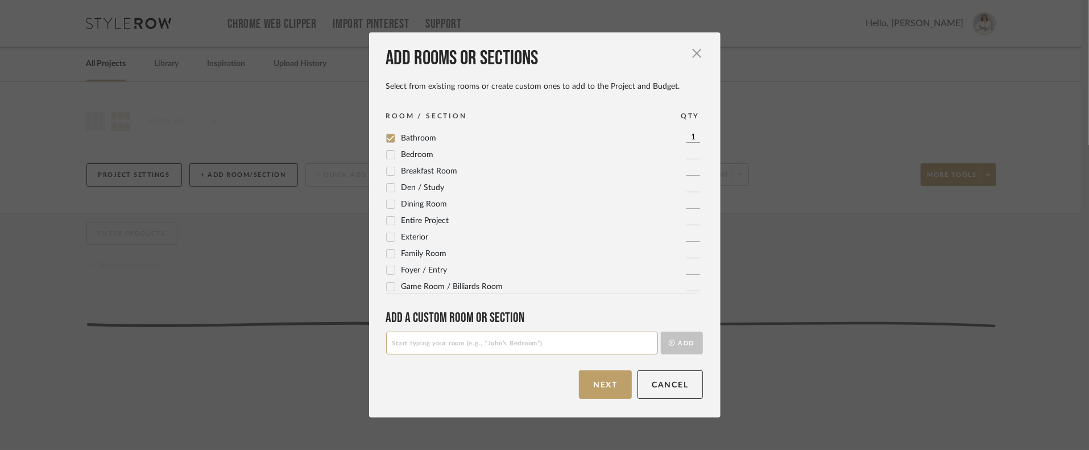
scroll to position [0, 0]
click at [407, 149] on span "Bathroom" at bounding box center [419, 152] width 35 height 8
click at [607, 395] on button "Confirm" at bounding box center [596, 384] width 72 height 28
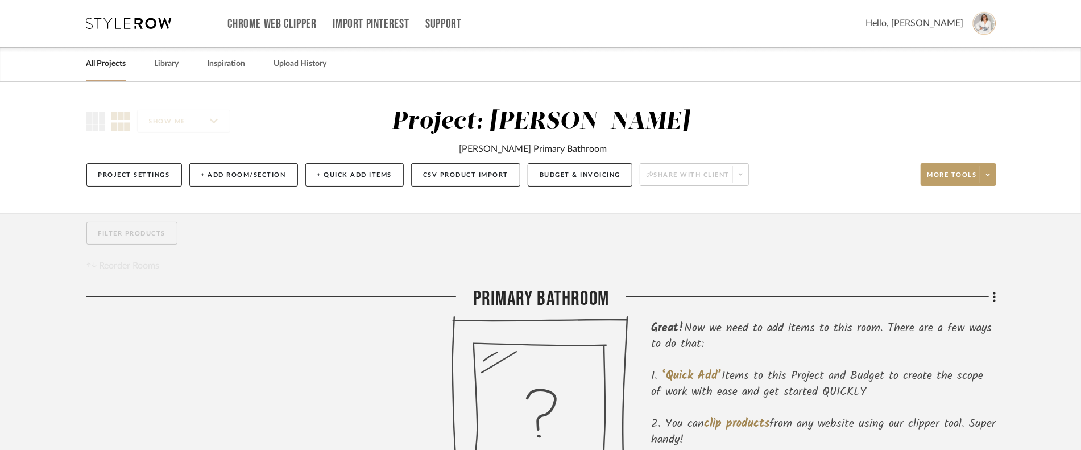
click at [570, 379] on icon at bounding box center [542, 421] width 180 height 211
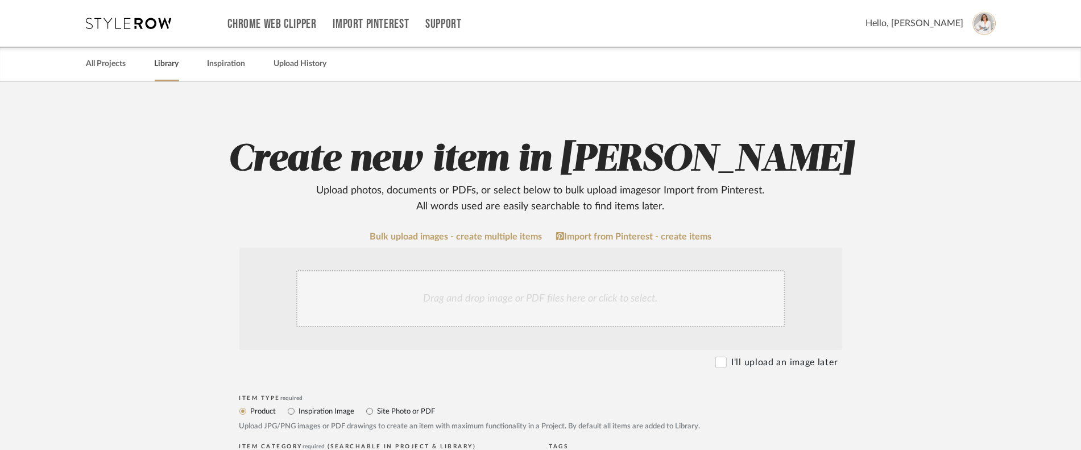
click at [173, 62] on link "Library" at bounding box center [167, 63] width 24 height 15
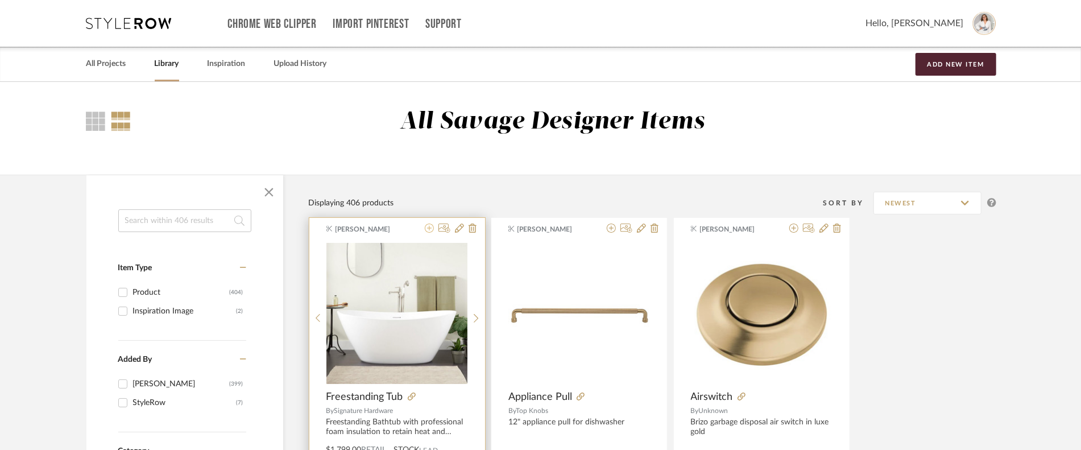
click at [428, 228] on icon at bounding box center [429, 228] width 9 height 9
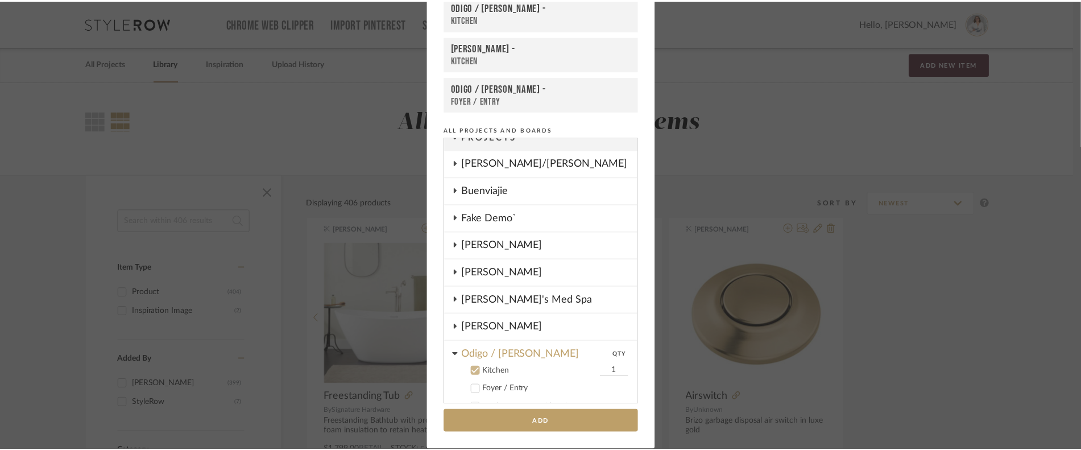
scroll to position [10, 0]
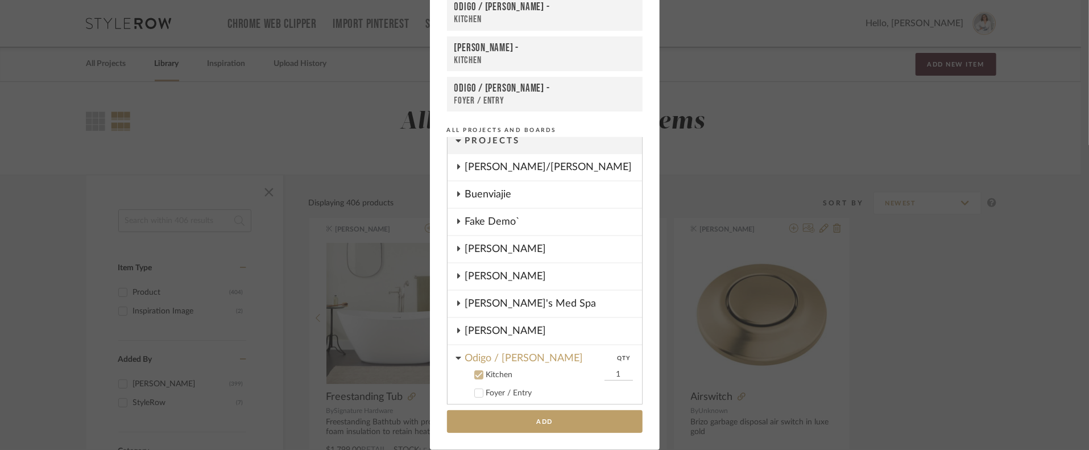
click at [474, 370] on div at bounding box center [478, 374] width 9 height 9
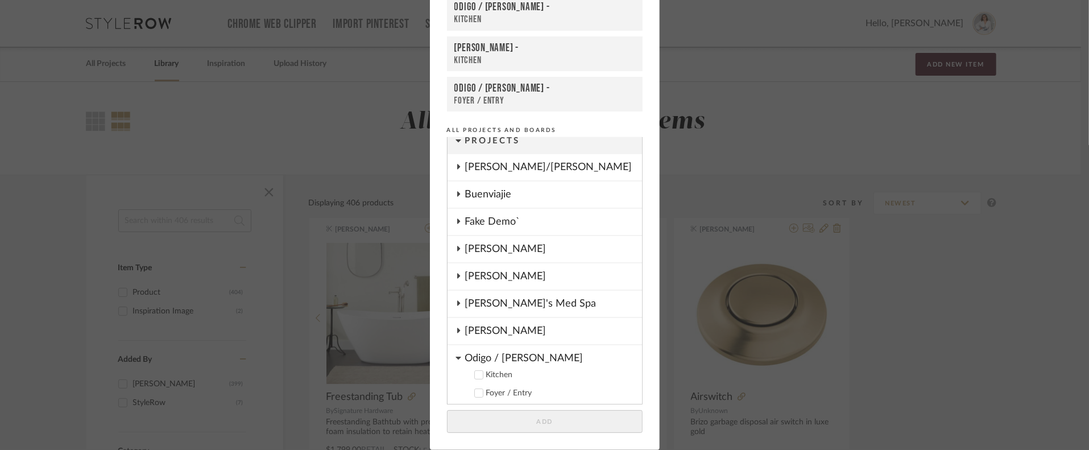
click at [472, 361] on div "Odigo / [PERSON_NAME]" at bounding box center [553, 355] width 177 height 20
click at [486, 254] on div "[PERSON_NAME]" at bounding box center [553, 249] width 177 height 26
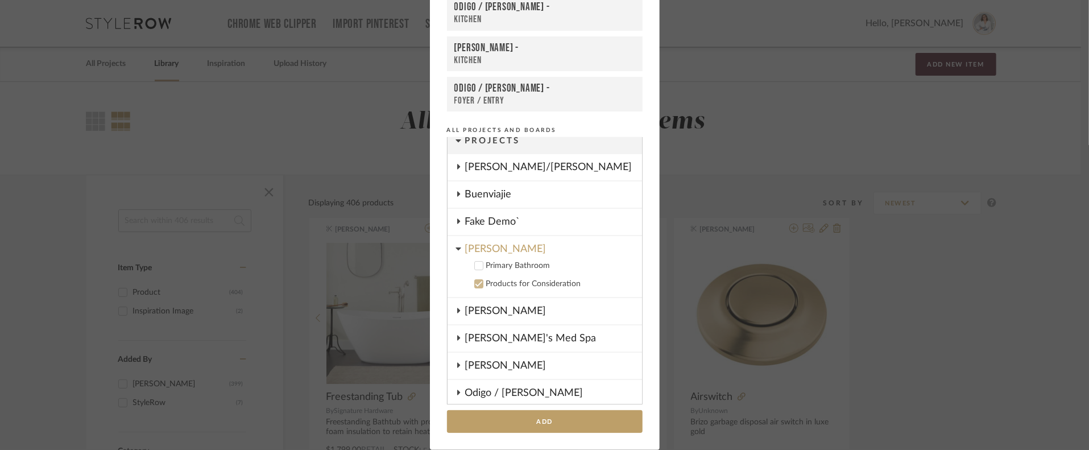
click at [497, 266] on div "Primary Bathroom" at bounding box center [559, 266] width 147 height 10
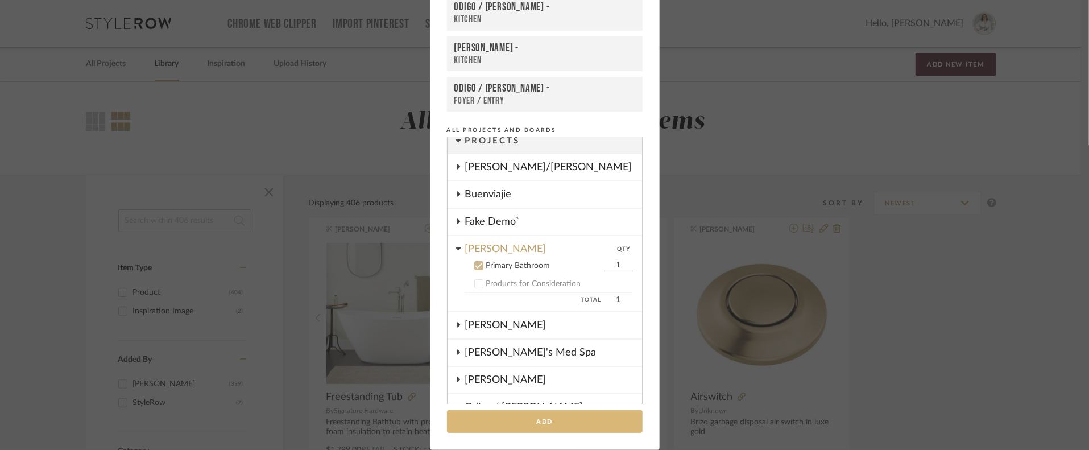
click at [585, 418] on button "Add" at bounding box center [545, 421] width 196 height 23
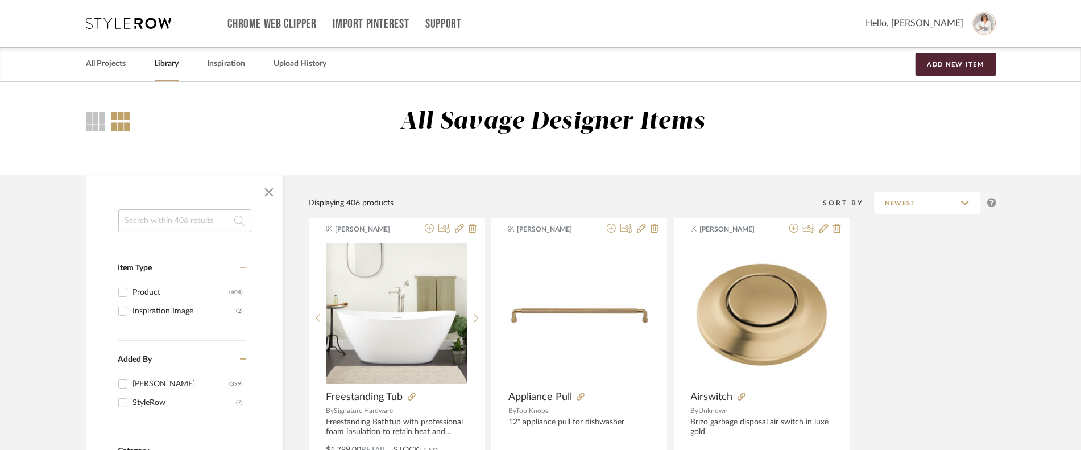
click at [104, 37] on div "Chrome Web Clipper Import Pinterest Support All Projects Library Inspiration Up…" at bounding box center [541, 23] width 910 height 47
click at [104, 31] on div "Chrome Web Clipper Import Pinterest Support All Projects Library Inspiration Up…" at bounding box center [541, 23] width 910 height 47
click at [104, 27] on icon at bounding box center [128, 23] width 85 height 11
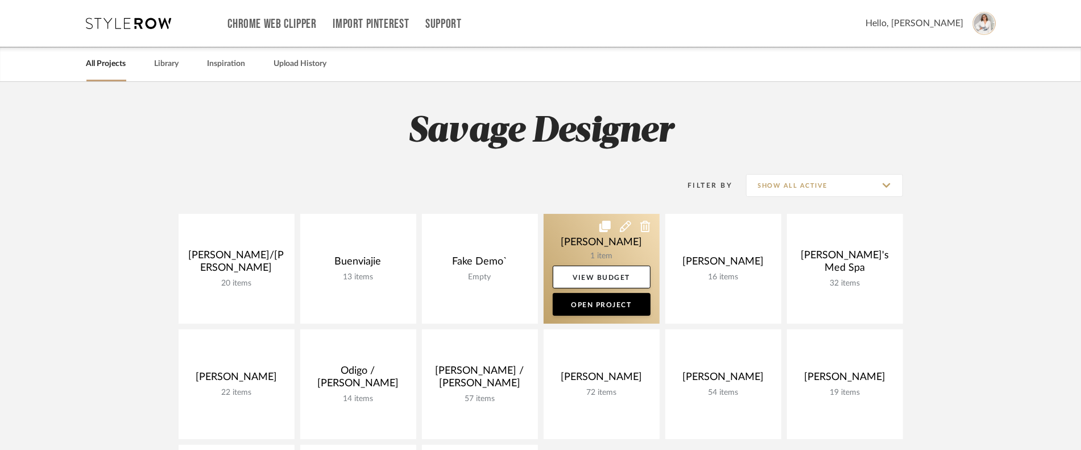
click at [574, 249] on link at bounding box center [602, 269] width 116 height 110
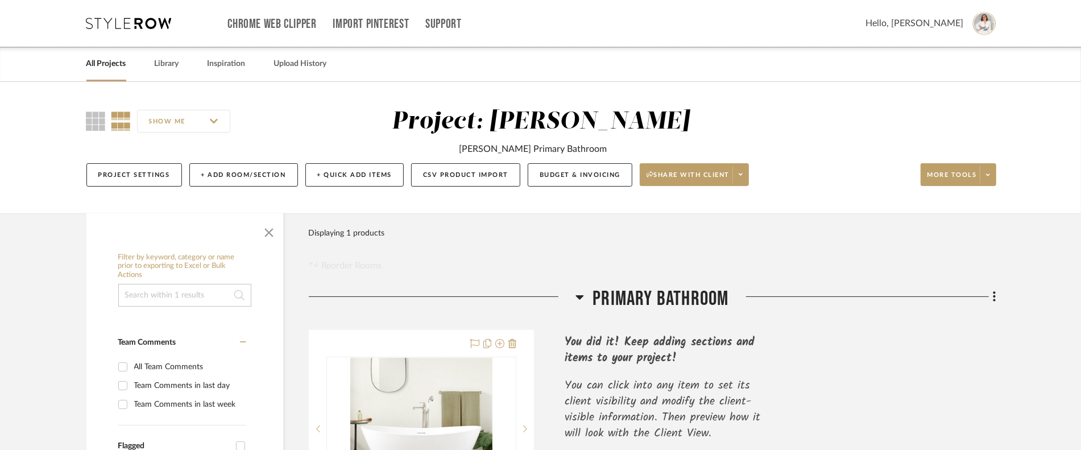
click at [184, 123] on input "SHOW ME" at bounding box center [183, 121] width 93 height 23
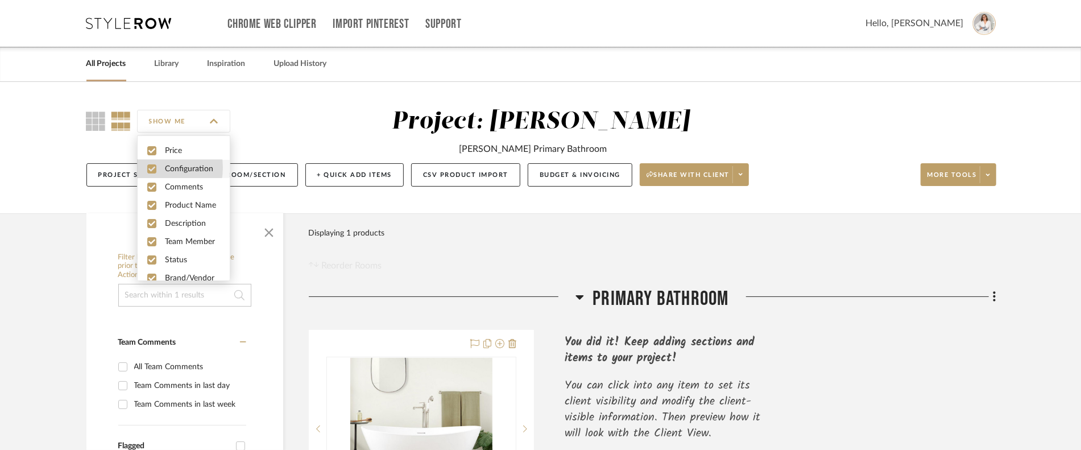
click at [152, 167] on input "checkbox" at bounding box center [151, 168] width 9 height 9
checkbox input "false"
click at [149, 185] on input "checkbox" at bounding box center [151, 187] width 9 height 9
checkbox input "false"
click at [150, 244] on input "checkbox" at bounding box center [151, 241] width 9 height 9
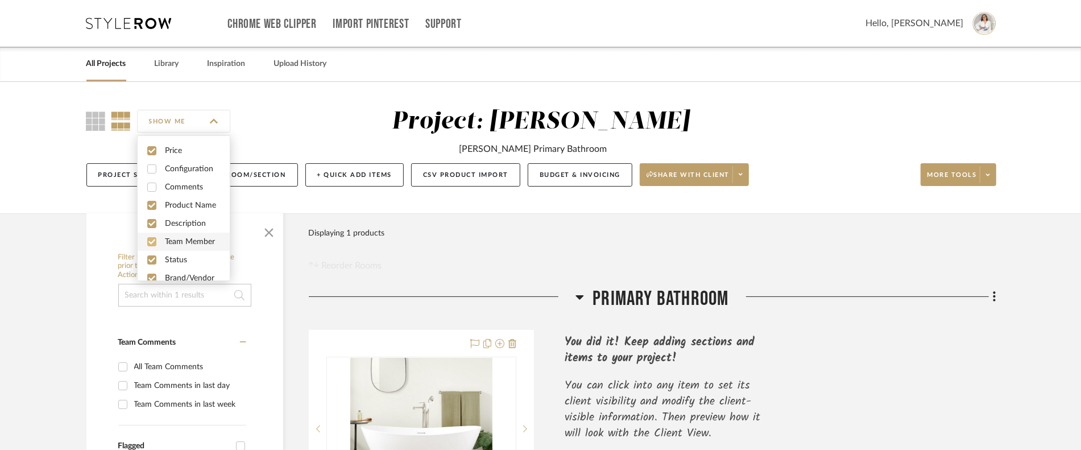
checkbox input "false"
click at [148, 257] on input "checkbox" at bounding box center [151, 259] width 9 height 9
checkbox input "false"
click at [148, 246] on input "checkbox" at bounding box center [151, 247] width 9 height 9
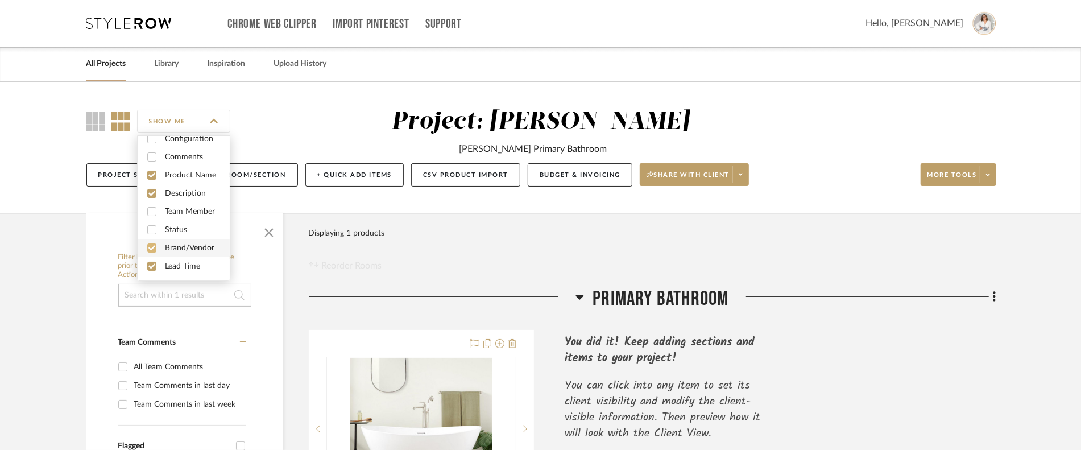
checkbox input "false"
click at [148, 268] on input "checkbox" at bounding box center [151, 266] width 9 height 9
checkbox input "false"
click at [386, 225] on div "Filter Products Displaying 1 products Reorder Rooms" at bounding box center [653, 247] width 688 height 51
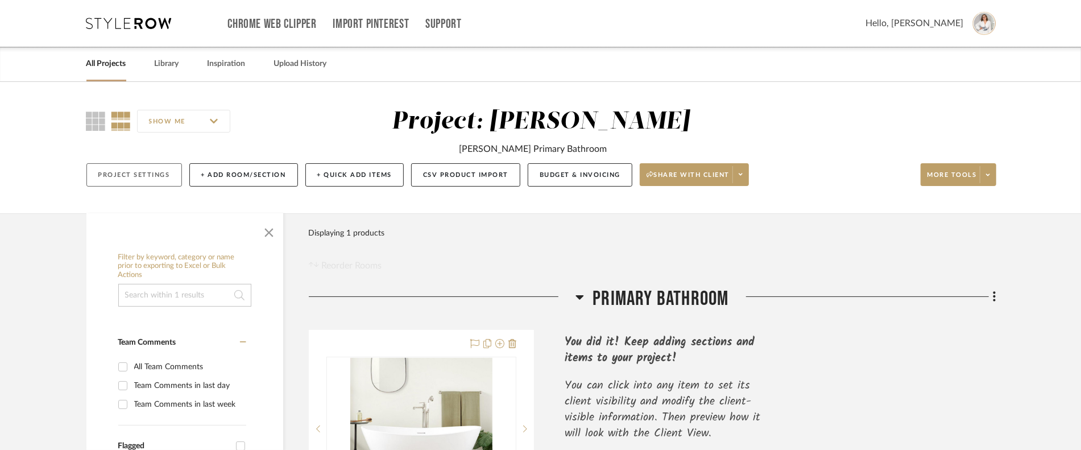
click at [149, 169] on button "Project Settings" at bounding box center [134, 174] width 96 height 23
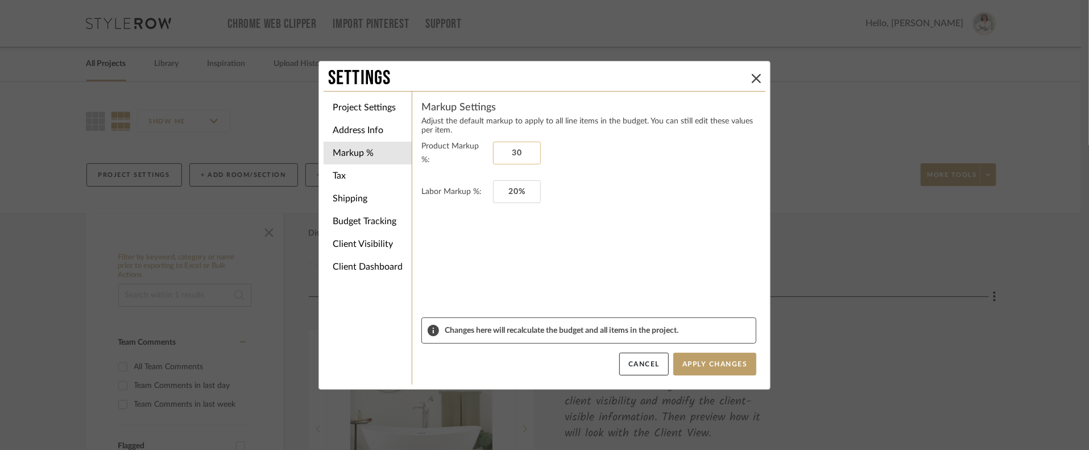
click at [521, 148] on input "30" at bounding box center [517, 153] width 48 height 23
type input "0%"
click at [562, 202] on form "Product Markup %: 0% Labor Markup %: 0%" at bounding box center [588, 228] width 335 height 178
click at [715, 367] on button "Apply Changes" at bounding box center [714, 364] width 83 height 23
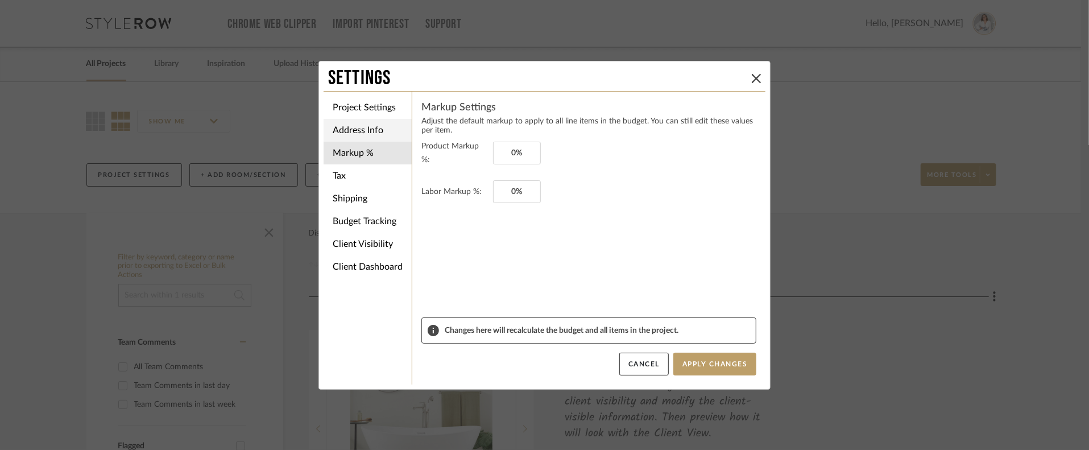
click at [366, 138] on li "Address Info" at bounding box center [368, 130] width 88 height 23
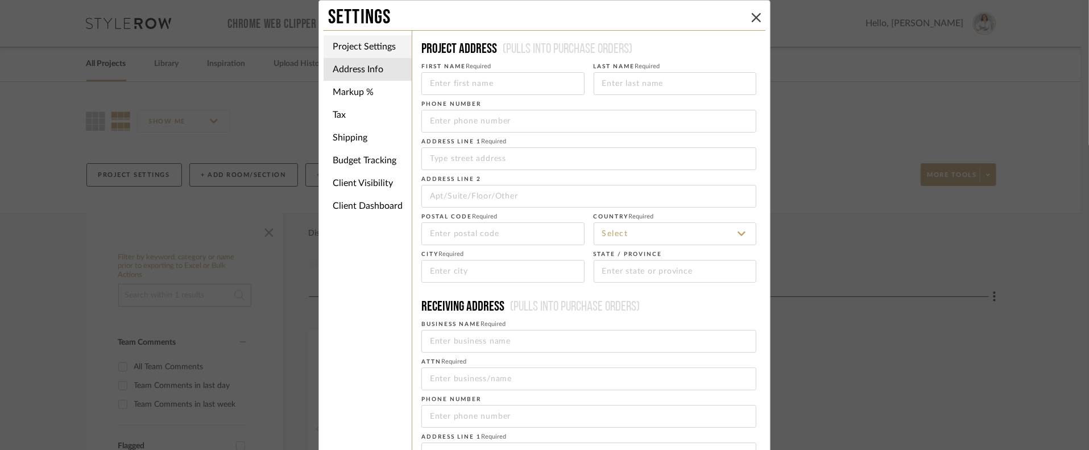
click at [353, 55] on li "Project Settings" at bounding box center [368, 46] width 88 height 23
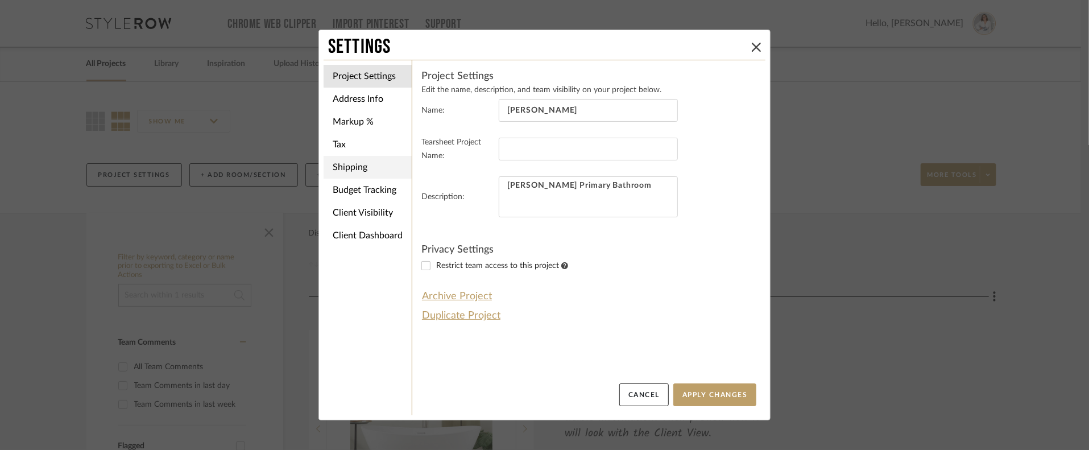
click at [349, 156] on li "Shipping" at bounding box center [368, 167] width 88 height 23
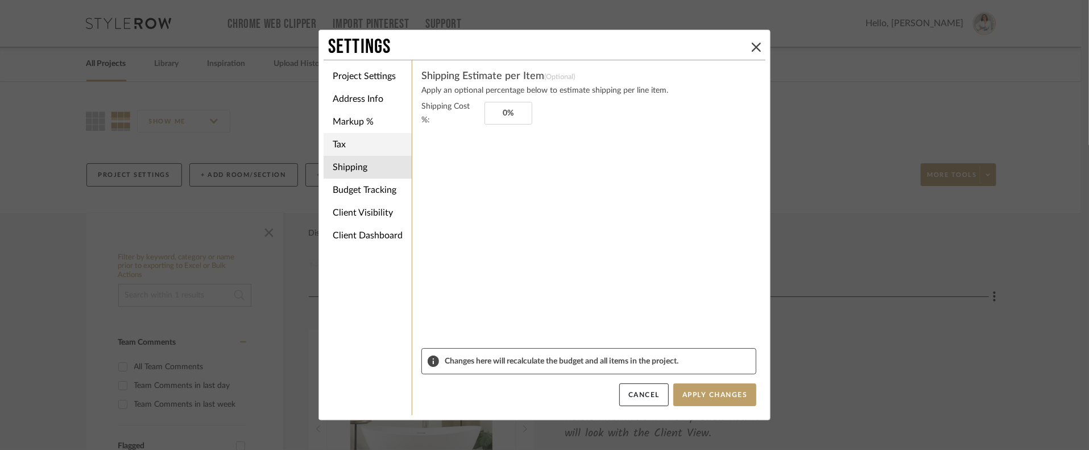
click at [351, 141] on li "Tax" at bounding box center [368, 144] width 88 height 23
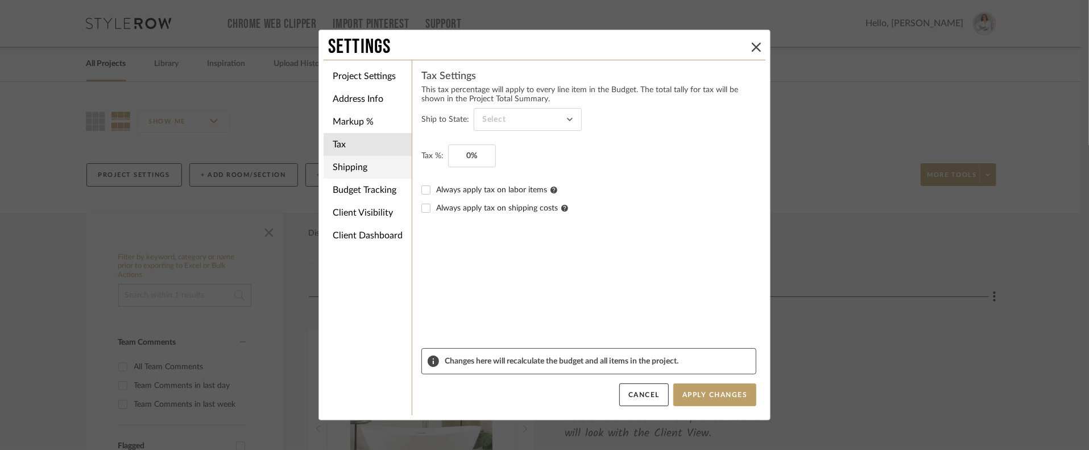
click at [359, 161] on li "Shipping" at bounding box center [368, 167] width 88 height 23
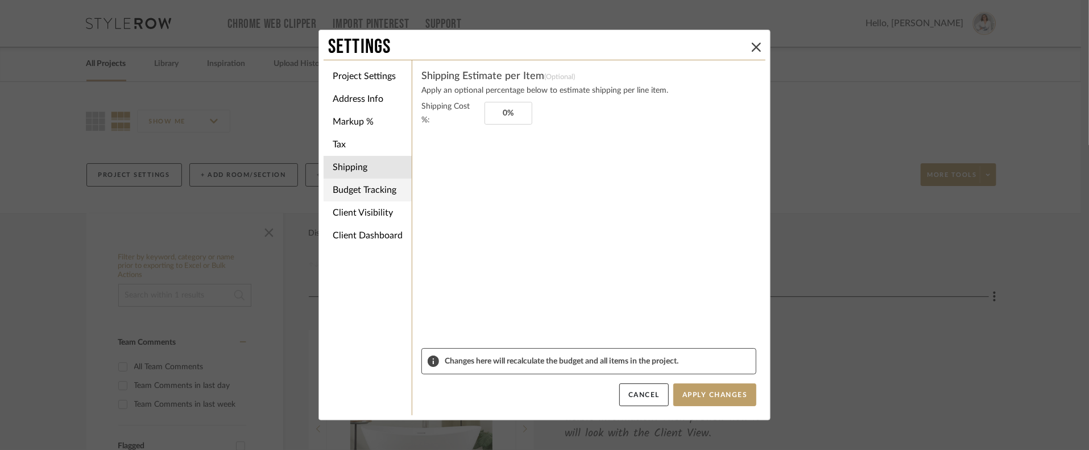
drag, startPoint x: 371, startPoint y: 177, endPoint x: 371, endPoint y: 183, distance: 5.7
click at [371, 176] on li "Shipping" at bounding box center [368, 167] width 88 height 23
click at [373, 188] on li "Budget Tracking" at bounding box center [368, 190] width 88 height 23
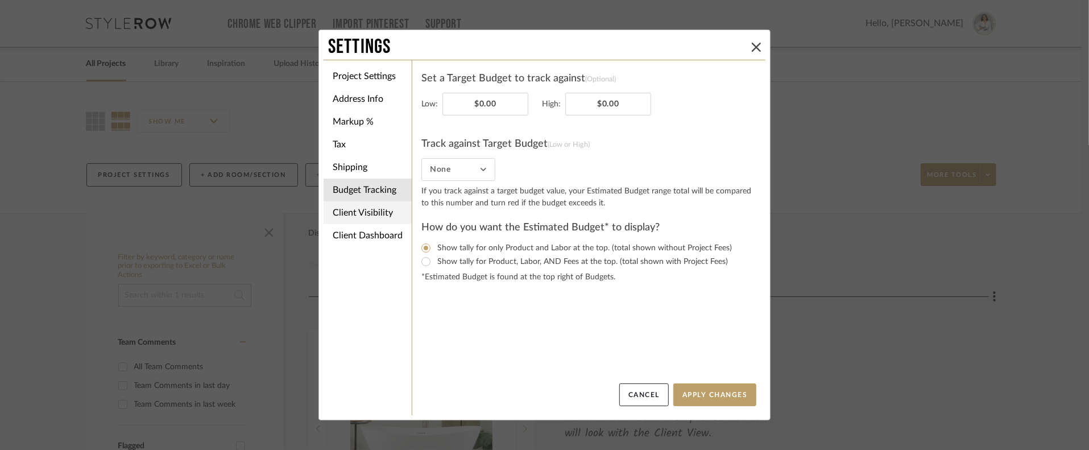
click at [374, 213] on li "Client Visibility" at bounding box center [368, 212] width 88 height 23
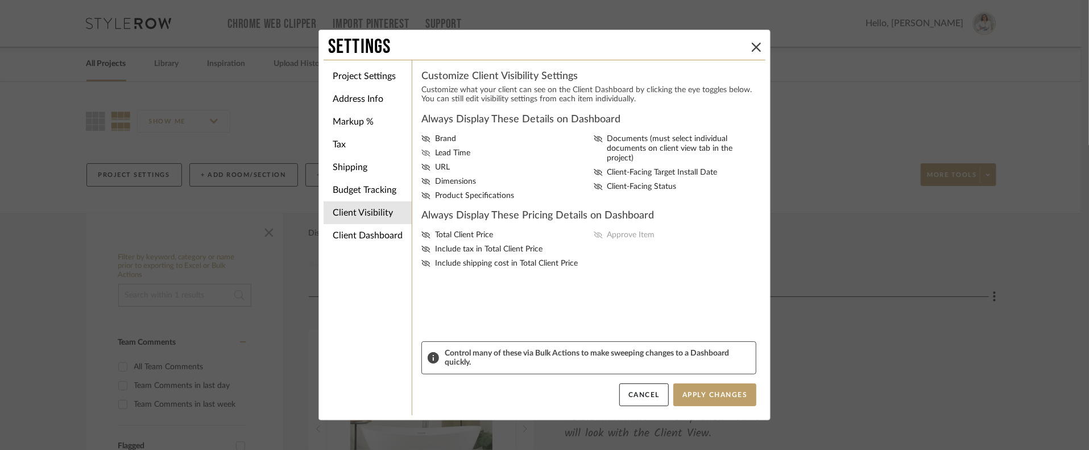
drag, startPoint x: 437, startPoint y: 137, endPoint x: 446, endPoint y: 151, distance: 16.4
click at [437, 137] on span "Brand" at bounding box center [445, 139] width 21 height 10
click at [447, 153] on span "Lead Time" at bounding box center [452, 153] width 35 height 10
click at [0, 0] on input "Lead Time" at bounding box center [0, 0] width 0 height 0
drag, startPoint x: 417, startPoint y: 139, endPoint x: 419, endPoint y: 150, distance: 11.4
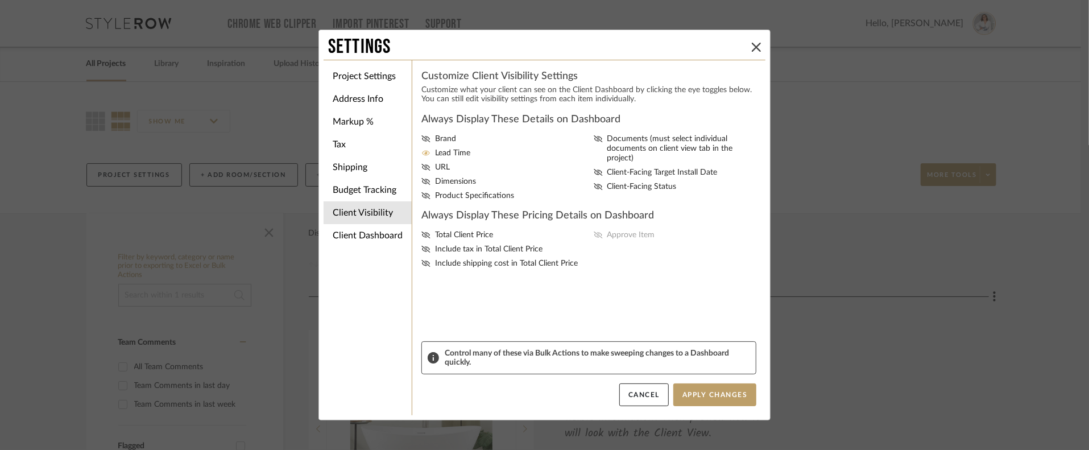
click at [421, 138] on icon at bounding box center [425, 138] width 9 height 7
click at [0, 0] on input "Brand" at bounding box center [0, 0] width 0 height 0
click at [421, 172] on div "Brand Lead Time URL Dimensions Product Specifications Documents (must select in…" at bounding box center [588, 167] width 335 height 67
click at [421, 164] on icon at bounding box center [425, 167] width 9 height 7
click at [0, 0] on input "URL" at bounding box center [0, 0] width 0 height 0
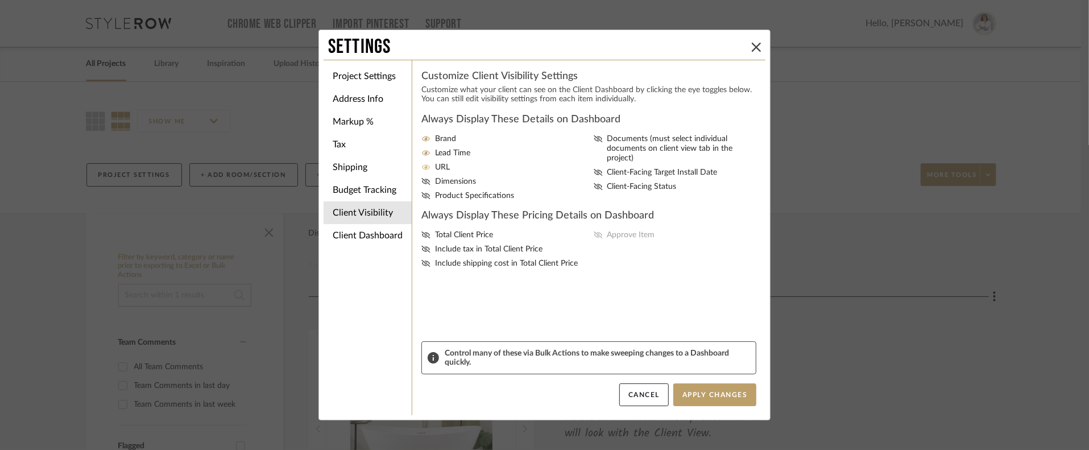
drag, startPoint x: 421, startPoint y: 180, endPoint x: 421, endPoint y: 188, distance: 8.6
click at [421, 179] on icon at bounding box center [425, 181] width 9 height 7
click at [0, 0] on input "Dimensions" at bounding box center [0, 0] width 0 height 0
click at [421, 195] on icon at bounding box center [425, 195] width 9 height 7
click at [0, 0] on input "Product Specifications" at bounding box center [0, 0] width 0 height 0
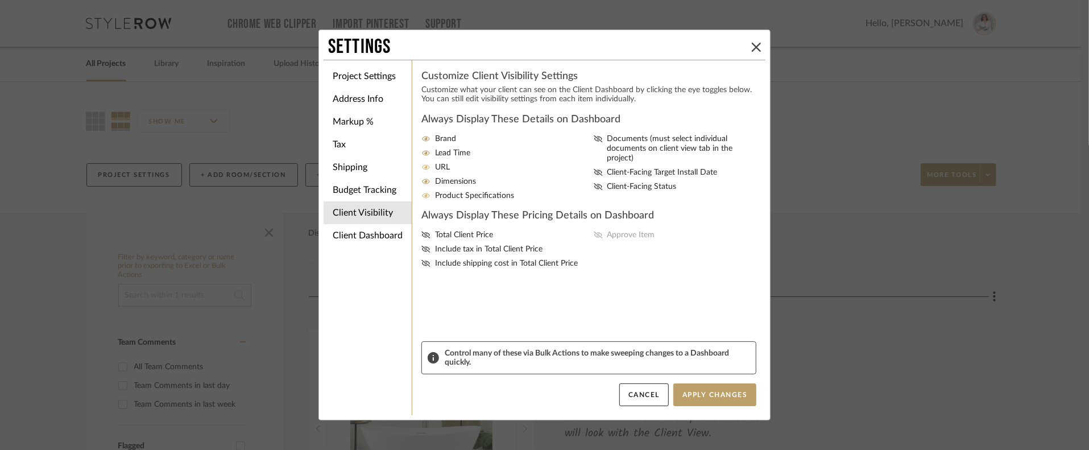
drag, startPoint x: 595, startPoint y: 138, endPoint x: 595, endPoint y: 154, distance: 15.9
click at [595, 138] on icon at bounding box center [598, 138] width 9 height 7
click at [0, 0] on input "Documents (must select individual documents on client view tab in the project)" at bounding box center [0, 0] width 0 height 0
click at [595, 157] on div "Brand Lead Time URL Dimensions Product Specifications Documents (must select in…" at bounding box center [588, 167] width 335 height 67
click at [594, 169] on icon at bounding box center [598, 172] width 9 height 7
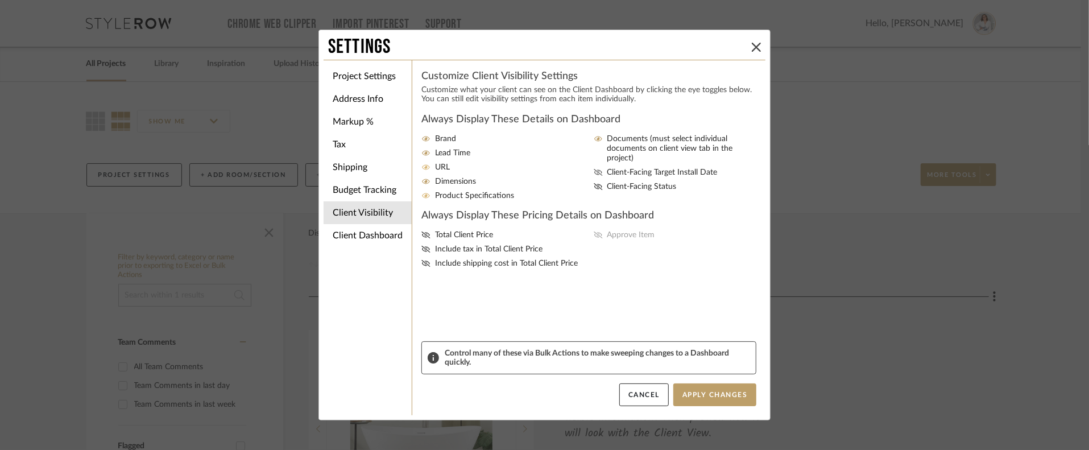
click at [0, 0] on input "Client-Facing Target Install Date" at bounding box center [0, 0] width 0 height 0
click at [594, 183] on icon at bounding box center [598, 186] width 9 height 7
click at [0, 0] on input "Client-Facing Status" at bounding box center [0, 0] width 0 height 0
click at [421, 235] on icon at bounding box center [425, 234] width 9 height 7
click at [0, 0] on input "Total Client Price" at bounding box center [0, 0] width 0 height 0
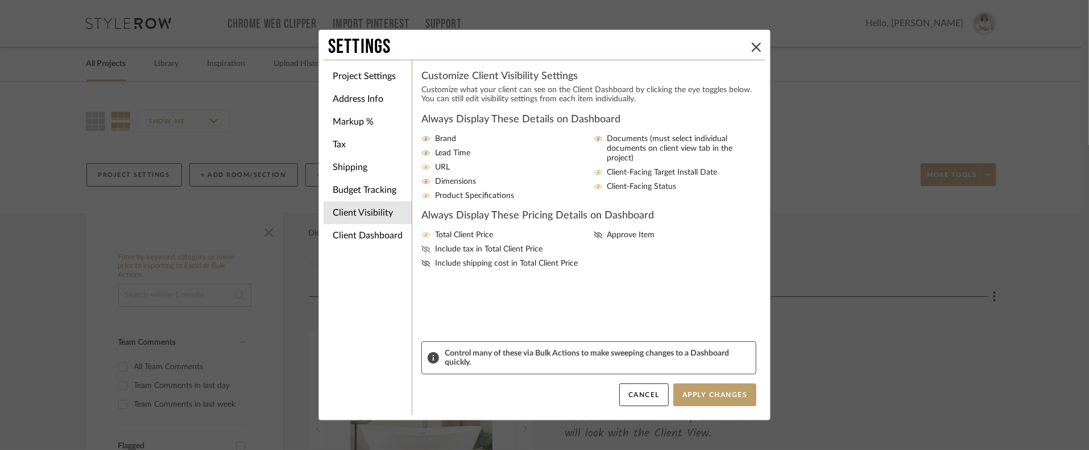
click at [423, 250] on icon at bounding box center [425, 249] width 9 height 7
click at [0, 0] on input "Include tax in Total Client Price" at bounding box center [0, 0] width 0 height 0
click at [421, 268] on div "Always Display These Details on Dashboard Brand Lead Time URL Dimensions Produc…" at bounding box center [588, 227] width 335 height 229
click at [421, 262] on icon at bounding box center [425, 263] width 9 height 7
click at [0, 0] on input "Include shipping cost in Total Client Price" at bounding box center [0, 0] width 0 height 0
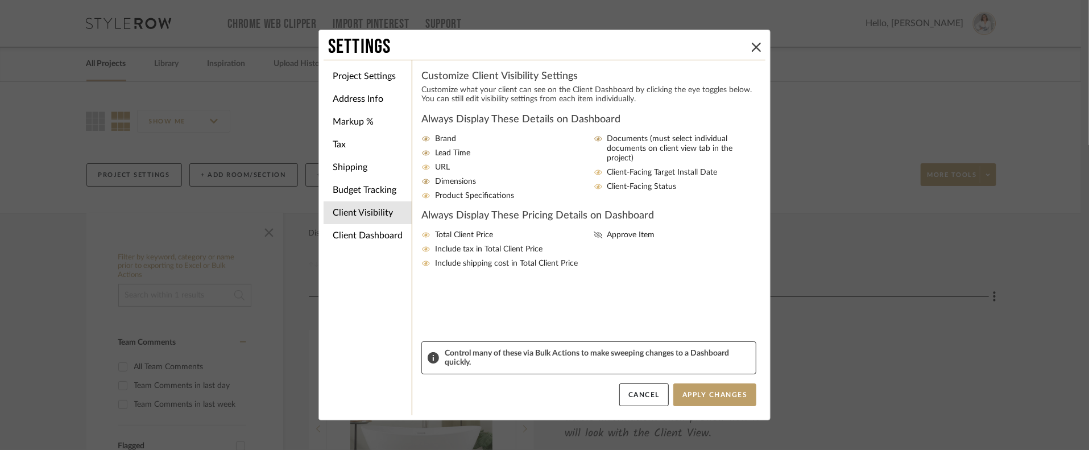
click at [599, 234] on label "Approve Item" at bounding box center [678, 235] width 168 height 10
click at [0, 0] on input "Approve Item" at bounding box center [0, 0] width 0 height 0
click at [378, 242] on li "Client Dashboard" at bounding box center [368, 235] width 88 height 23
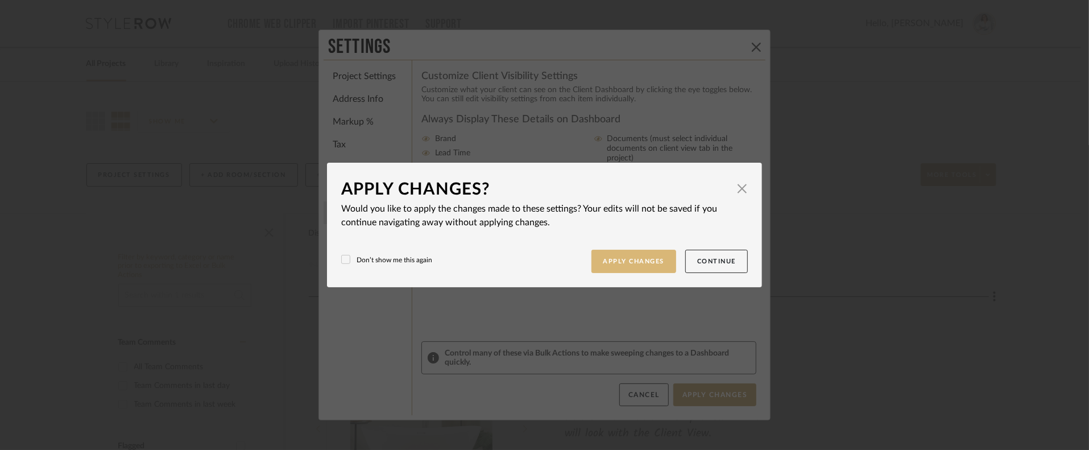
click at [652, 264] on button "Apply Changes" at bounding box center [634, 261] width 85 height 23
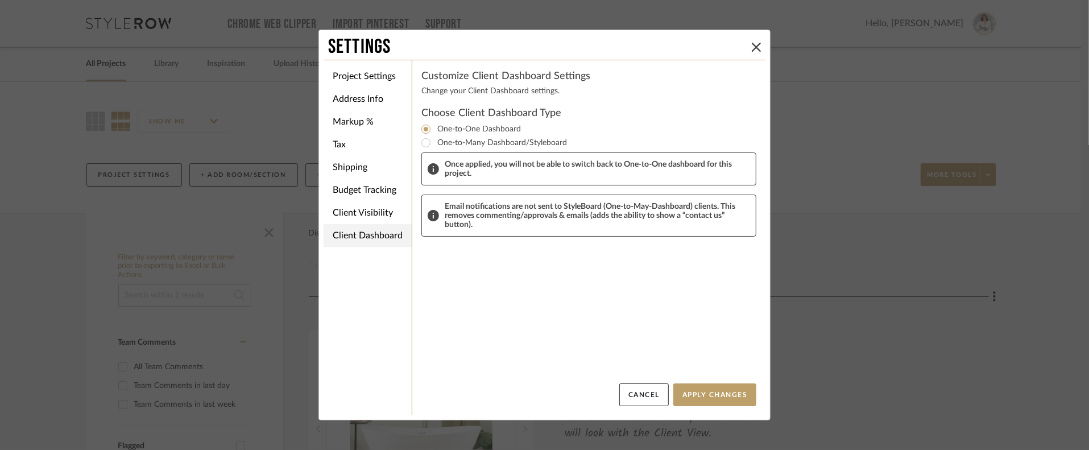
click at [377, 241] on li "Client Dashboard" at bounding box center [368, 235] width 88 height 23
click at [716, 390] on button "Apply Changes" at bounding box center [714, 394] width 83 height 23
click at [756, 42] on button at bounding box center [757, 47] width 14 height 14
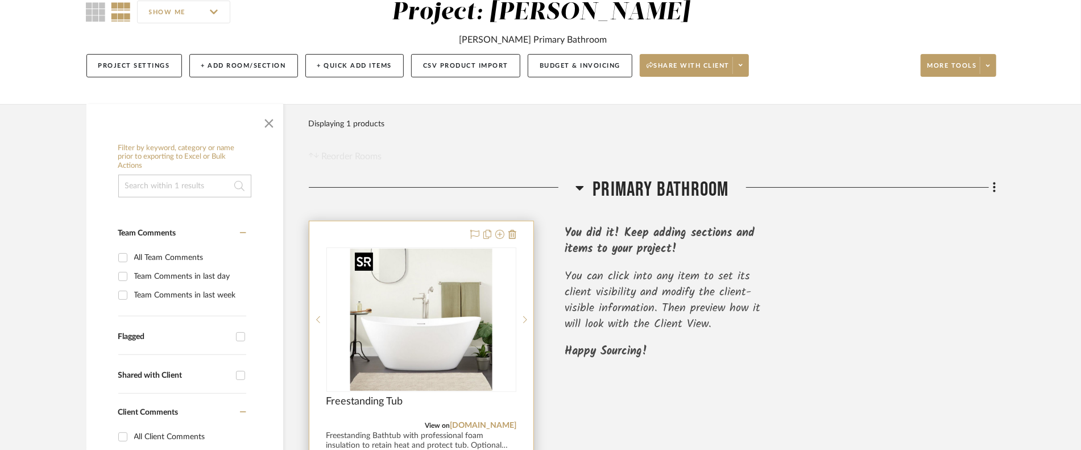
scroll to position [114, 0]
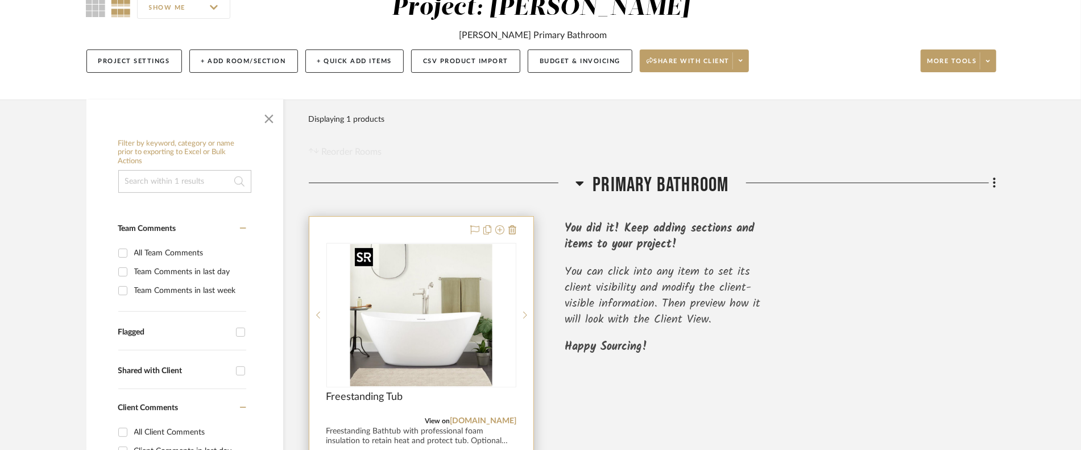
click at [403, 342] on img "0" at bounding box center [421, 315] width 142 height 142
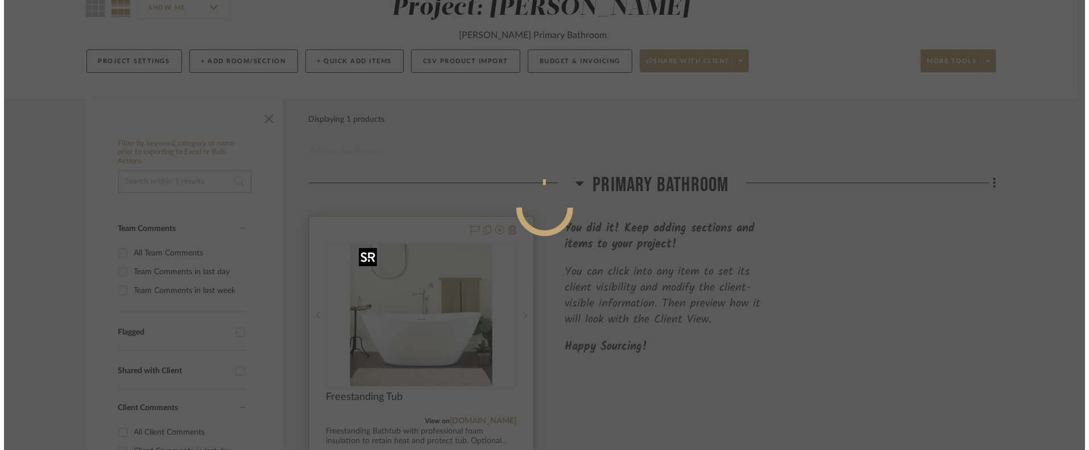
scroll to position [0, 0]
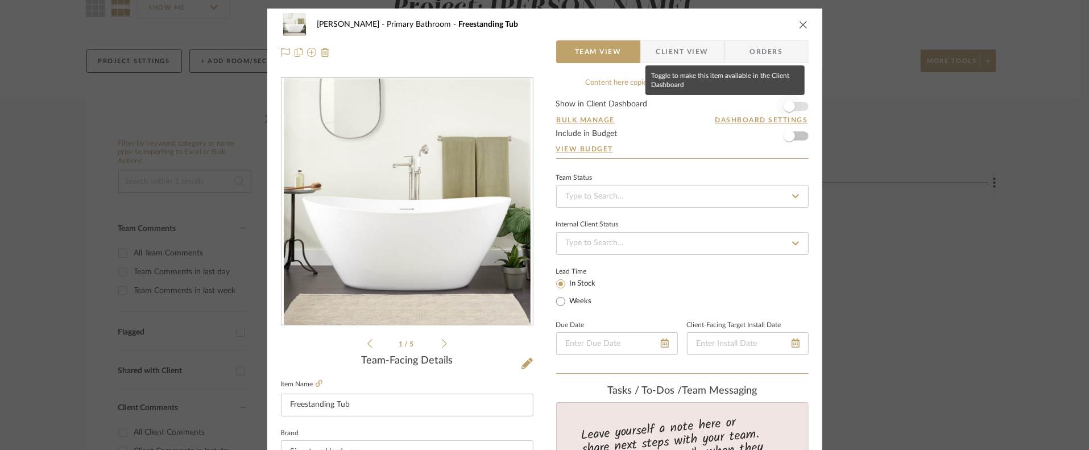
drag, startPoint x: 794, startPoint y: 96, endPoint x: 799, endPoint y: 118, distance: 23.3
click at [793, 96] on span "button" at bounding box center [789, 106] width 25 height 25
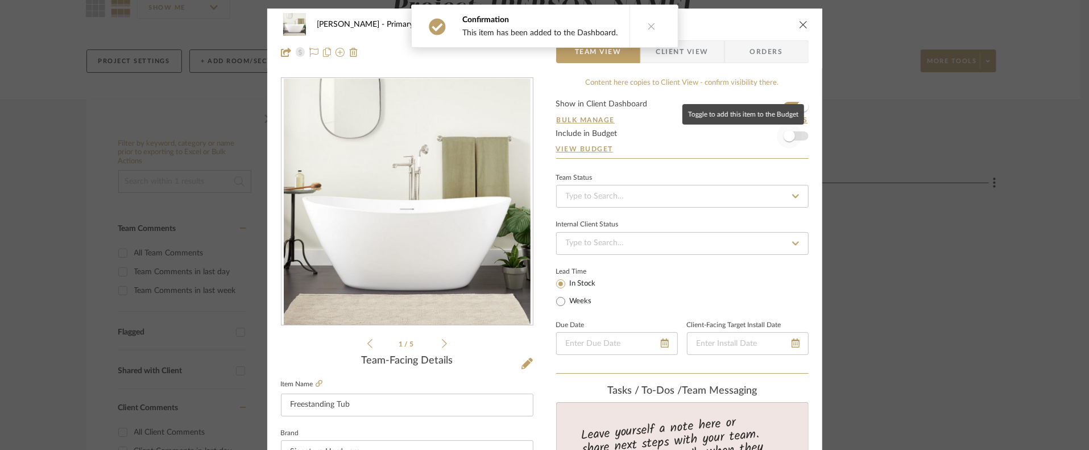
click at [796, 131] on span "button" at bounding box center [789, 135] width 25 height 25
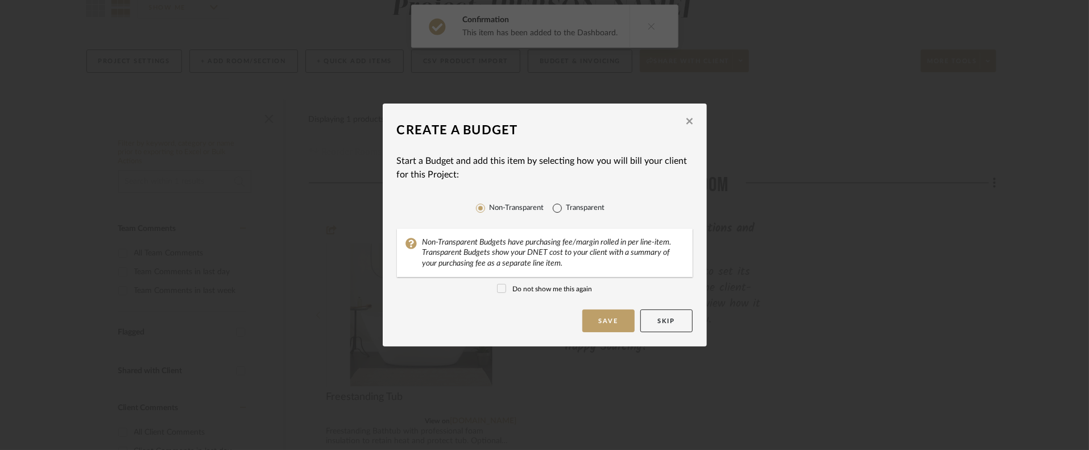
drag, startPoint x: 549, startPoint y: 213, endPoint x: 559, endPoint y: 220, distance: 12.2
click at [549, 213] on input "Transparent" at bounding box center [557, 208] width 18 height 18
radio input "true"
click at [604, 328] on button "Save" at bounding box center [608, 320] width 52 height 23
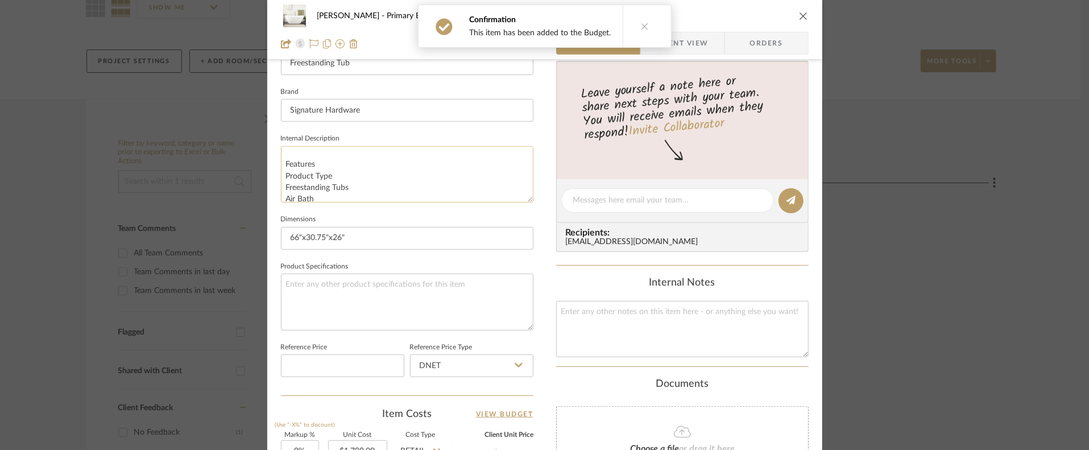
scroll to position [57, 0]
click at [331, 153] on textarea "Freestanding Bathtub with professional foam insulation to retain heat and prote…" at bounding box center [407, 174] width 253 height 56
click at [337, 150] on textarea "Freestanding Bathtub with professional foam insulation to retain heat and prote…" at bounding box center [407, 174] width 253 height 56
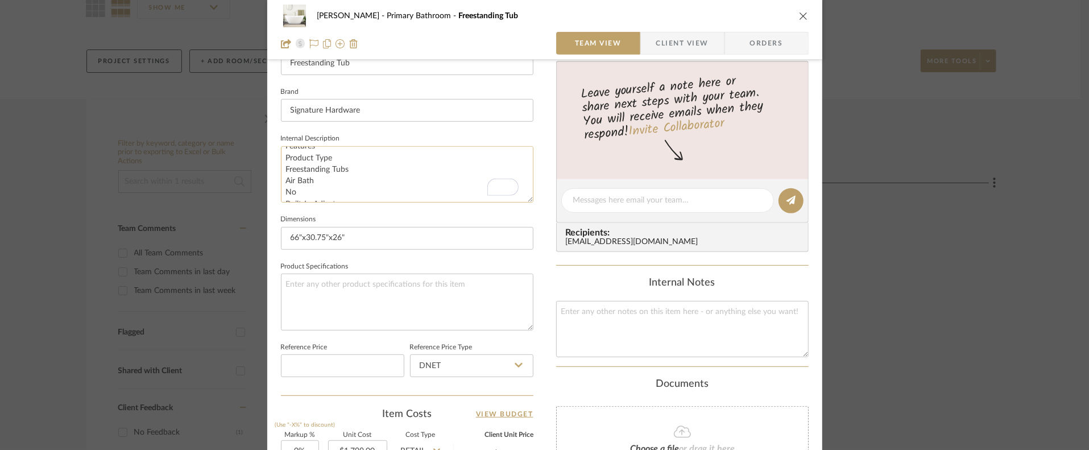
click at [282, 167] on textarea "Freestanding Bathtub with professional foam insulation to retain heat and prote…" at bounding box center [407, 174] width 253 height 56
click at [283, 183] on textarea "Freestanding Bathtub with professional foam insulation to retain heat and prote…" at bounding box center [407, 174] width 253 height 56
click at [284, 192] on textarea "Freestanding Bathtub with professional foam insulation to retain heat and prote…" at bounding box center [407, 174] width 253 height 56
click at [306, 171] on textarea "Freestanding Bathtub with professional foam insulation to retain heat and prote…" at bounding box center [407, 174] width 253 height 56
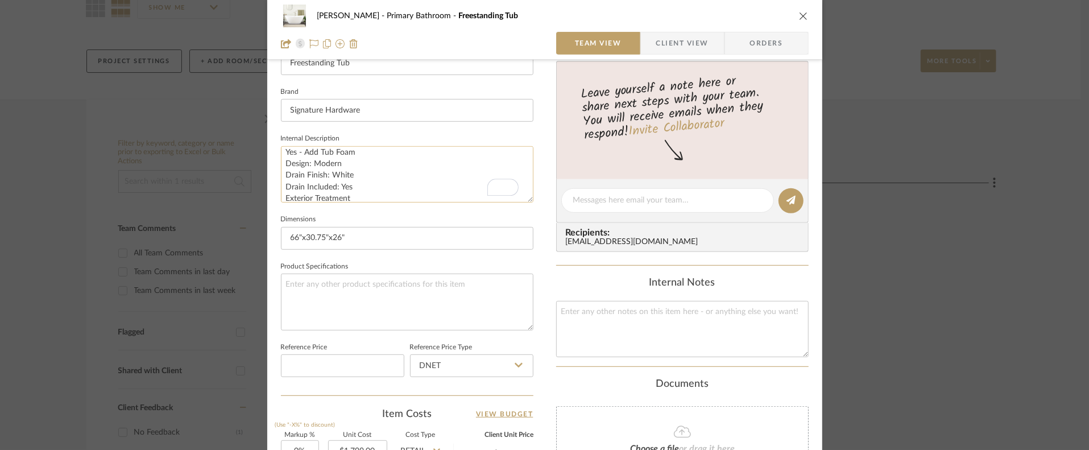
scroll to position [0, 0]
drag, startPoint x: 320, startPoint y: 180, endPoint x: 322, endPoint y: 189, distance: 9.4
click at [301, 185] on textarea "Freestanding Bathtub with professional foam insulation to retain heat and prote…" at bounding box center [407, 174] width 253 height 56
click at [321, 189] on textarea "Freestanding Bathtub with professional foam insulation to retain heat and prote…" at bounding box center [407, 174] width 253 height 56
click at [281, 186] on dialog-content "Glaser Primary Bathroom Freestanding Tub Team View Client View Orders 1 / 5 Tea…" at bounding box center [544, 192] width 619 height 1051
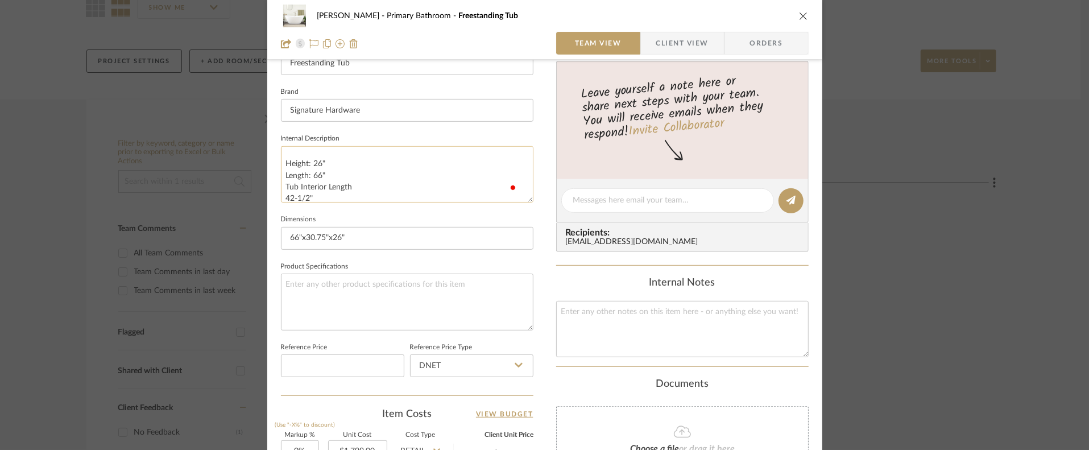
click at [283, 195] on textarea "Freestanding Bathtub with professional foam insulation to retain heat and prote…" at bounding box center [407, 174] width 253 height 56
click at [281, 155] on textarea "Freestanding Bathtub with professional foam insulation to retain heat and prote…" at bounding box center [407, 174] width 253 height 56
click at [282, 176] on textarea "Freestanding Bathtub with professional foam insulation to retain heat and prote…" at bounding box center [407, 174] width 253 height 56
click at [281, 187] on textarea "Freestanding Bathtub with professional foam insulation to retain heat and prote…" at bounding box center [407, 174] width 253 height 56
type textarea "Freestanding Bathtub with professional foam insulation to retain heat and prote…"
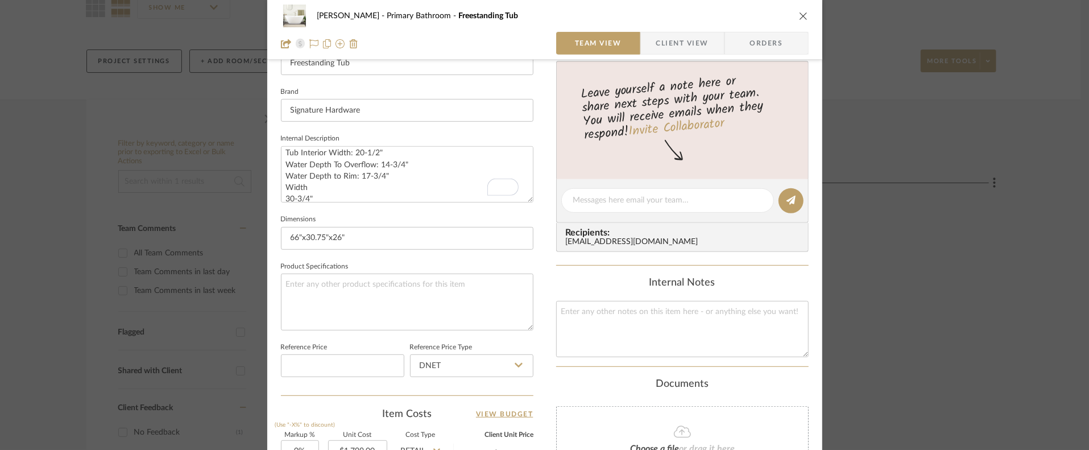
click at [274, 200] on div "Glaser Primary Bathroom Freestanding Tub Team View Client View Orders 1 / 5 Tea…" at bounding box center [544, 192] width 555 height 1051
drag, startPoint x: 283, startPoint y: 200, endPoint x: 297, endPoint y: 200, distance: 13.7
click at [283, 200] on textarea "Freestanding Bathtub with professional foam insulation to retain heat and prote…" at bounding box center [407, 174] width 253 height 56
type textarea "Freestanding Bathtub with professional foam insulation to retain heat and prote…"
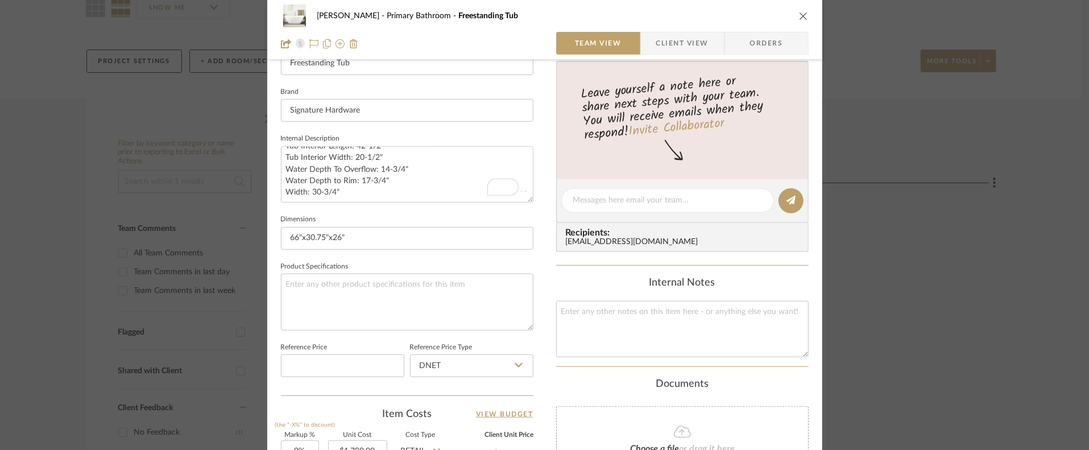
click at [537, 267] on div "[PERSON_NAME] Primary Bathroom Freestanding Tub Team View Client View Orders 1 …" at bounding box center [544, 192] width 555 height 1051
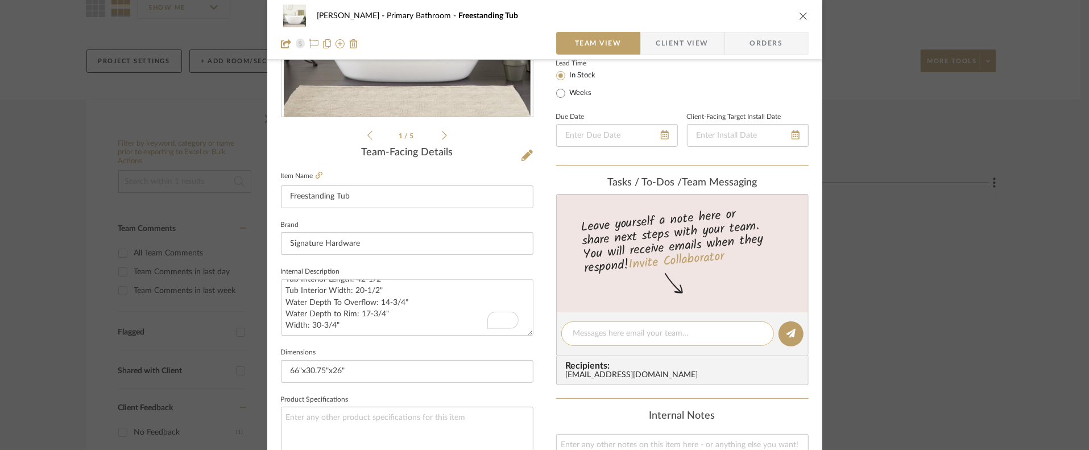
scroll to position [0, 0]
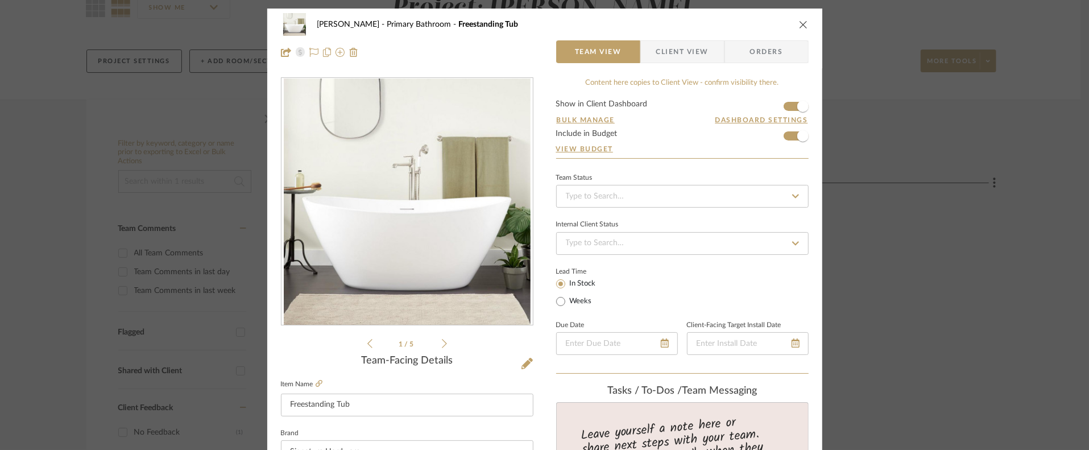
click at [800, 25] on icon "close" at bounding box center [803, 24] width 9 height 9
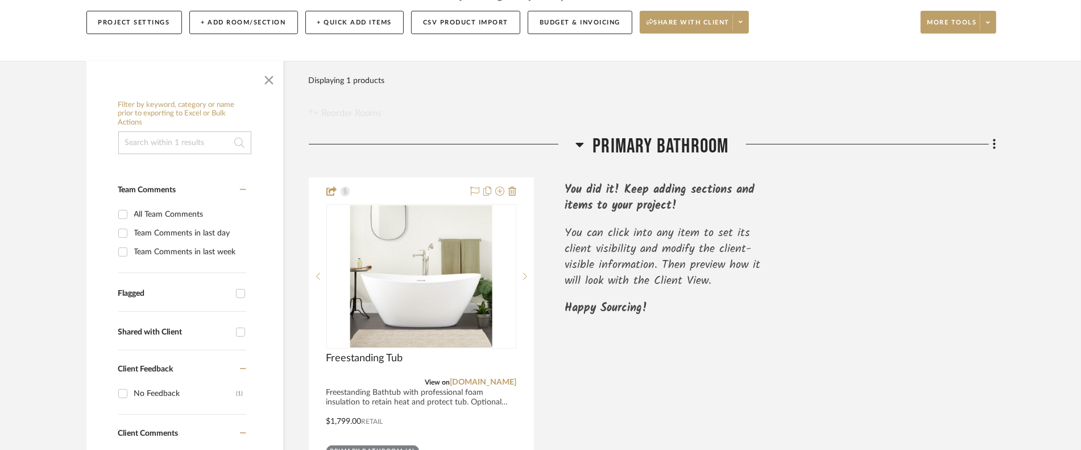
scroll to position [171, 0]
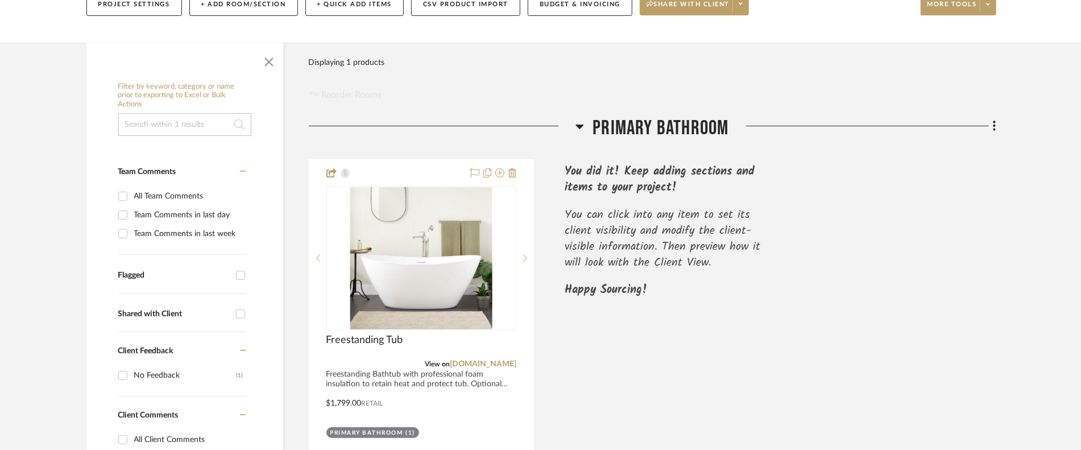
click at [697, 291] on div "Happy Sourcing!" at bounding box center [673, 295] width 216 height 27
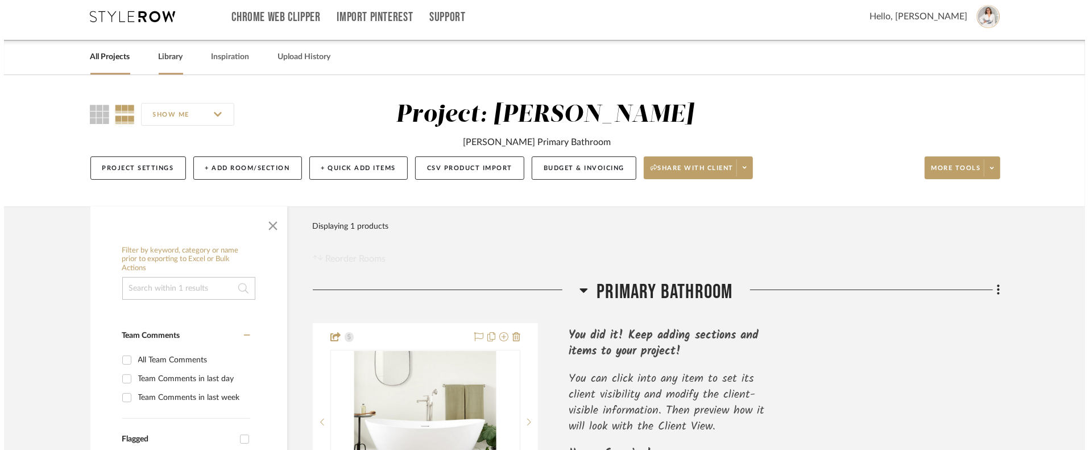
scroll to position [0, 0]
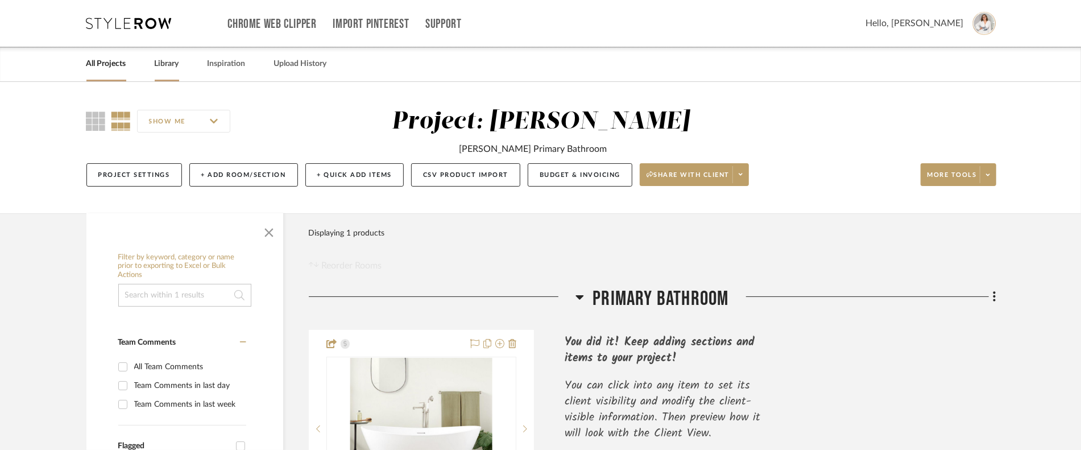
click at [158, 72] on div "Library" at bounding box center [167, 64] width 24 height 35
click at [166, 63] on link "Library" at bounding box center [167, 63] width 24 height 15
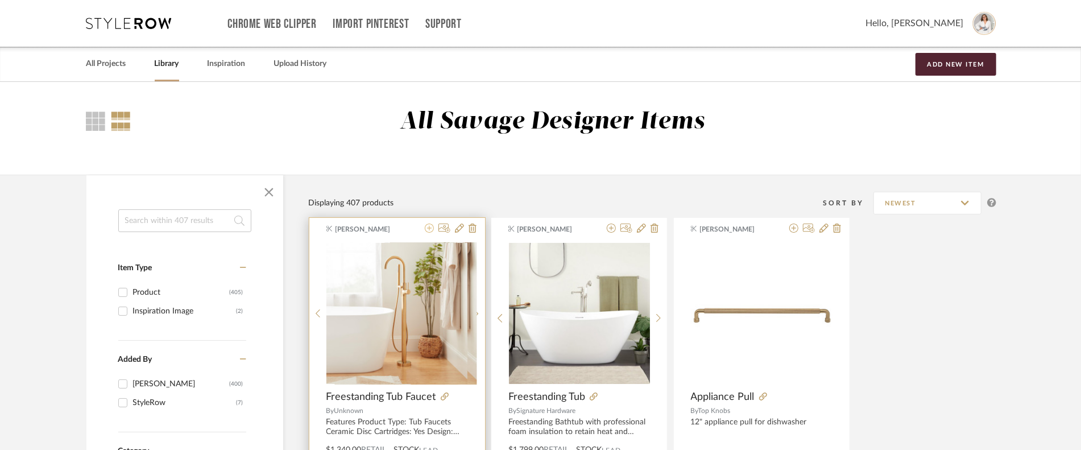
click at [428, 229] on icon at bounding box center [429, 228] width 9 height 9
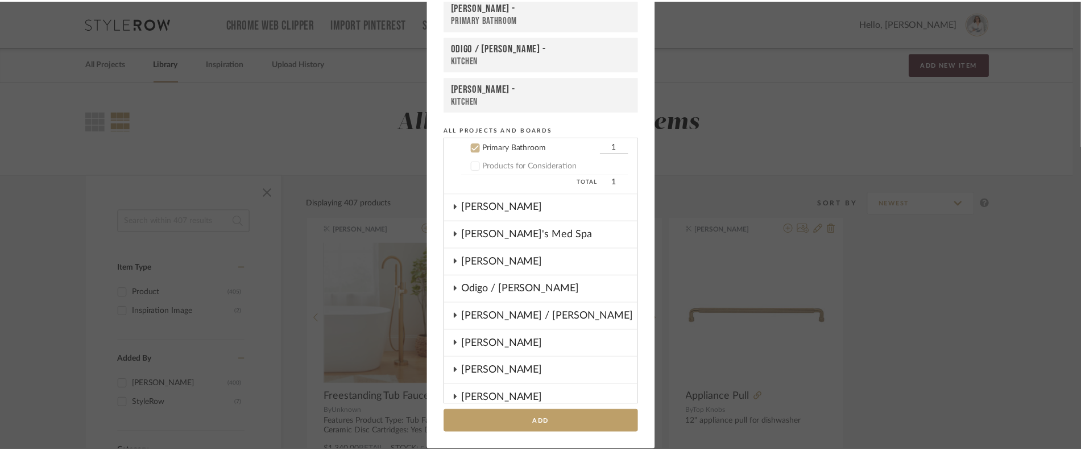
scroll to position [14, 0]
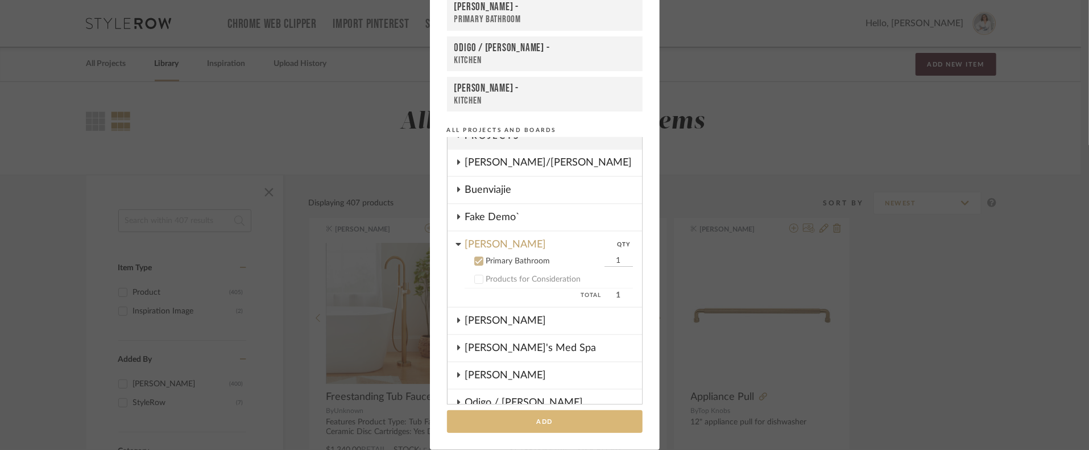
click at [590, 419] on button "Add" at bounding box center [545, 421] width 196 height 23
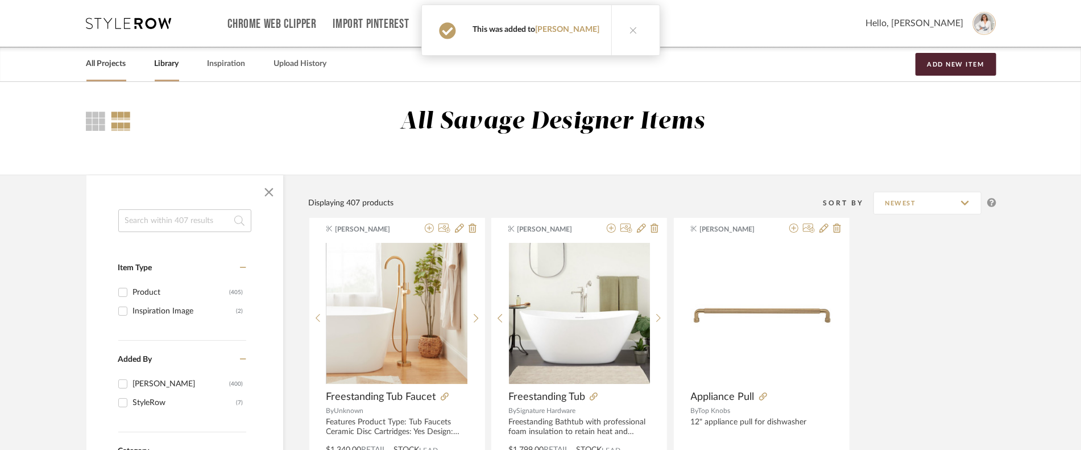
click at [109, 69] on link "All Projects" at bounding box center [106, 63] width 40 height 15
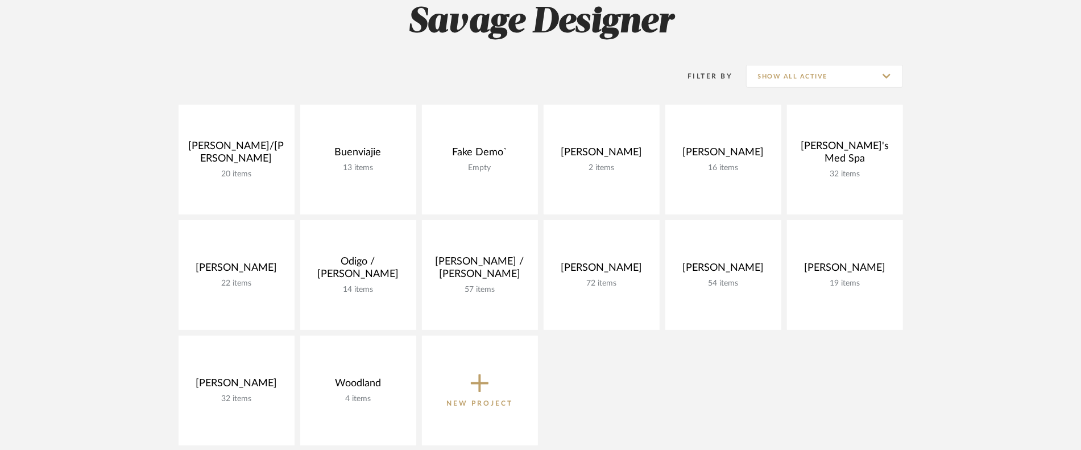
scroll to position [114, 0]
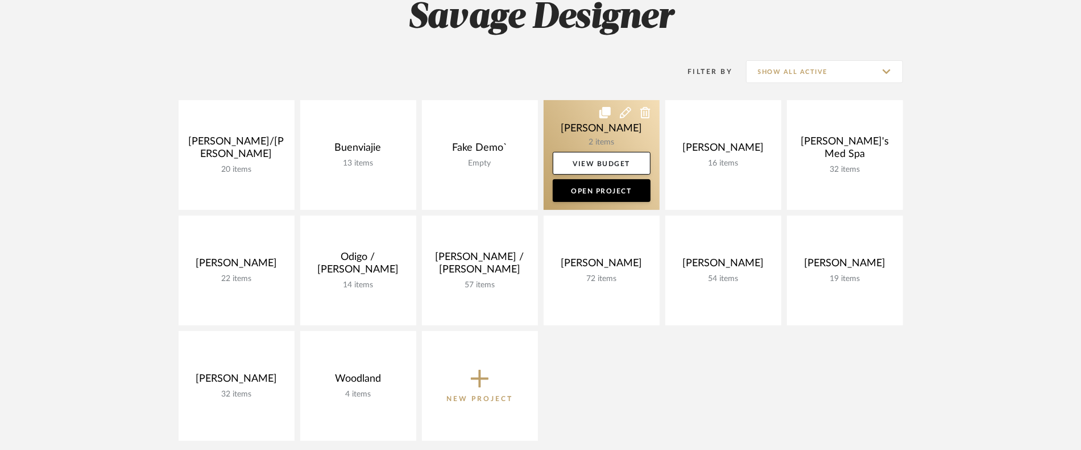
click at [589, 134] on link at bounding box center [602, 155] width 116 height 110
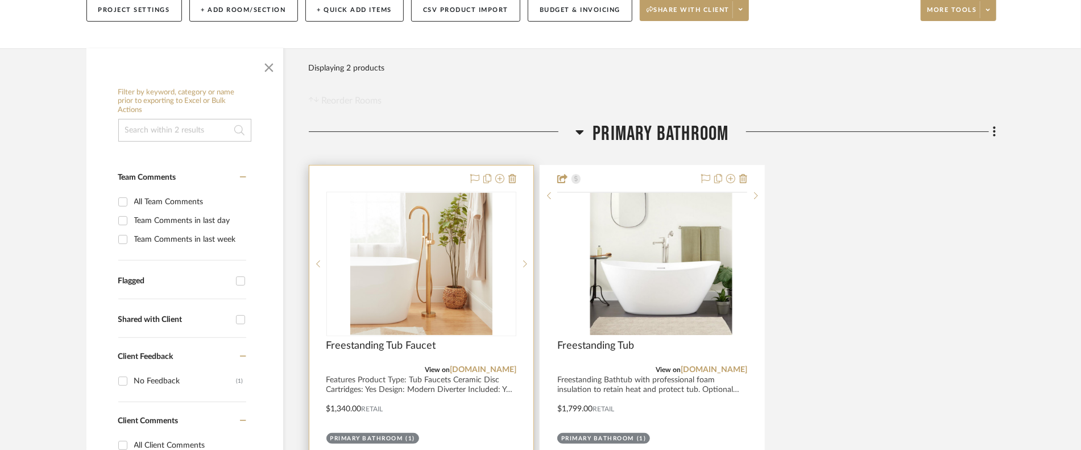
scroll to position [171, 0]
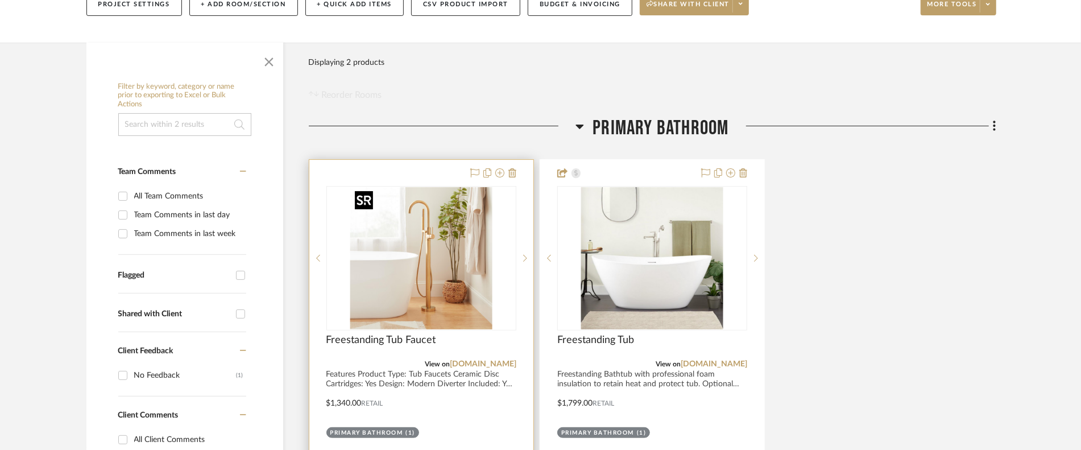
click at [0, 0] on img at bounding box center [0, 0] width 0 height 0
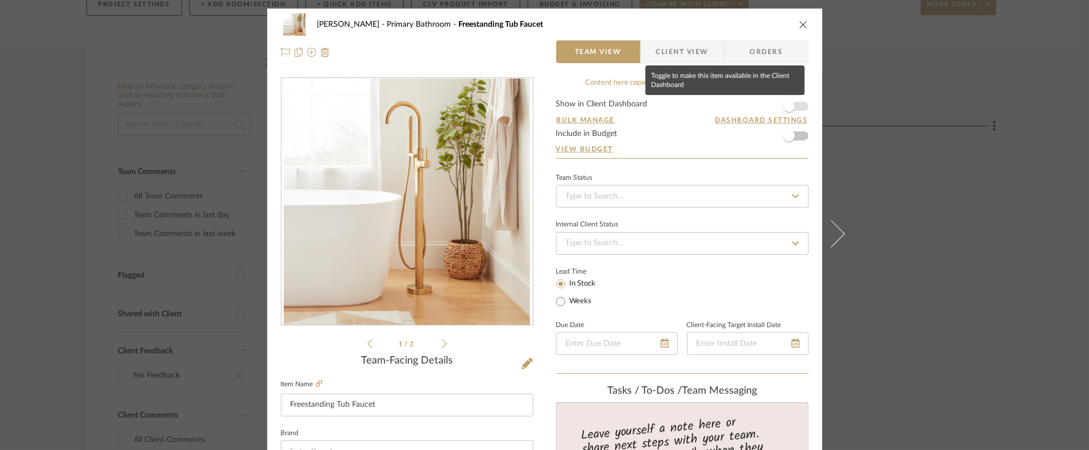
click at [789, 103] on span "button" at bounding box center [789, 106] width 11 height 11
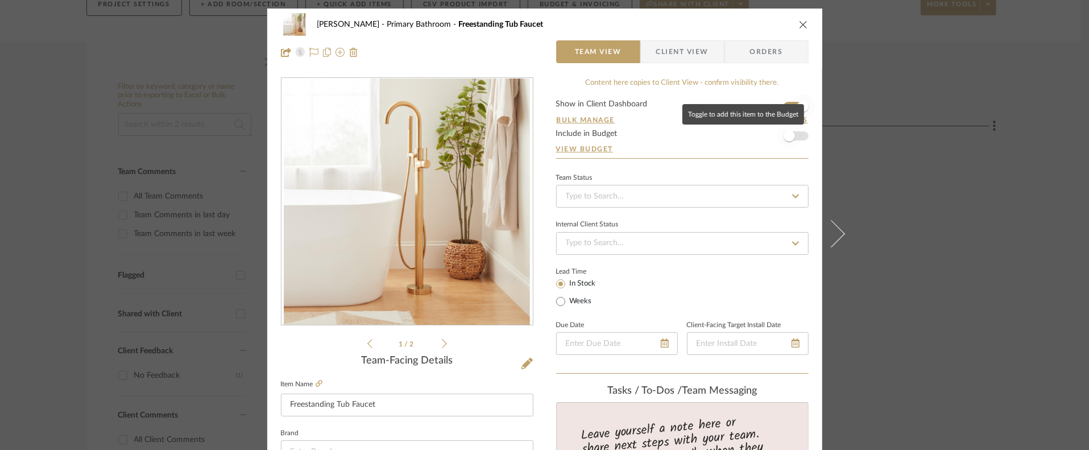
click at [789, 137] on span "button" at bounding box center [789, 135] width 11 height 11
click at [801, 27] on icon "close" at bounding box center [803, 24] width 9 height 9
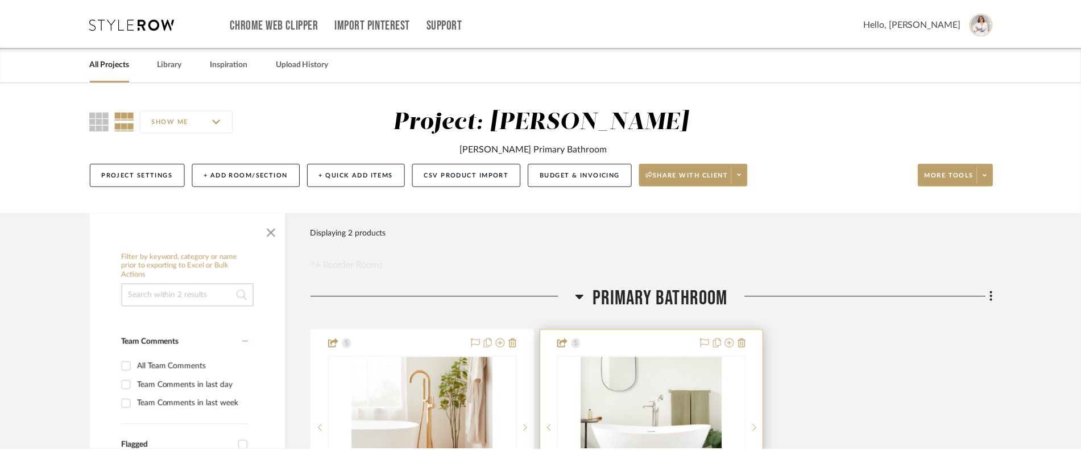
scroll to position [171, 0]
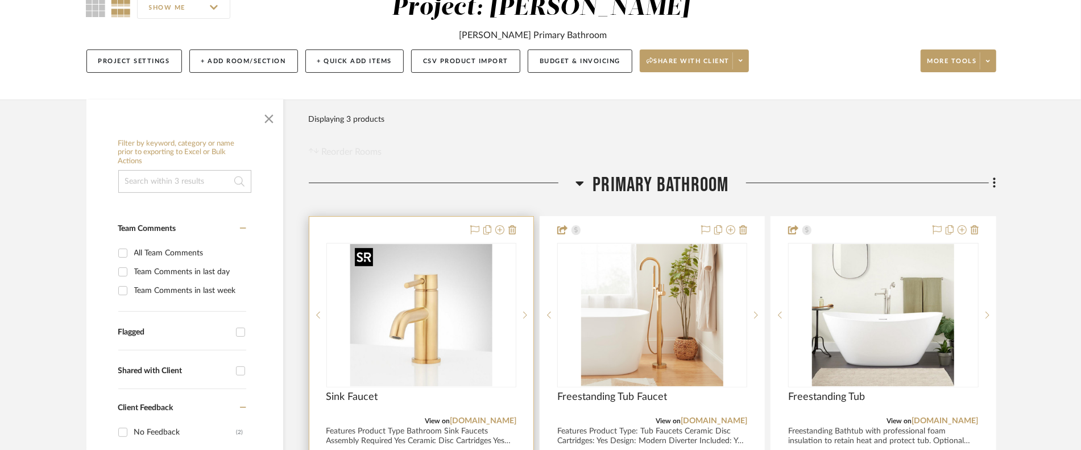
click at [0, 0] on img at bounding box center [0, 0] width 0 height 0
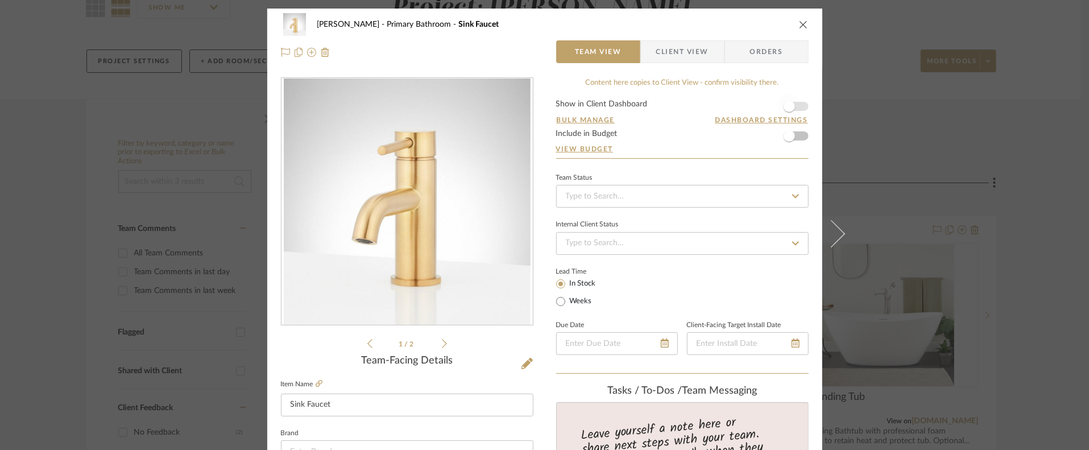
click at [789, 98] on span "button" at bounding box center [789, 106] width 25 height 25
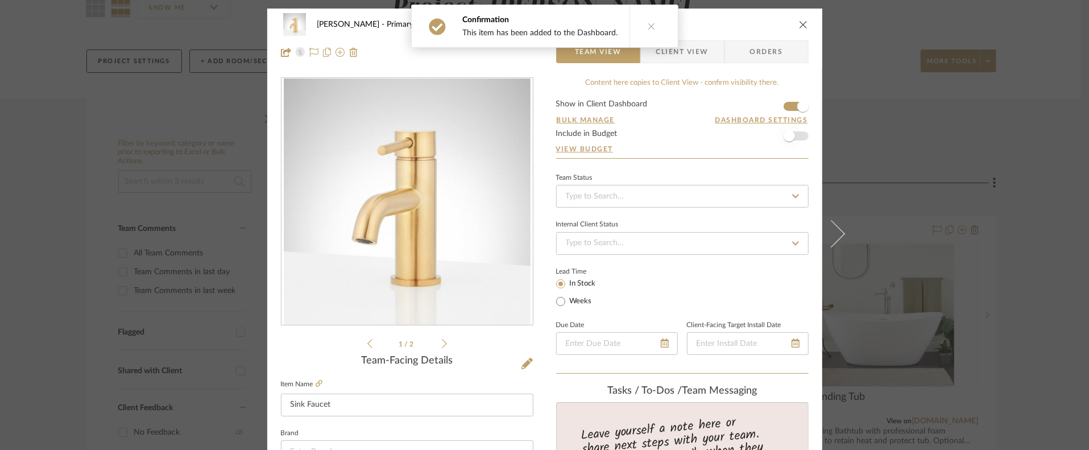
click at [794, 134] on span "button" at bounding box center [789, 135] width 25 height 25
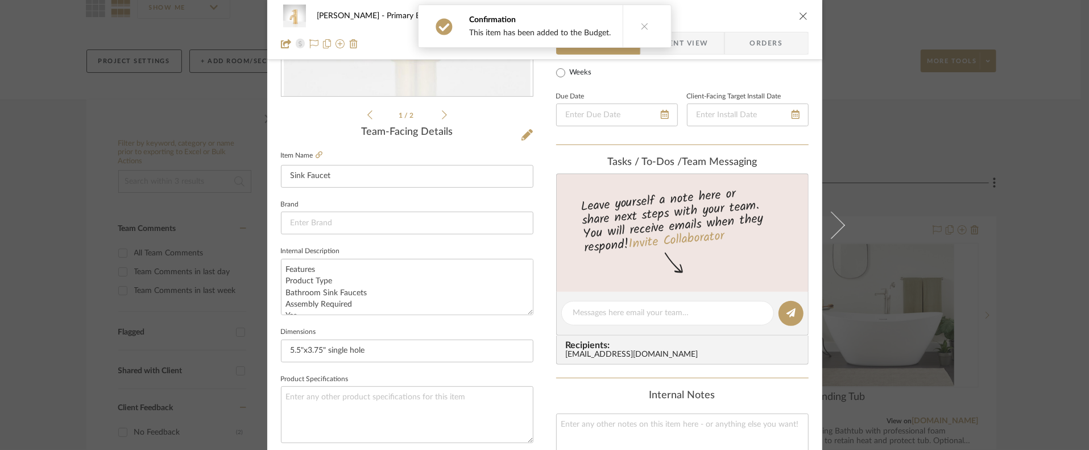
scroll to position [228, 0]
click at [276, 297] on div "[PERSON_NAME] Primary Bathroom Sink Faucet Team View Client View Orders 1 / 2 T…" at bounding box center [544, 306] width 555 height 1051
click at [284, 297] on textarea "Features Product Type Bathroom Sink Faucets Assembly Required Yes Ceramic Disc …" at bounding box center [407, 288] width 253 height 56
click at [283, 293] on textarea "Features Product Type Bathroom Sink Faucets Assembly Required Yes Ceramic Disc …" at bounding box center [407, 288] width 253 height 56
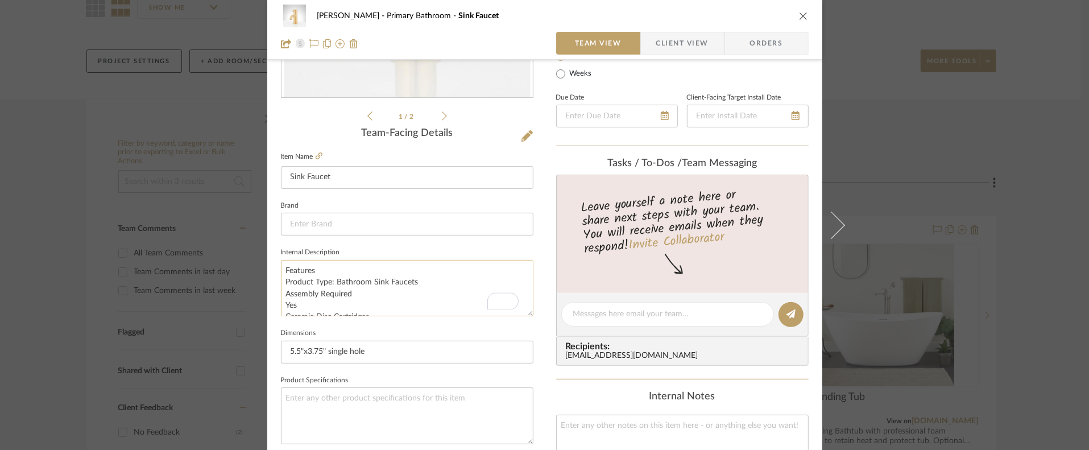
click at [284, 301] on textarea "Features Product Type: Bathroom Sink Faucets Assembly Required Yes Ceramic Disc…" at bounding box center [407, 288] width 253 height 56
click at [281, 284] on textarea "Features Product Type: Bathroom Sink Faucets Assembly Required: Yes Ceramic Dis…" at bounding box center [407, 288] width 253 height 56
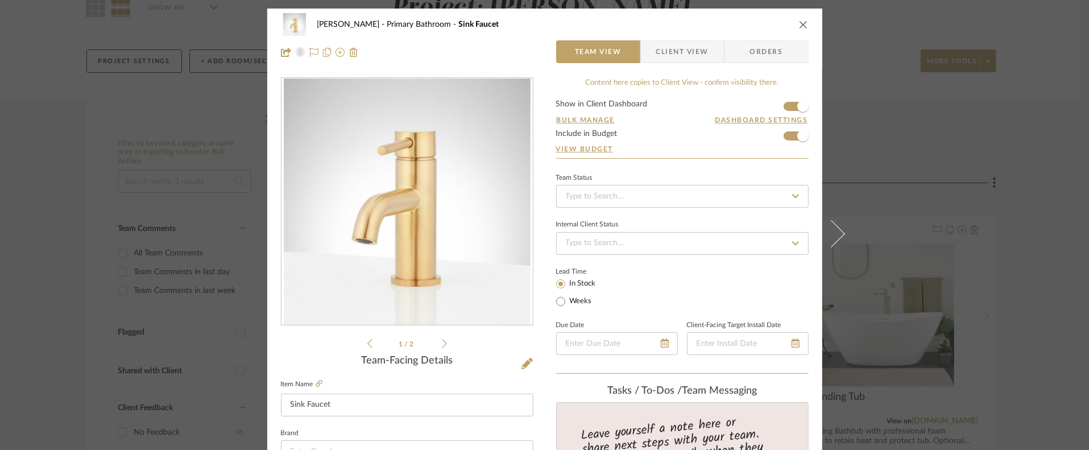
type textarea "Features Product Type: Bathroom Sink Faucets Assembly Required: Yes Ceramic Dis…"
click at [1028, 312] on div "[PERSON_NAME] Primary Bathroom Sink Faucet Team View Client View Orders 1 / 2 T…" at bounding box center [544, 225] width 1089 height 450
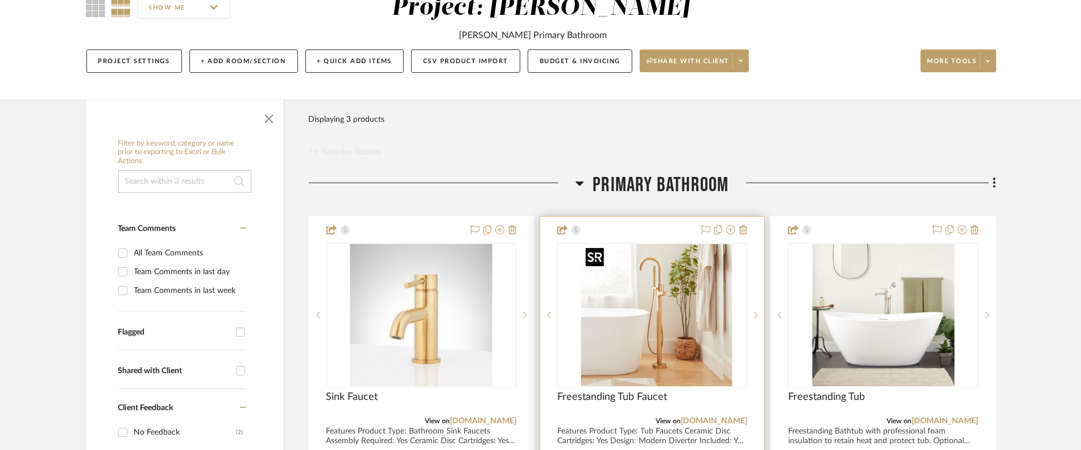
click at [628, 317] on img "0" at bounding box center [661, 315] width 142 height 142
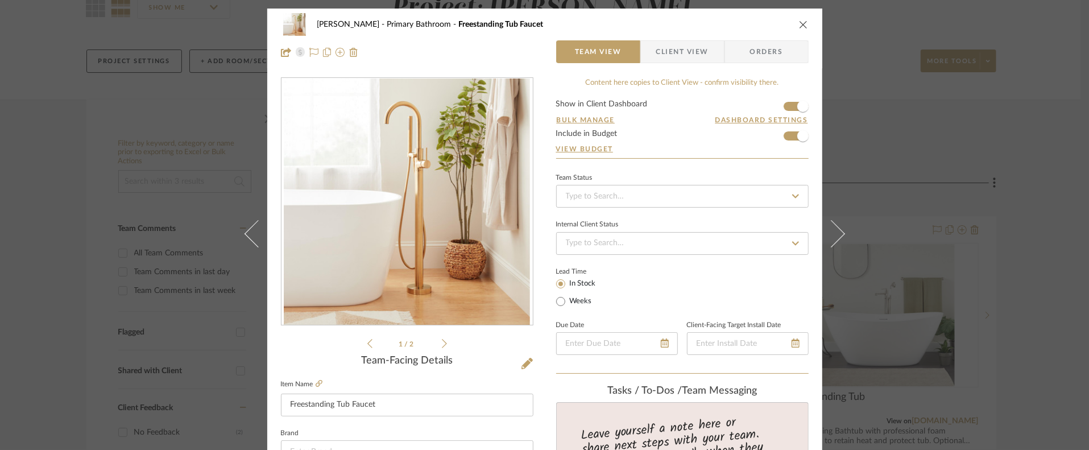
click at [445, 344] on div "1 / 2" at bounding box center [407, 213] width 253 height 273
click at [443, 342] on icon at bounding box center [444, 343] width 5 height 10
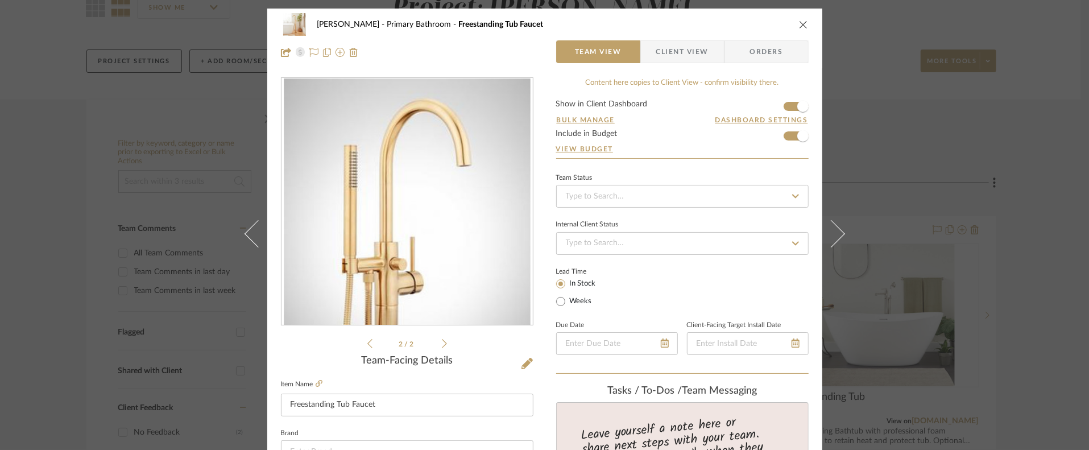
click at [367, 344] on icon at bounding box center [369, 343] width 5 height 10
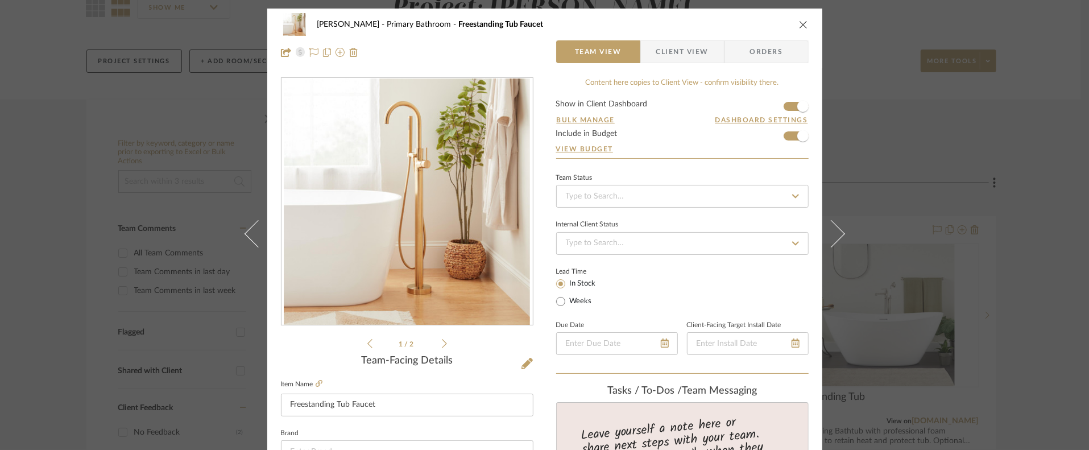
click at [1048, 211] on div "[PERSON_NAME] Primary Bathroom Freestanding Tub Faucet Team View Client View Or…" at bounding box center [544, 225] width 1089 height 450
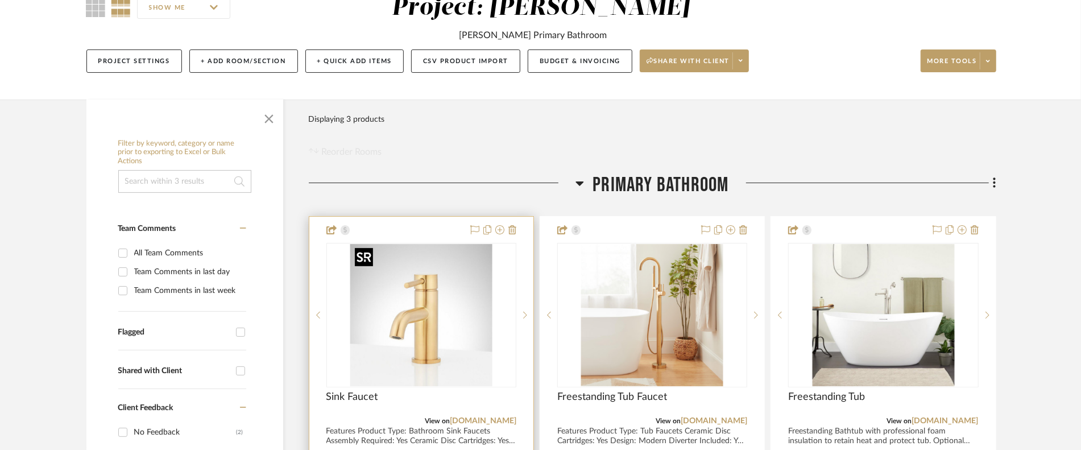
click at [425, 319] on img "0" at bounding box center [421, 315] width 142 height 142
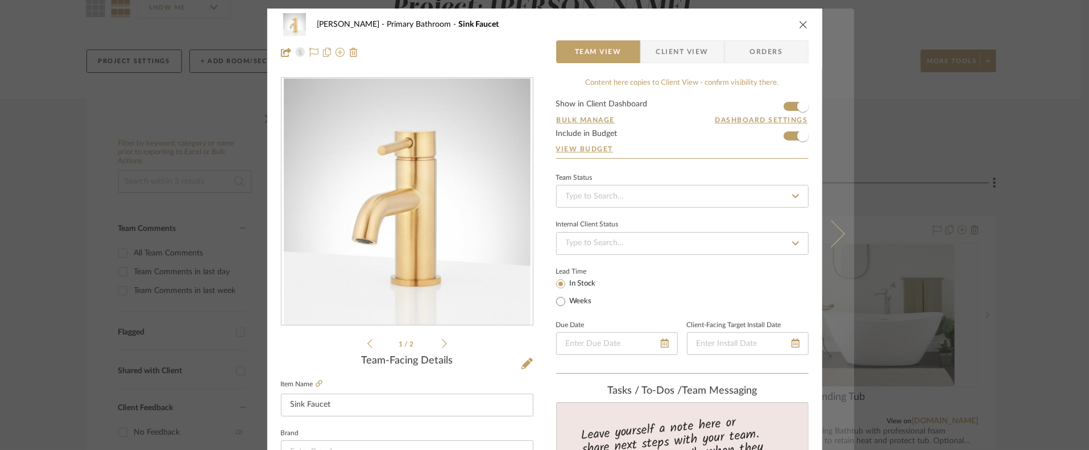
click at [838, 212] on button at bounding box center [838, 234] width 32 height 450
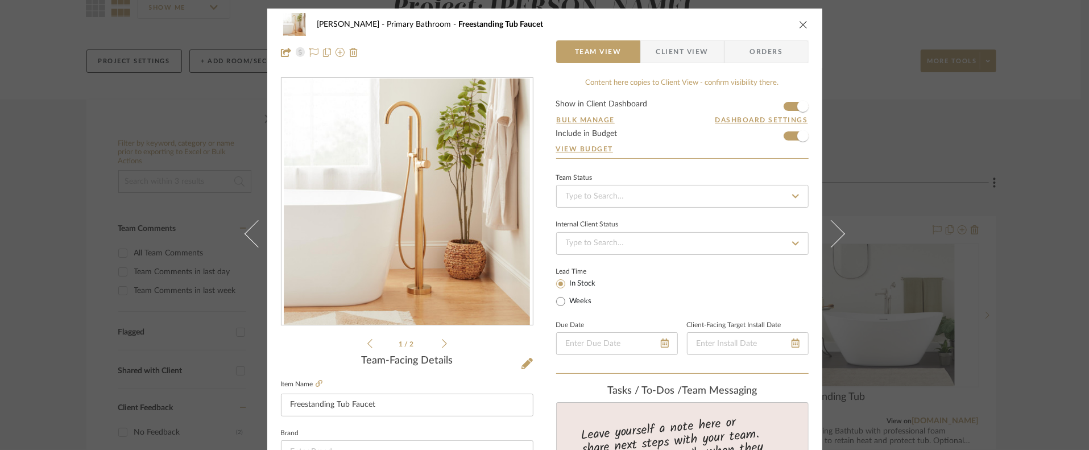
click at [837, 212] on button at bounding box center [838, 234] width 32 height 450
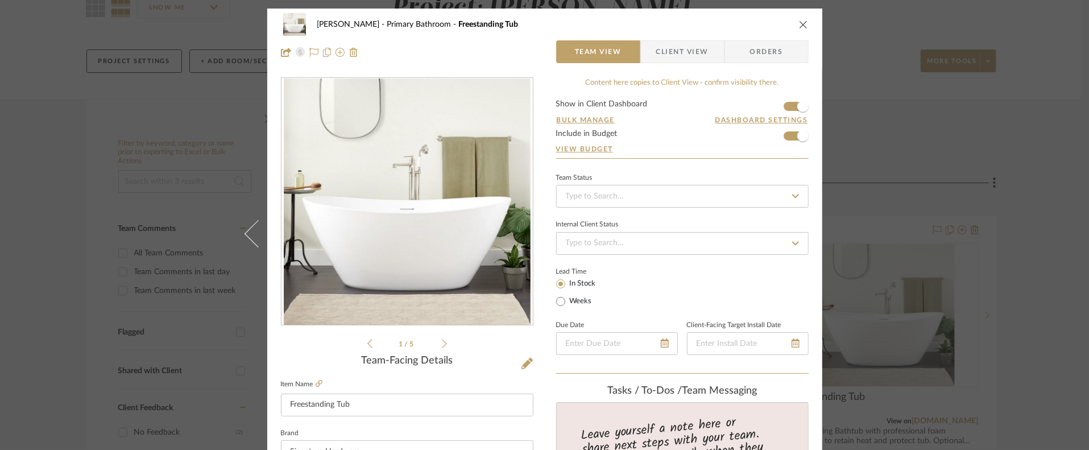
click at [1041, 211] on div "[PERSON_NAME] Primary Bathroom Freestanding Tub Team View Client View Orders 1 …" at bounding box center [544, 225] width 1089 height 450
